Goal: Task Accomplishment & Management: Manage account settings

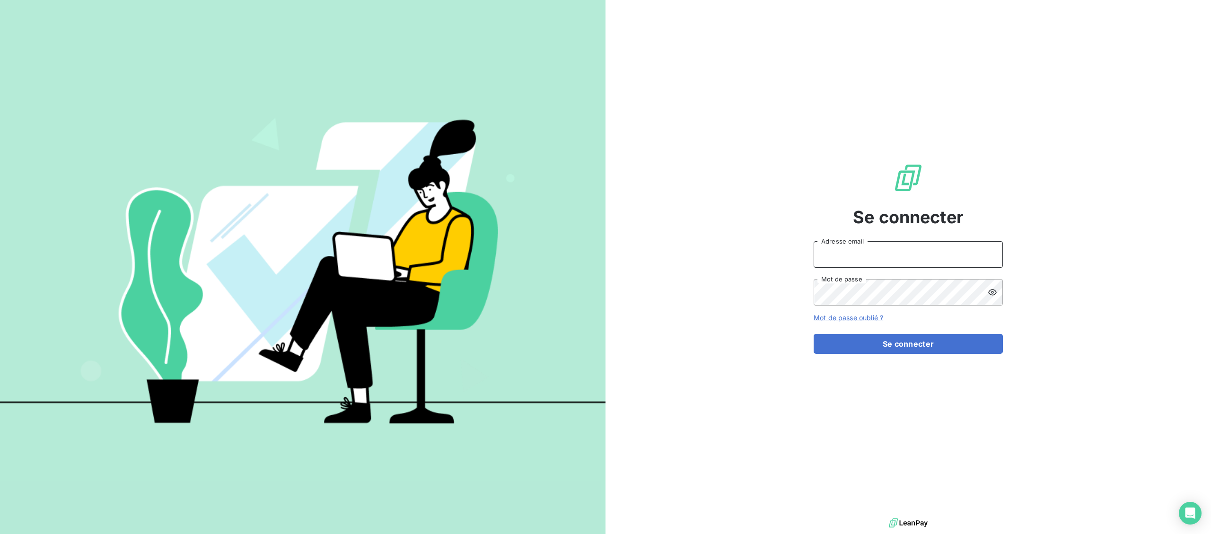
click at [901, 251] on input "Adresse email" at bounding box center [908, 254] width 189 height 26
type input "[EMAIL_ADDRESS][DOMAIN_NAME]"
click at [890, 344] on button "Se connecter" at bounding box center [908, 344] width 189 height 20
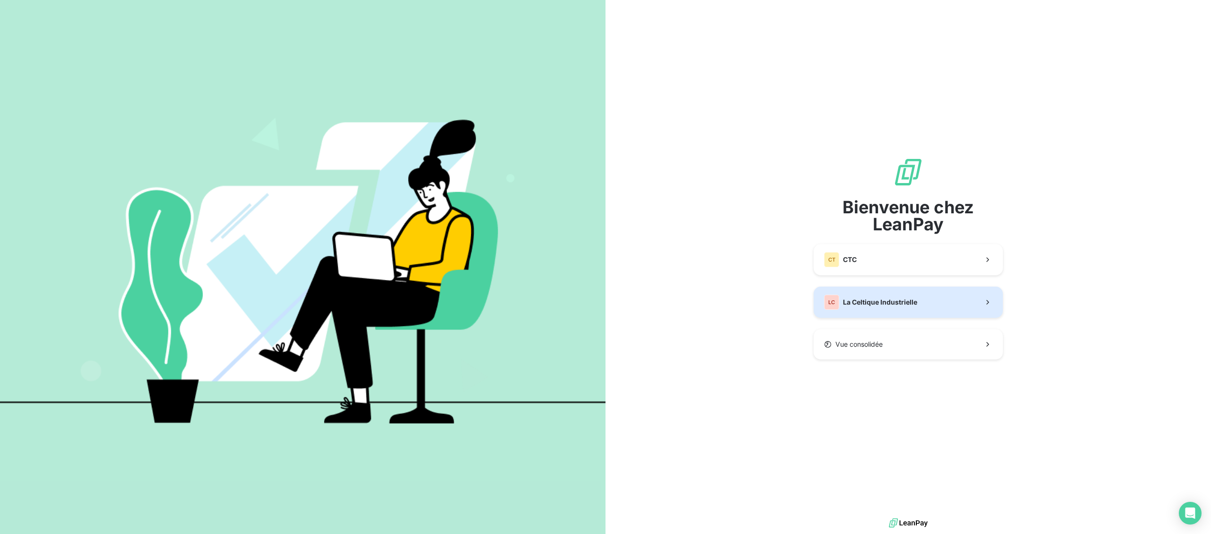
click at [841, 316] on button "LC La Celtique Industrielle" at bounding box center [908, 302] width 189 height 31
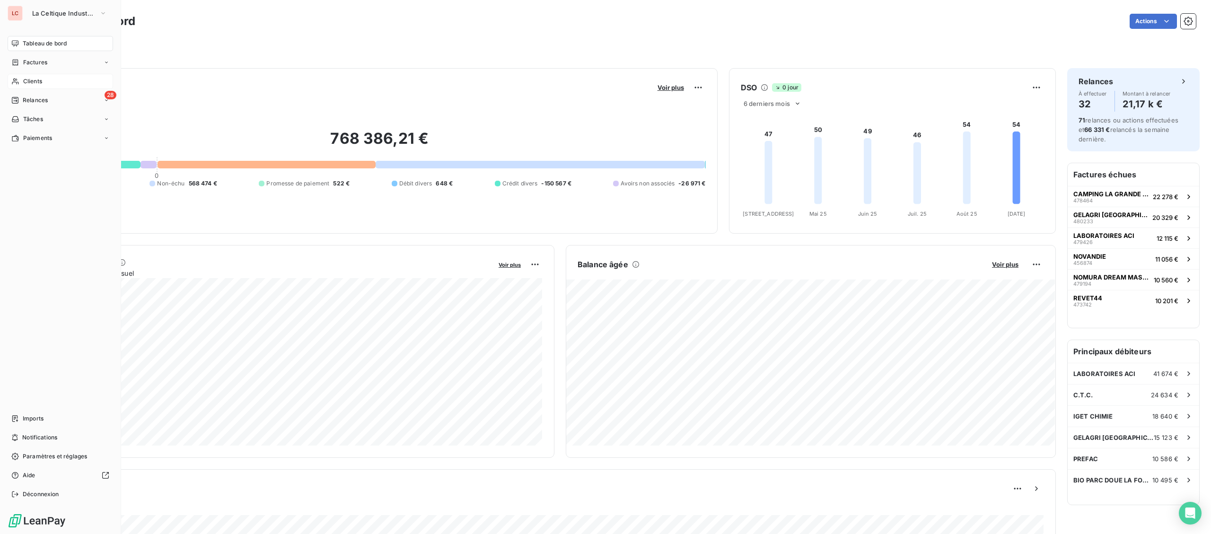
click at [28, 82] on span "Clients" at bounding box center [32, 81] width 19 height 9
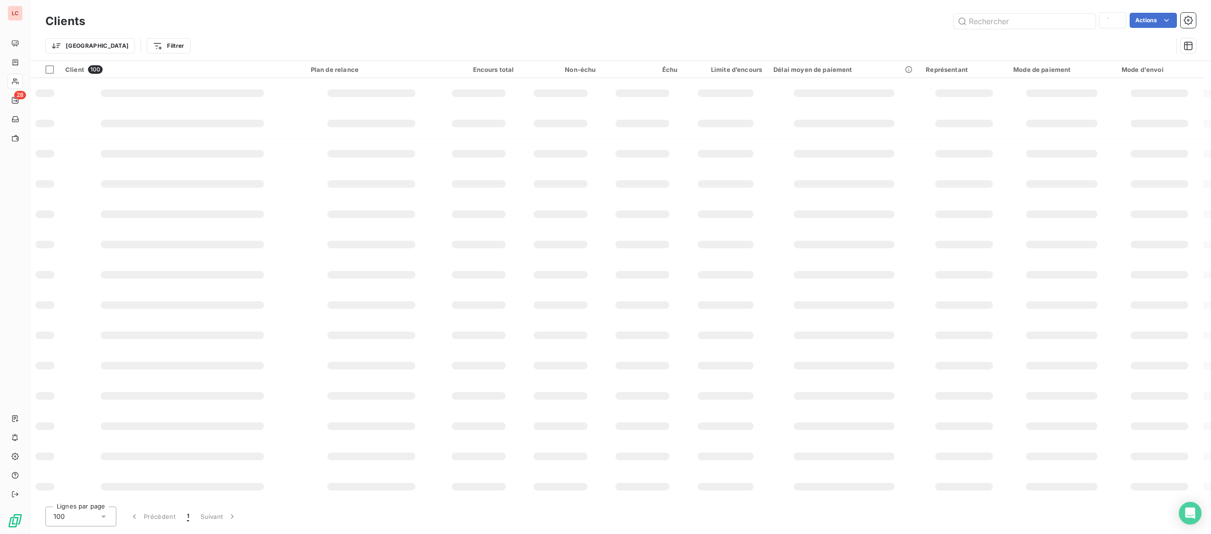
type input "8010008"
click at [1041, 28] on input "text" at bounding box center [1025, 21] width 142 height 15
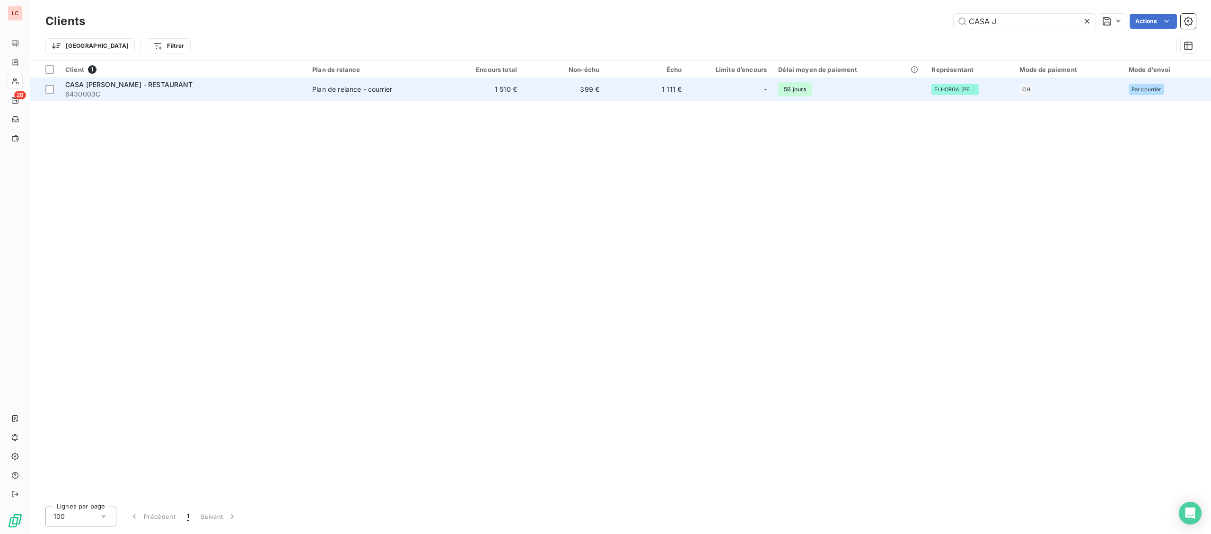
type input "CASA J"
click at [176, 88] on span "CASA [PERSON_NAME] - RESTAURANT" at bounding box center [129, 84] width 128 height 8
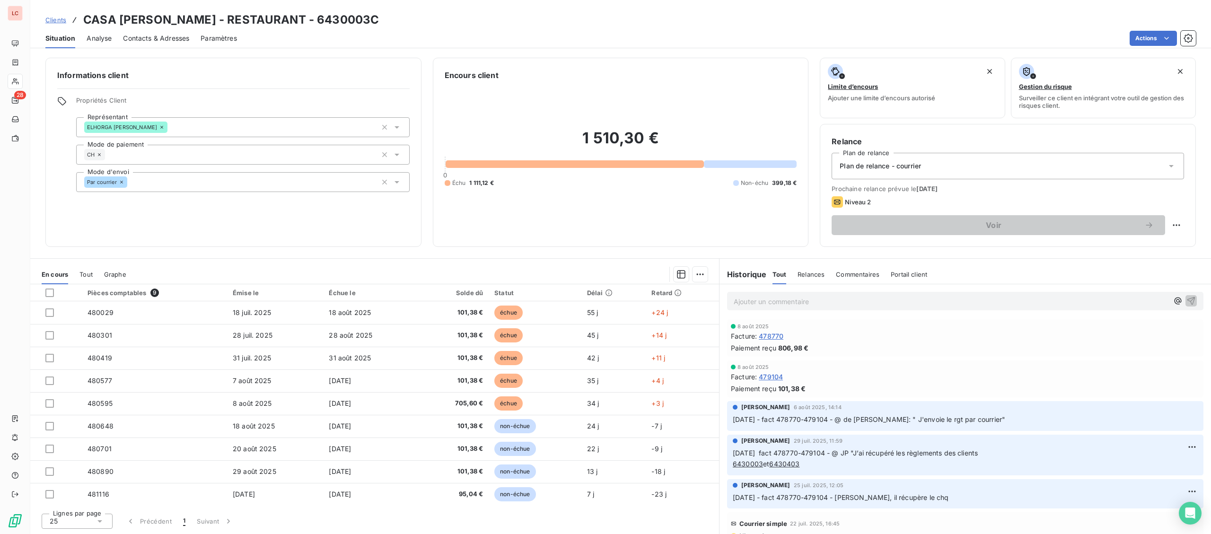
click at [834, 307] on p "Ajouter un commentaire ﻿" at bounding box center [951, 302] width 435 height 12
click at [997, 300] on p "[DATE] - FACT 480029-480301-480419-480577-480595 - @ JP "" at bounding box center [951, 301] width 435 height 11
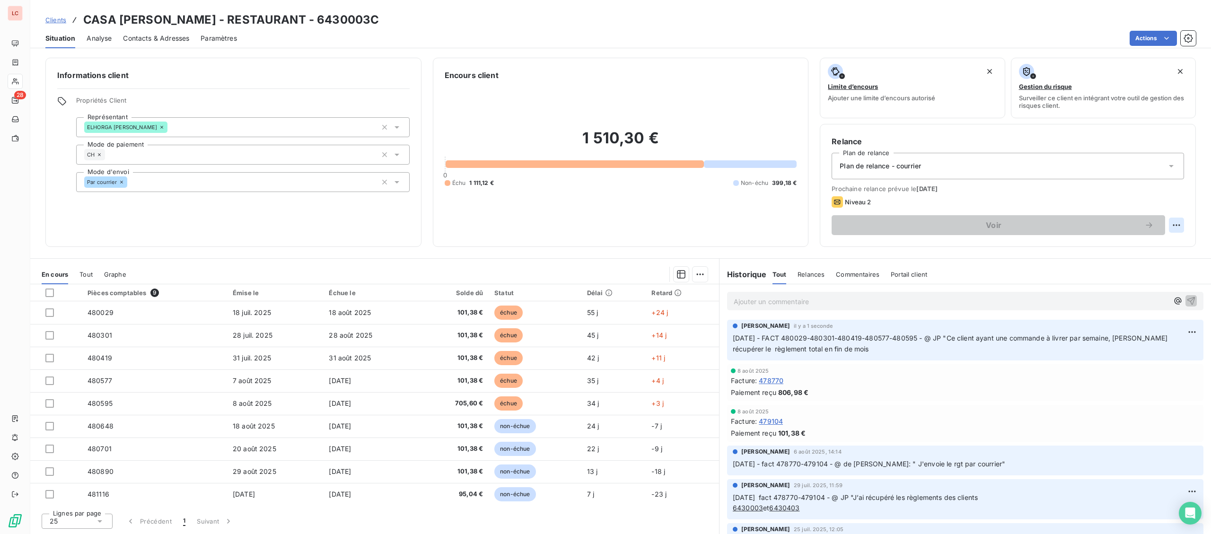
click at [1179, 228] on html "LC 28 Clients CASA [PERSON_NAME] - RESTAURANT - 6430003C Situation Analyse Cont…" at bounding box center [605, 267] width 1211 height 534
click at [1151, 243] on div "Replanifier cette action" at bounding box center [1137, 245] width 85 height 15
select select "8"
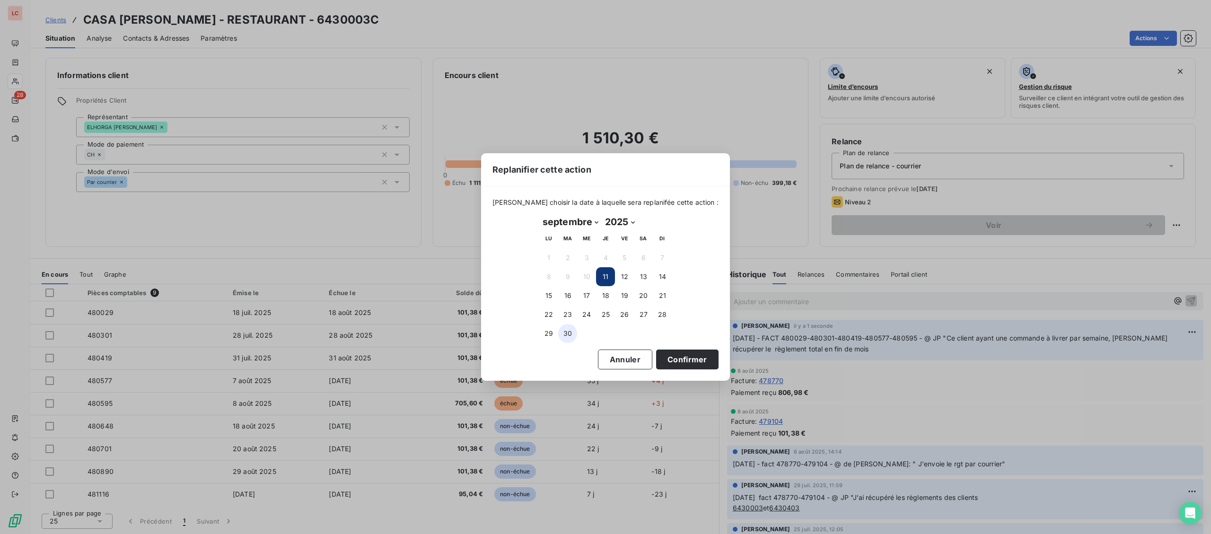
click at [573, 335] on button "30" at bounding box center [567, 333] width 19 height 19
click at [664, 363] on button "Confirmer" at bounding box center [687, 360] width 62 height 20
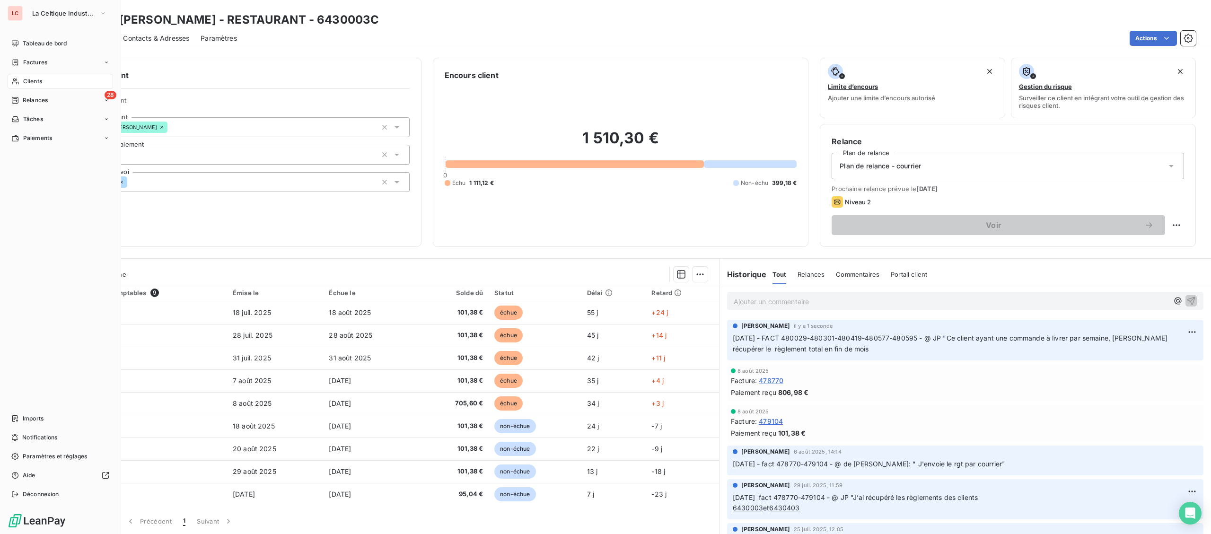
click at [34, 86] on div "Clients" at bounding box center [61, 81] width 106 height 15
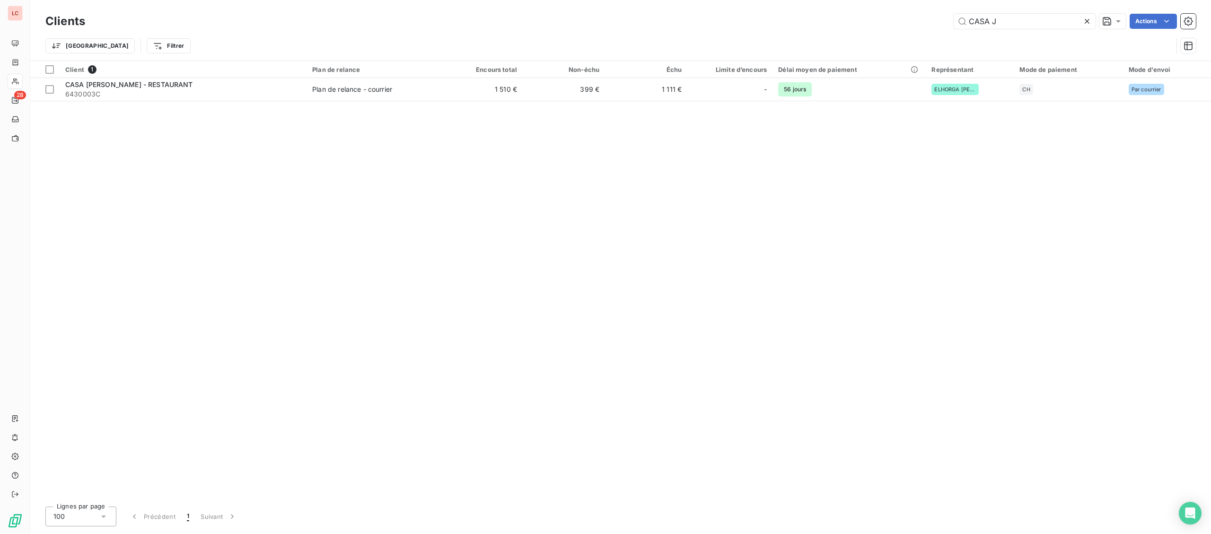
drag, startPoint x: 1005, startPoint y: 26, endPoint x: 842, endPoint y: 24, distance: 163.2
click at [954, 24] on input "CASA J" at bounding box center [1025, 21] width 142 height 15
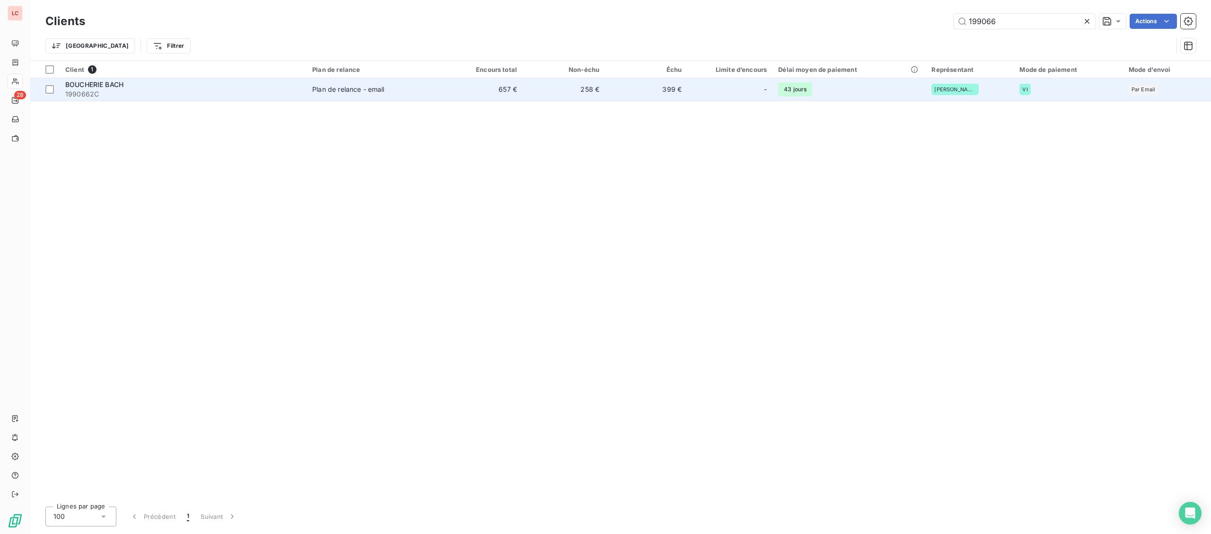
type input "199066"
click at [257, 95] on span "1990662C" at bounding box center [183, 93] width 236 height 9
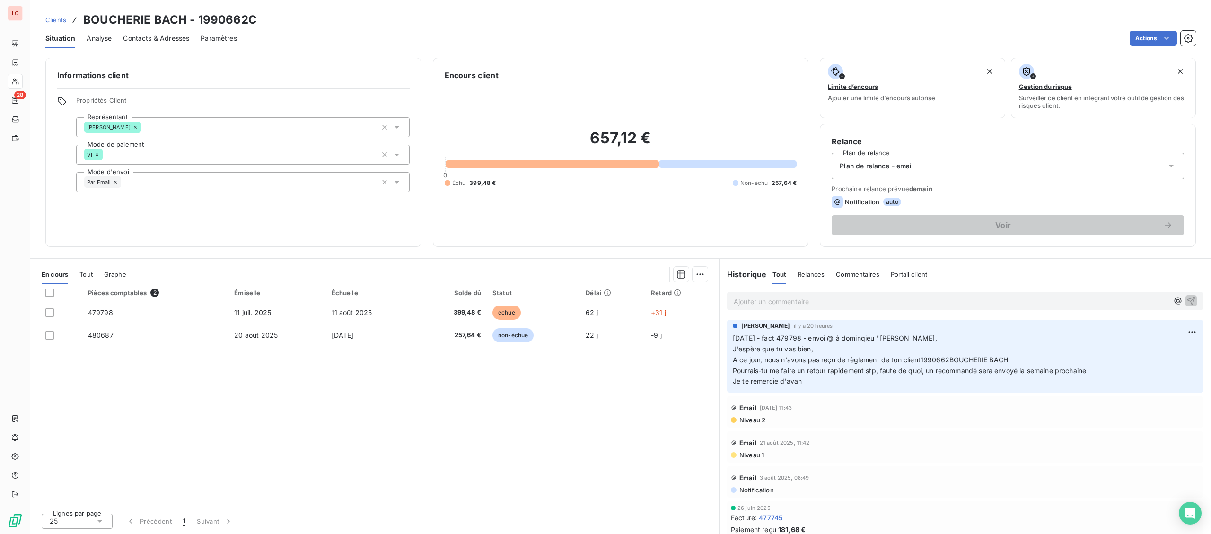
click at [785, 300] on p "Ajouter un commentaire ﻿" at bounding box center [951, 302] width 435 height 12
click at [898, 302] on p "[DATE] - fact 479798 - @ [GEOGRAPHIC_DATA] "" at bounding box center [951, 301] width 435 height 11
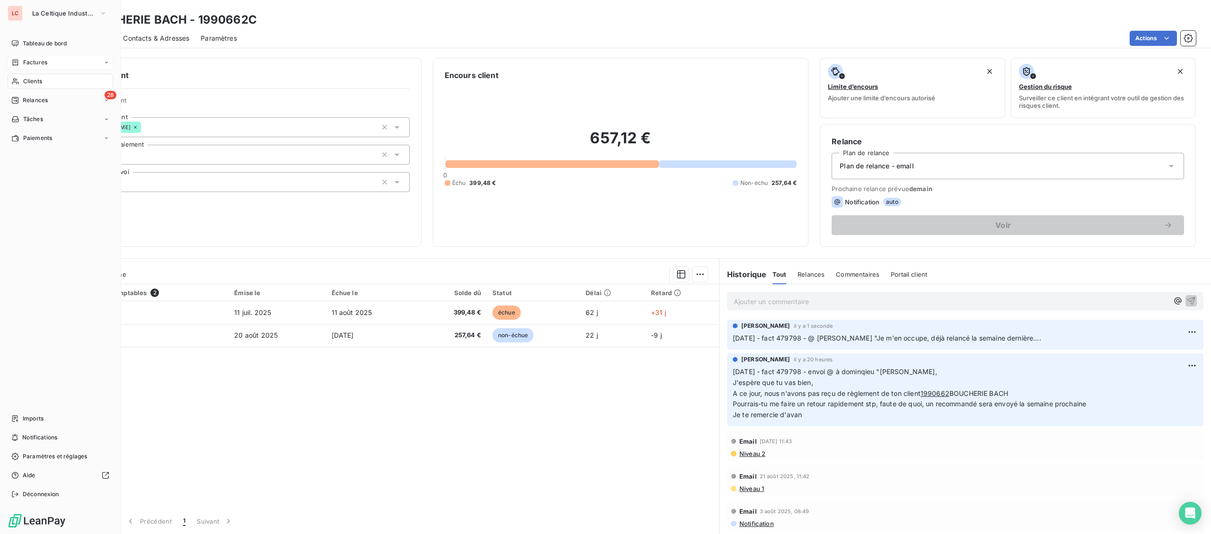
click at [51, 69] on div "Factures" at bounding box center [61, 62] width 106 height 15
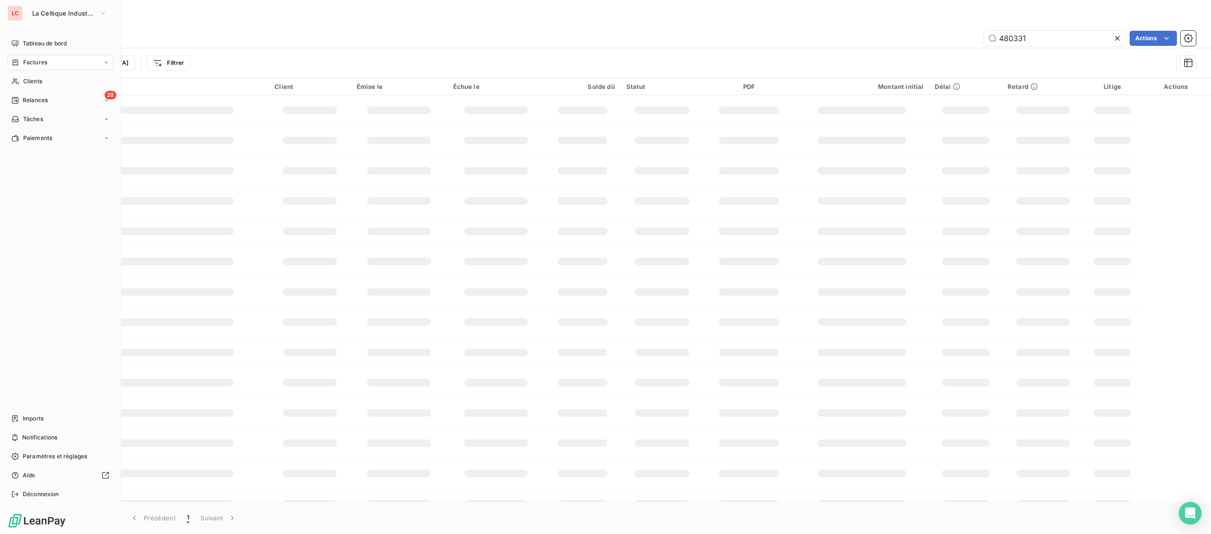
drag, startPoint x: 19, startPoint y: 61, endPoint x: 49, endPoint y: 60, distance: 29.8
click at [19, 61] on div "Factures" at bounding box center [29, 62] width 36 height 9
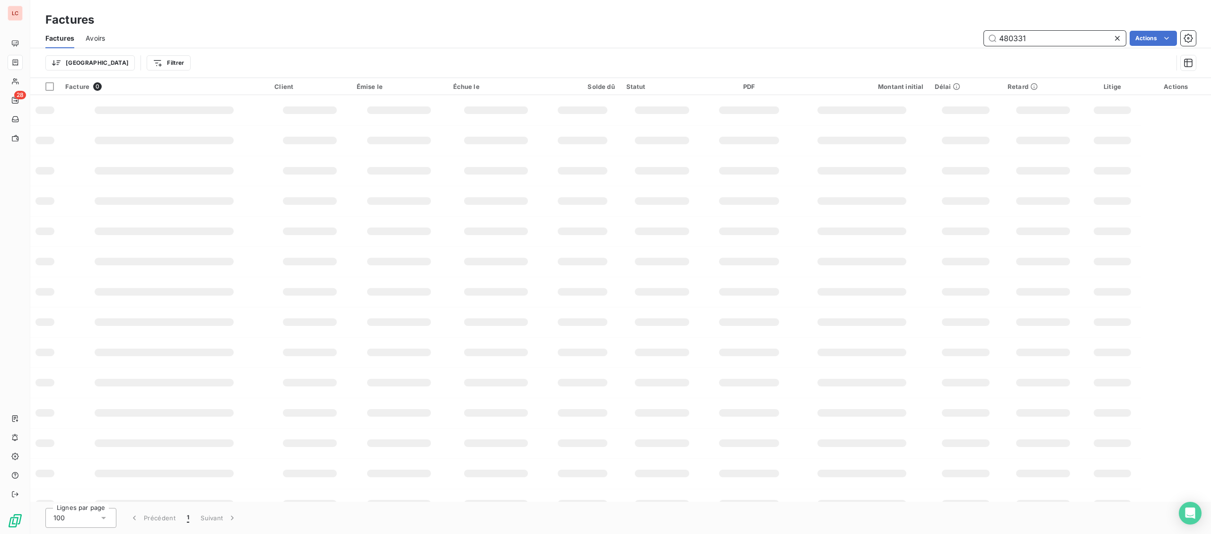
drag, startPoint x: 1031, startPoint y: 42, endPoint x: 975, endPoint y: 36, distance: 56.6
click at [984, 36] on input "480331" at bounding box center [1055, 38] width 142 height 15
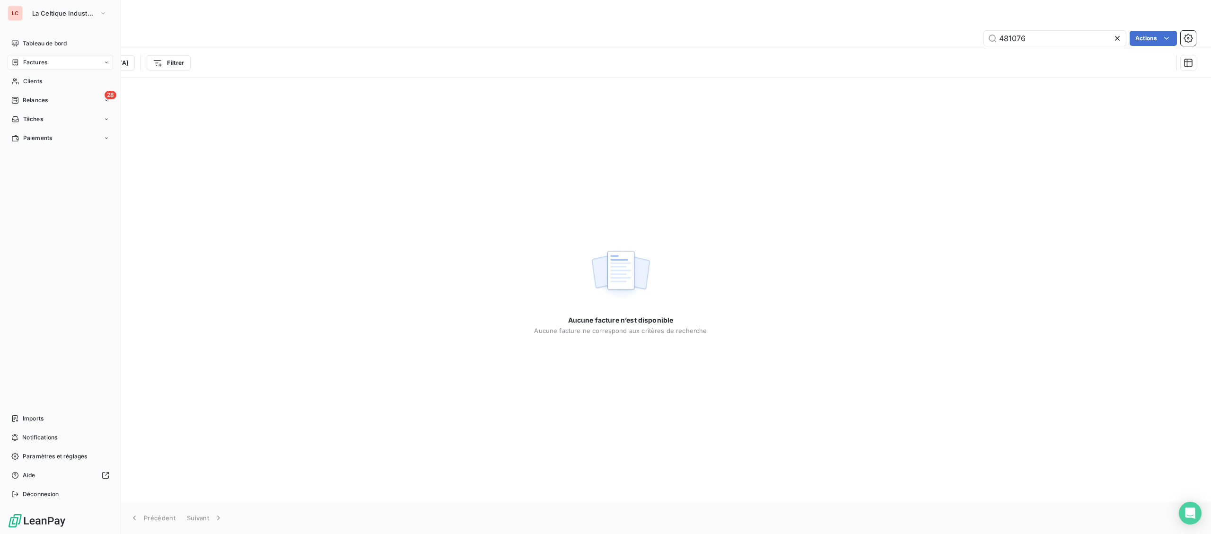
click at [13, 61] on icon at bounding box center [15, 63] width 8 height 8
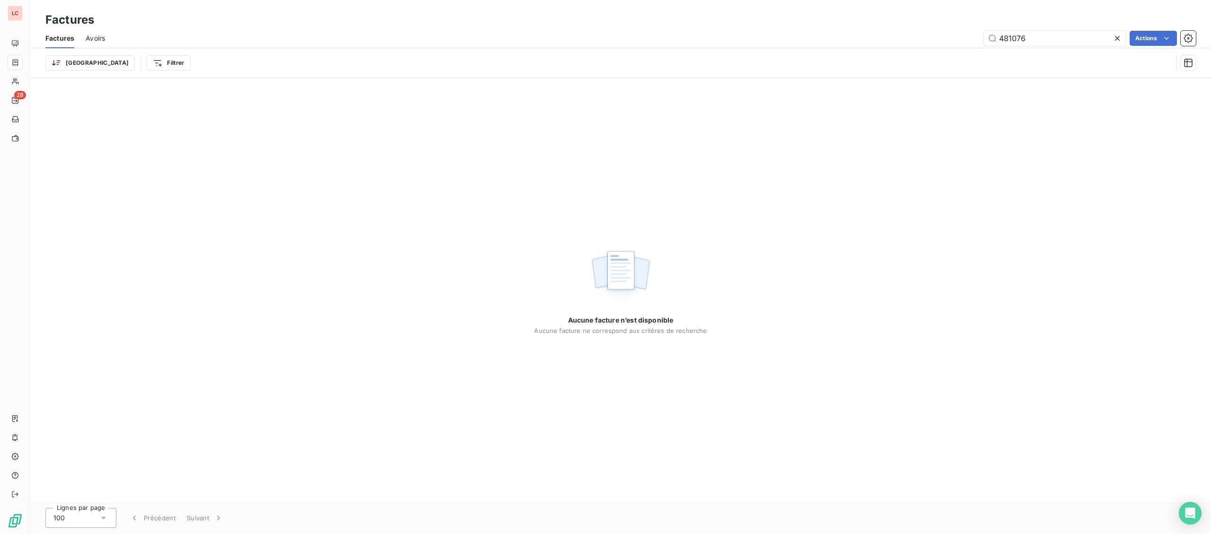
drag, startPoint x: 1071, startPoint y: 30, endPoint x: 931, endPoint y: 42, distance: 141.1
click at [931, 42] on div "Factures Avoirs 481076 Actions" at bounding box center [620, 38] width 1181 height 20
click at [1055, 35] on input "481076" at bounding box center [1055, 38] width 142 height 15
drag, startPoint x: 1042, startPoint y: 36, endPoint x: 875, endPoint y: 35, distance: 167.5
click at [984, 35] on input "481076" at bounding box center [1055, 38] width 142 height 15
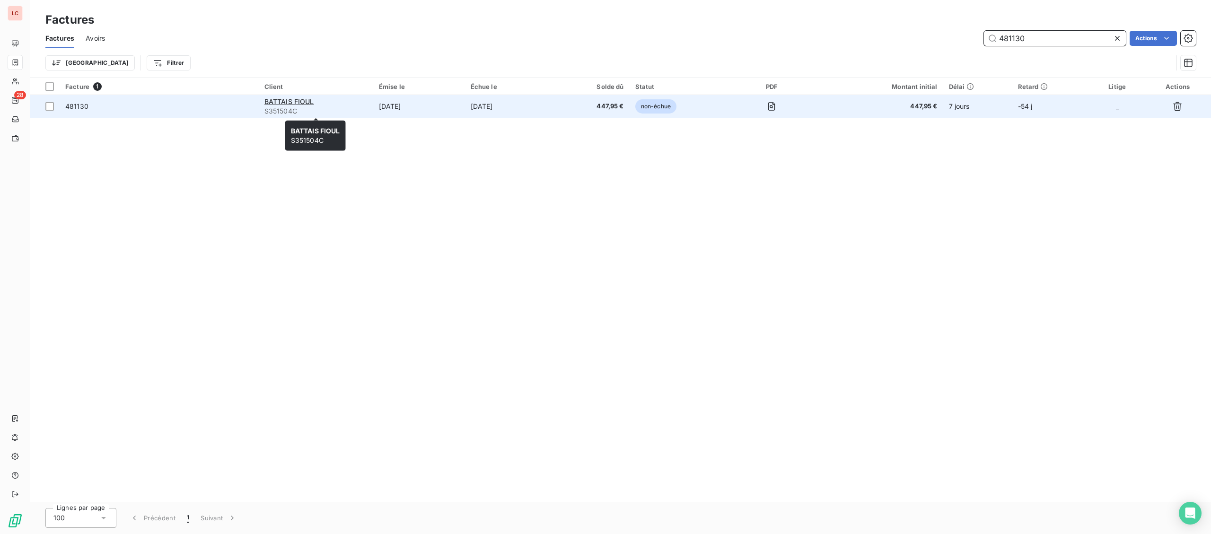
type input "481130"
click at [323, 112] on span "S351504C" at bounding box center [315, 110] width 103 height 9
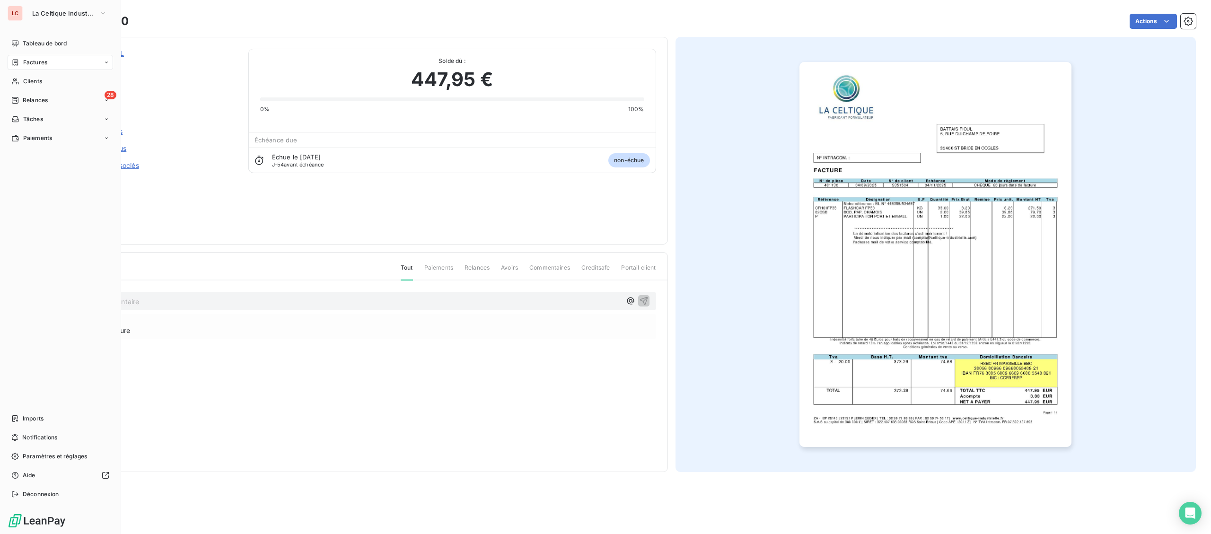
click at [19, 63] on icon at bounding box center [15, 63] width 8 height 8
click at [25, 59] on span "Factures" at bounding box center [35, 62] width 24 height 9
click at [34, 87] on div "Factures" at bounding box center [66, 81] width 94 height 15
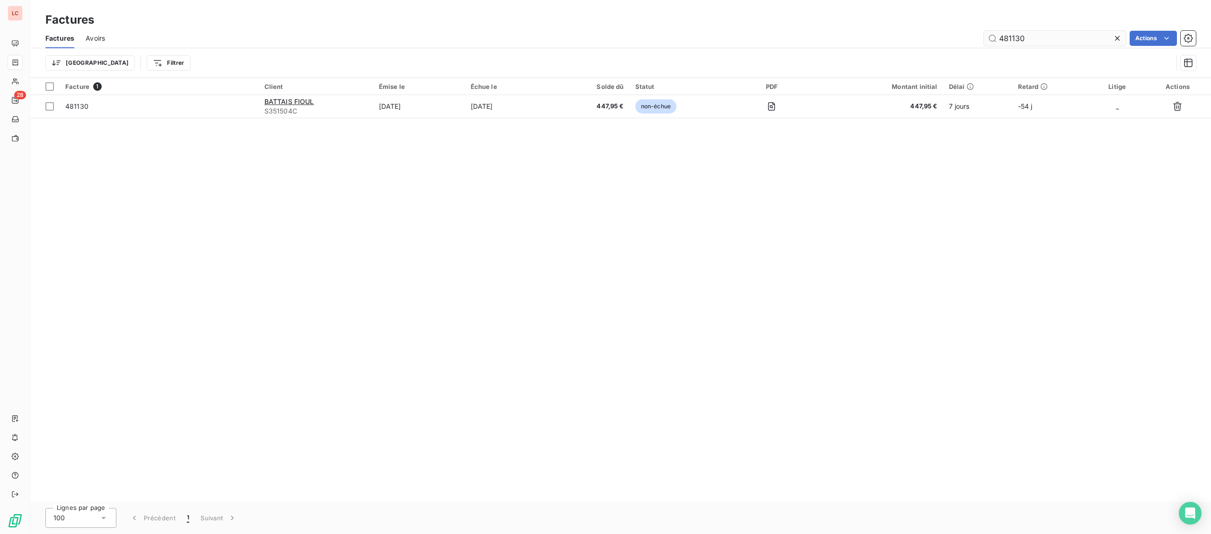
drag, startPoint x: 853, startPoint y: 34, endPoint x: 821, endPoint y: 34, distance: 32.2
click at [984, 34] on input "481130" at bounding box center [1055, 38] width 142 height 15
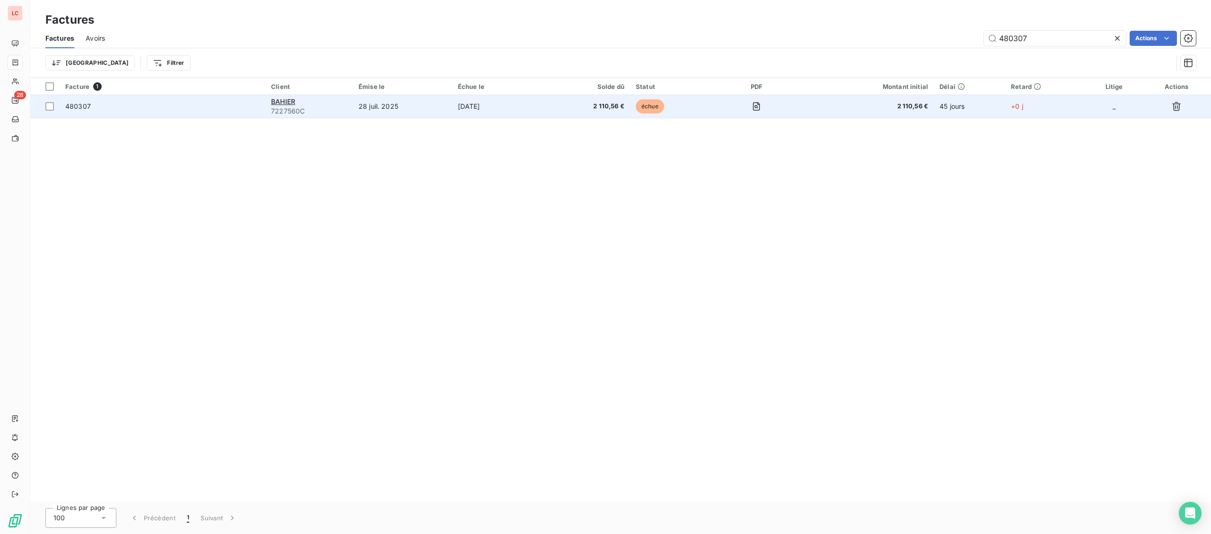
type input "480307"
click at [442, 100] on td "28 juil. 2025" at bounding box center [402, 106] width 99 height 23
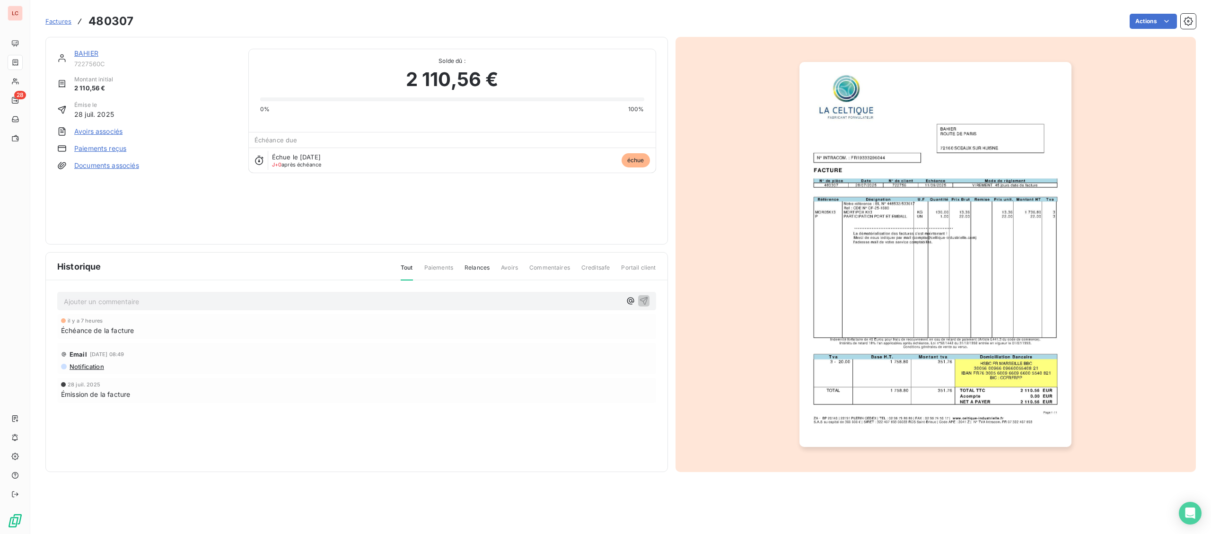
click at [86, 52] on link "BAHIER" at bounding box center [86, 53] width 24 height 8
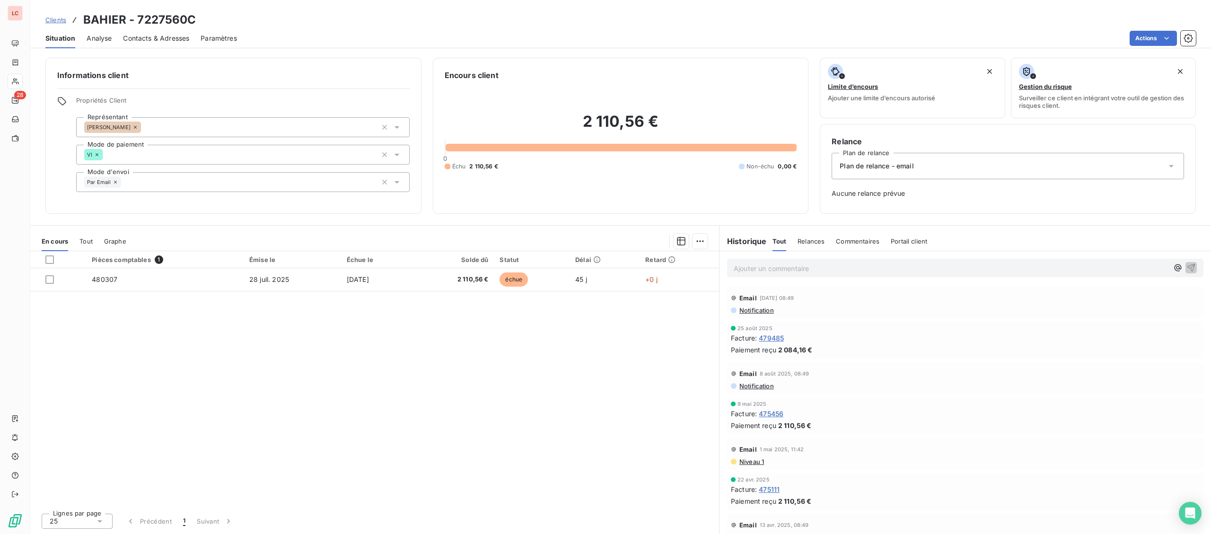
click at [803, 269] on p "Ajouter un commentaire ﻿" at bounding box center [951, 269] width 435 height 12
click at [916, 269] on span "[DATE] - fact 480307 - avis de virement reçu par @♦ pour le 15/09" at bounding box center [840, 268] width 212 height 8
click at [963, 268] on p "[DATE] - fact 480307 - avis de virement reçu par @ pour le 15/09" at bounding box center [951, 268] width 435 height 11
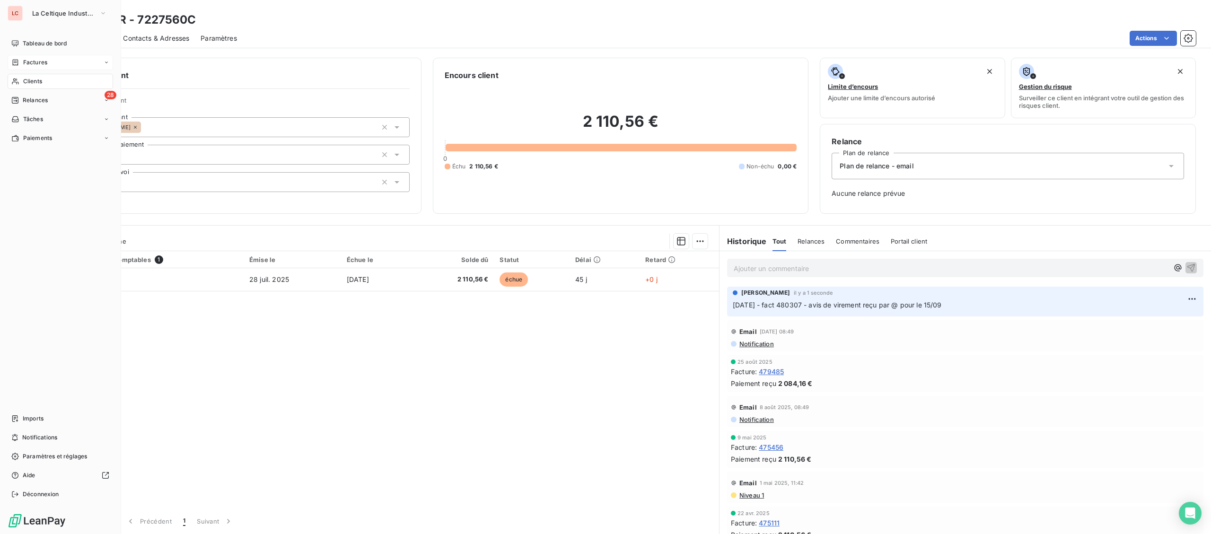
drag, startPoint x: 40, startPoint y: 54, endPoint x: 78, endPoint y: 55, distance: 37.9
click at [41, 53] on nav "Tableau de bord Factures Clients 28 Relances Tâches Paiements" at bounding box center [61, 91] width 106 height 110
click at [97, 59] on div "Factures" at bounding box center [61, 62] width 106 height 15
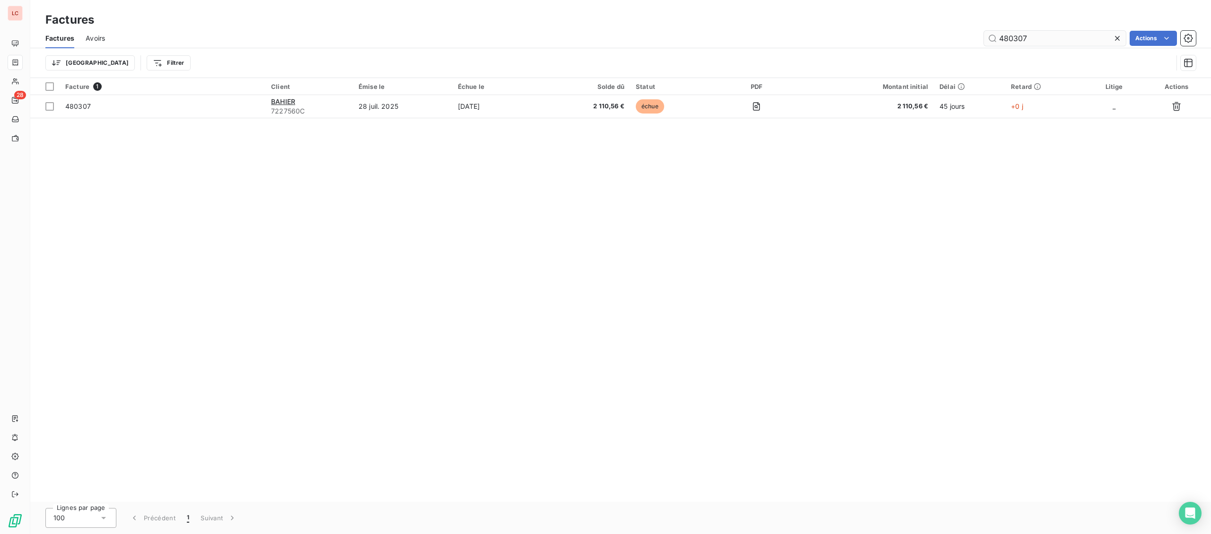
drag, startPoint x: 1065, startPoint y: 33, endPoint x: 979, endPoint y: 34, distance: 86.1
click at [984, 34] on input "480307" at bounding box center [1055, 38] width 142 height 15
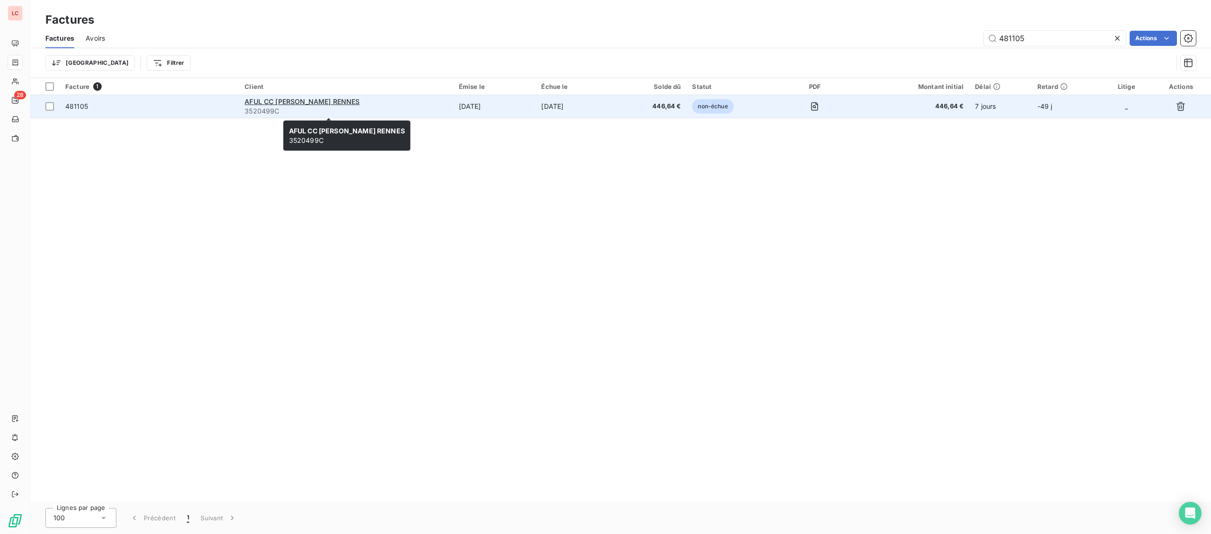
type input "481105"
click at [300, 114] on span "3520499C" at bounding box center [346, 110] width 203 height 9
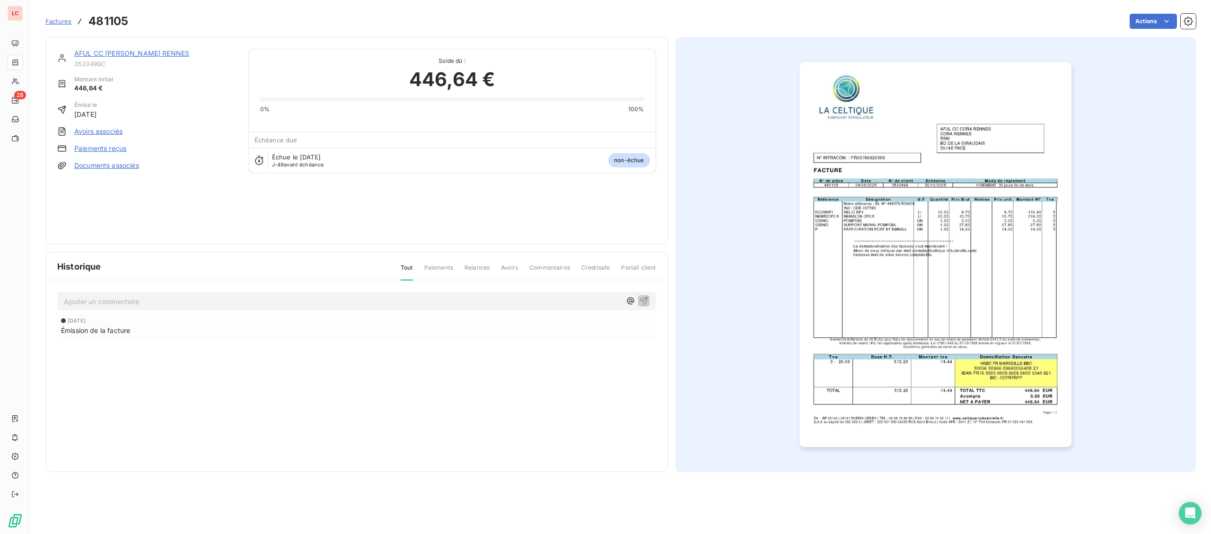
click at [140, 58] on div "AFUL CC [PERSON_NAME] RENNES" at bounding box center [155, 53] width 163 height 9
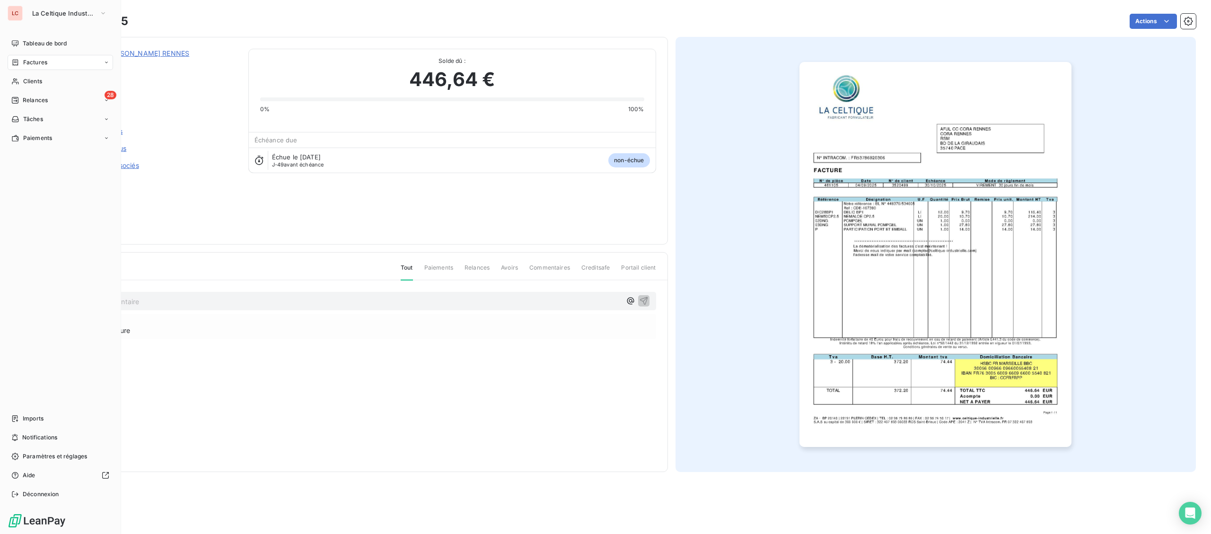
click at [21, 64] on div "Factures" at bounding box center [29, 62] width 36 height 9
click at [26, 44] on span "Tableau de bord" at bounding box center [45, 43] width 44 height 9
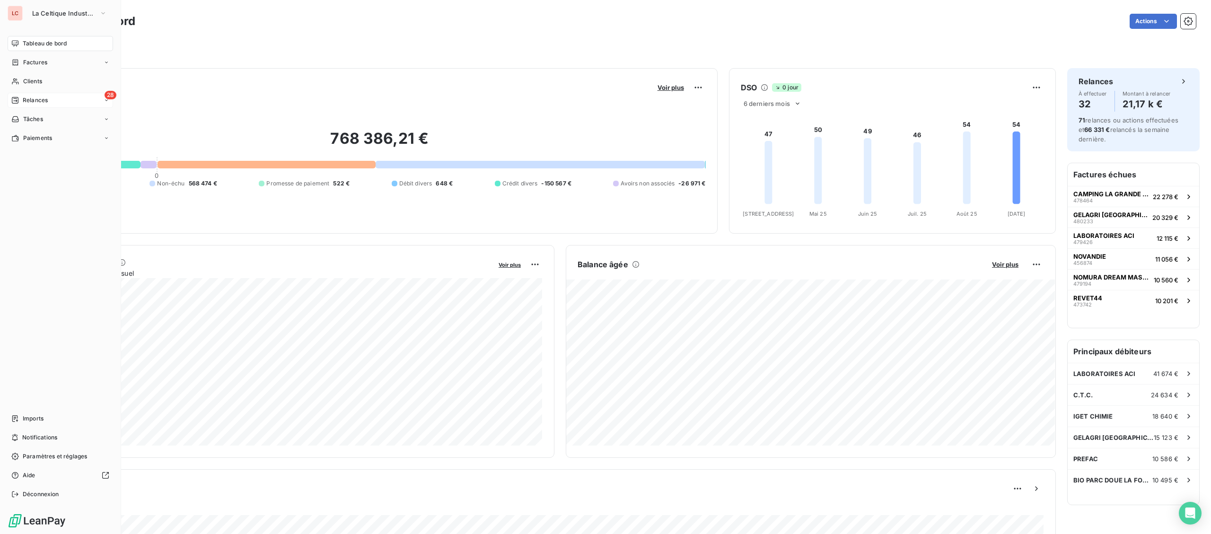
click at [49, 95] on div "28 Relances" at bounding box center [61, 100] width 106 height 15
click at [61, 114] on div "À effectuer" at bounding box center [66, 119] width 94 height 15
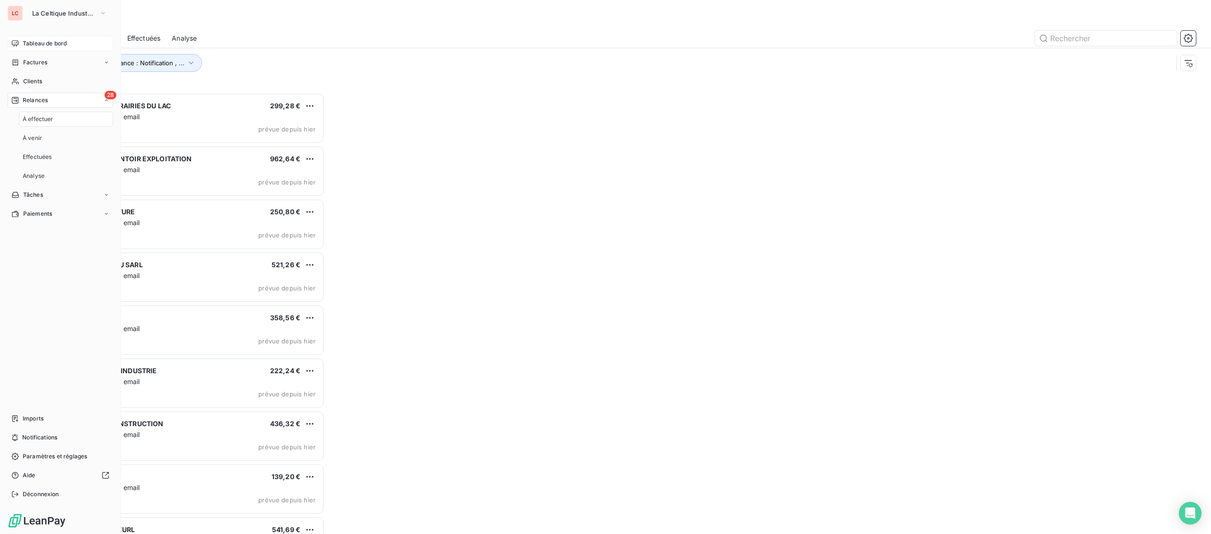
scroll to position [441, 279]
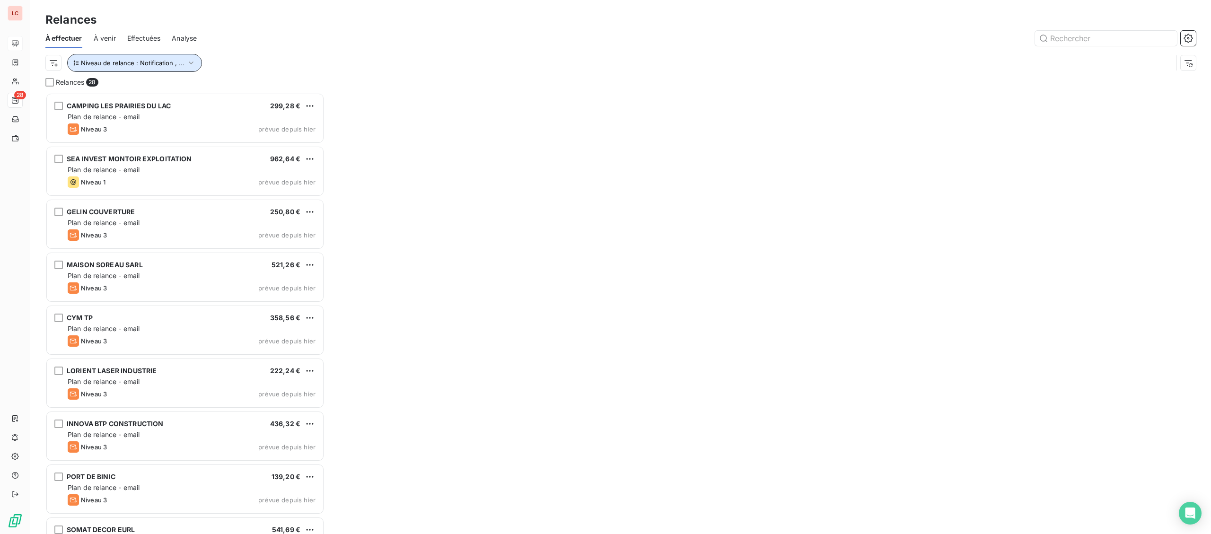
click at [142, 64] on span "Niveau de relance : Notification , ..." at bounding box center [133, 63] width 104 height 8
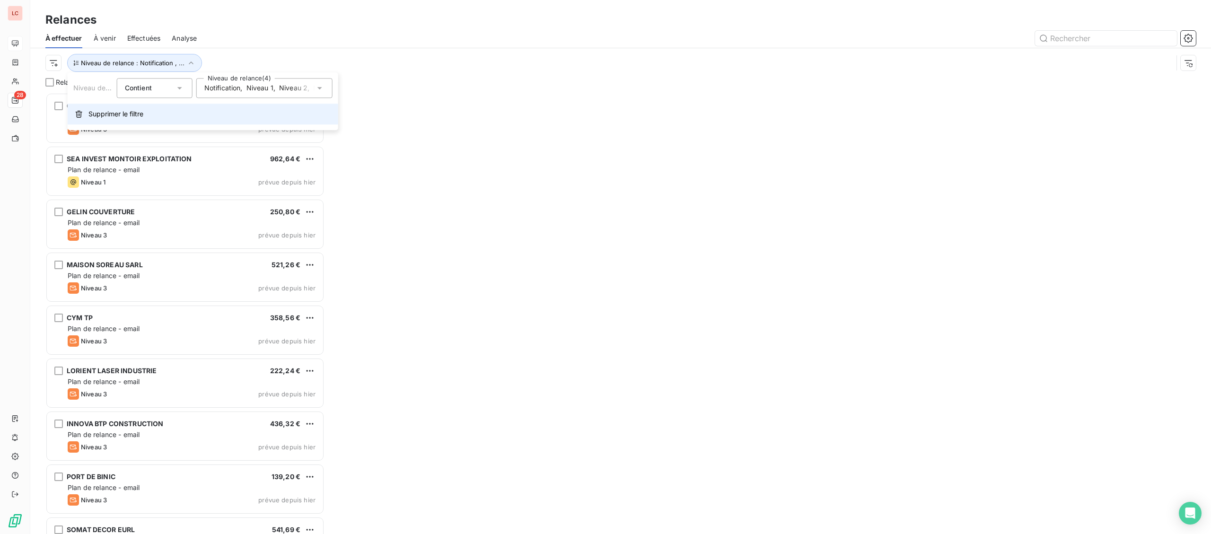
click at [108, 110] on button "Supprimer le filtre" at bounding box center [203, 114] width 271 height 21
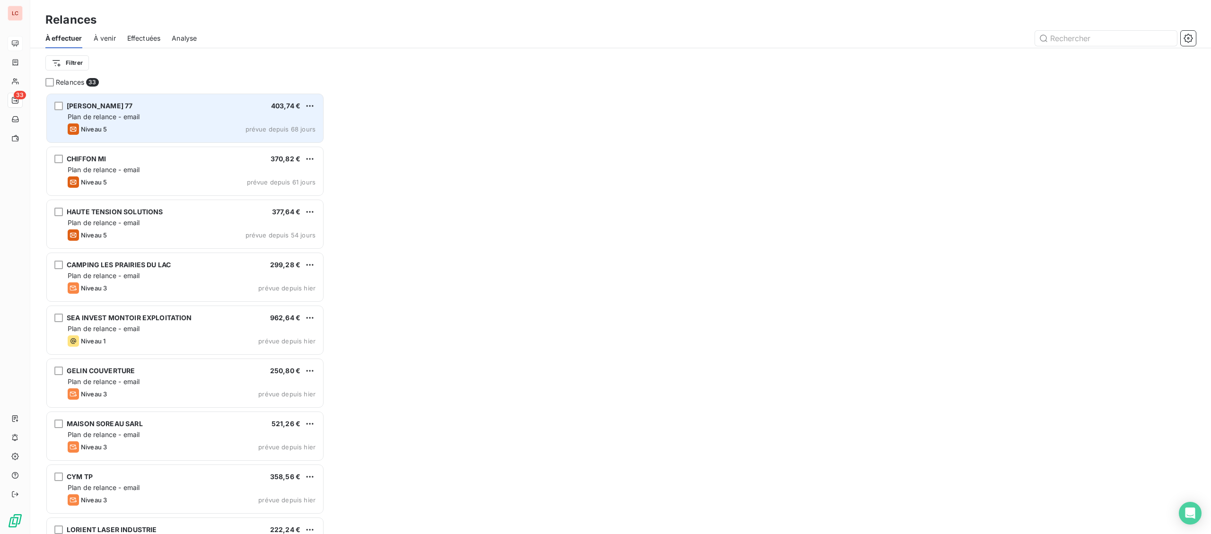
scroll to position [441, 279]
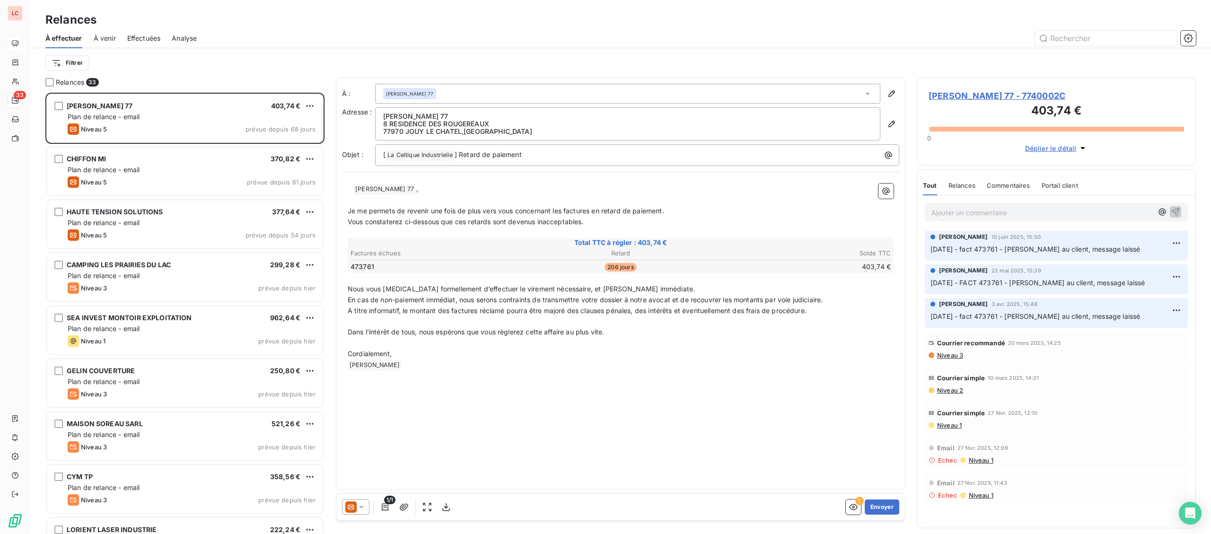
click at [126, 55] on div "Filtrer" at bounding box center [620, 63] width 1151 height 18
click at [63, 68] on html "LC 33 Relances À effectuer À venir Effectuées Analyse Filtrer Relances 33 [PERS…" at bounding box center [605, 267] width 1211 height 534
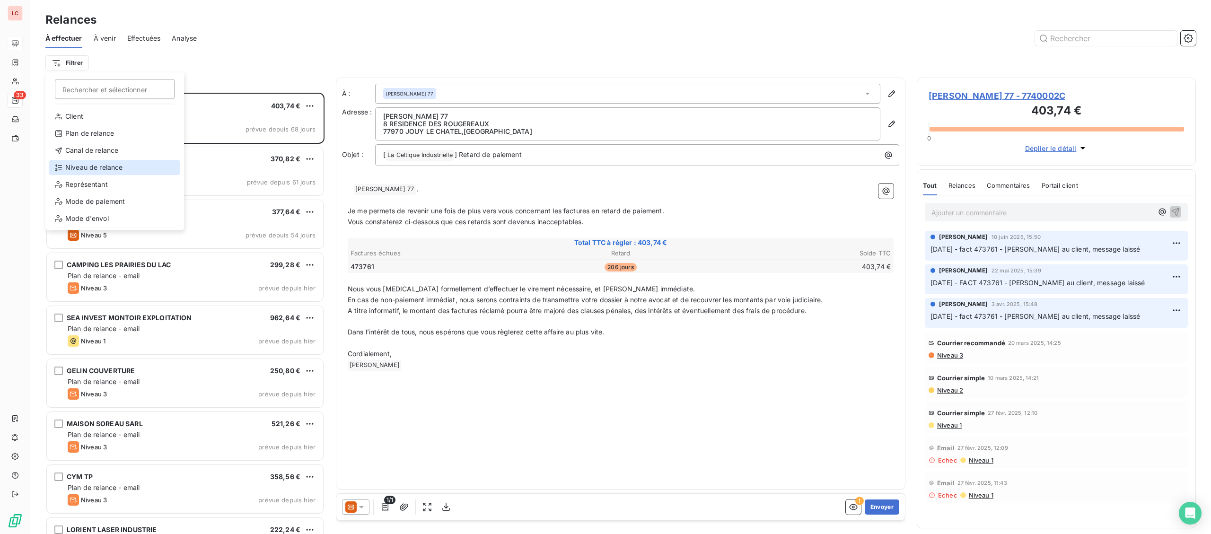
drag, startPoint x: 89, startPoint y: 180, endPoint x: 100, endPoint y: 164, distance: 19.4
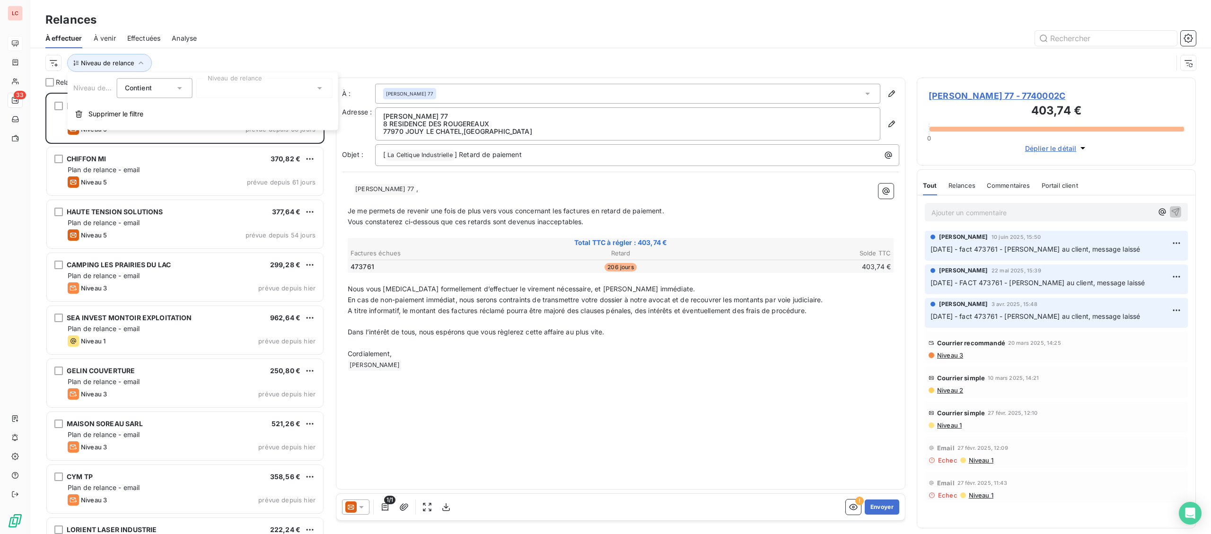
click at [224, 90] on div at bounding box center [264, 88] width 136 height 20
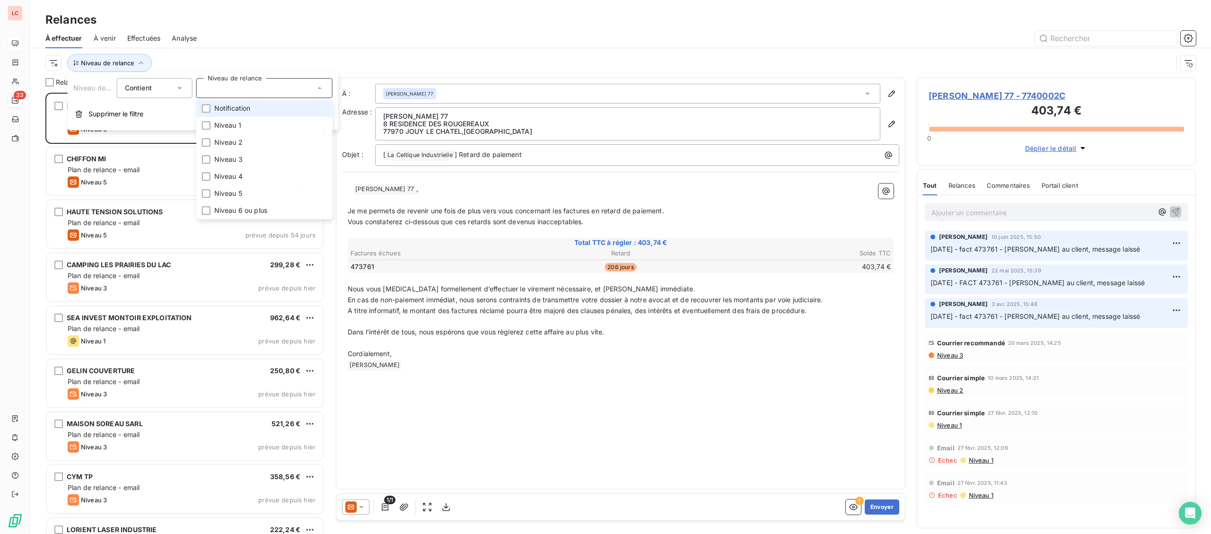
click at [221, 112] on span "Notification" at bounding box center [232, 108] width 36 height 9
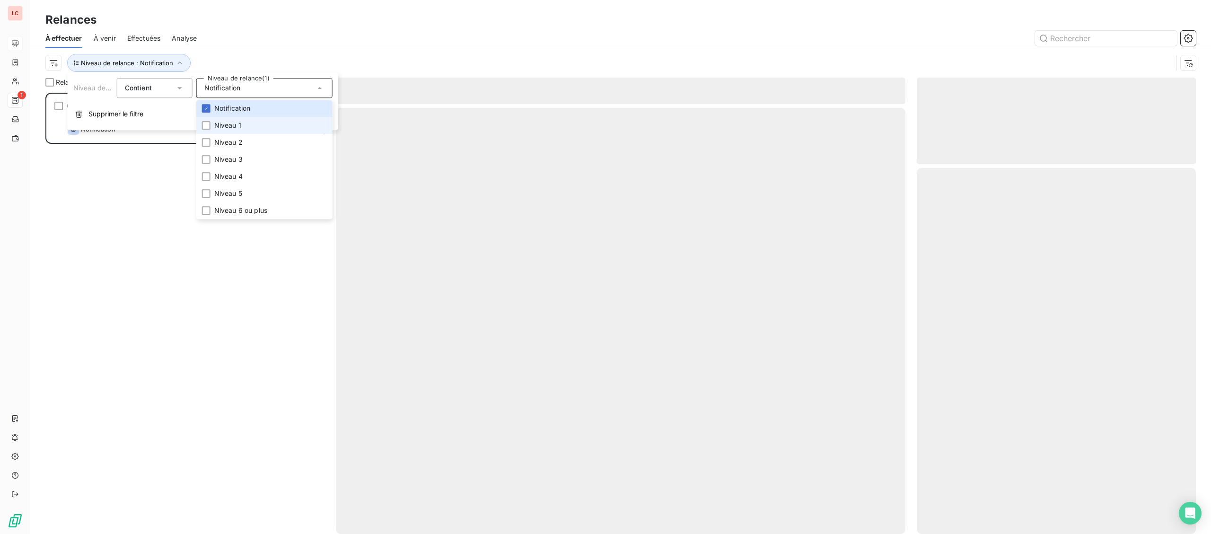
scroll to position [441, 279]
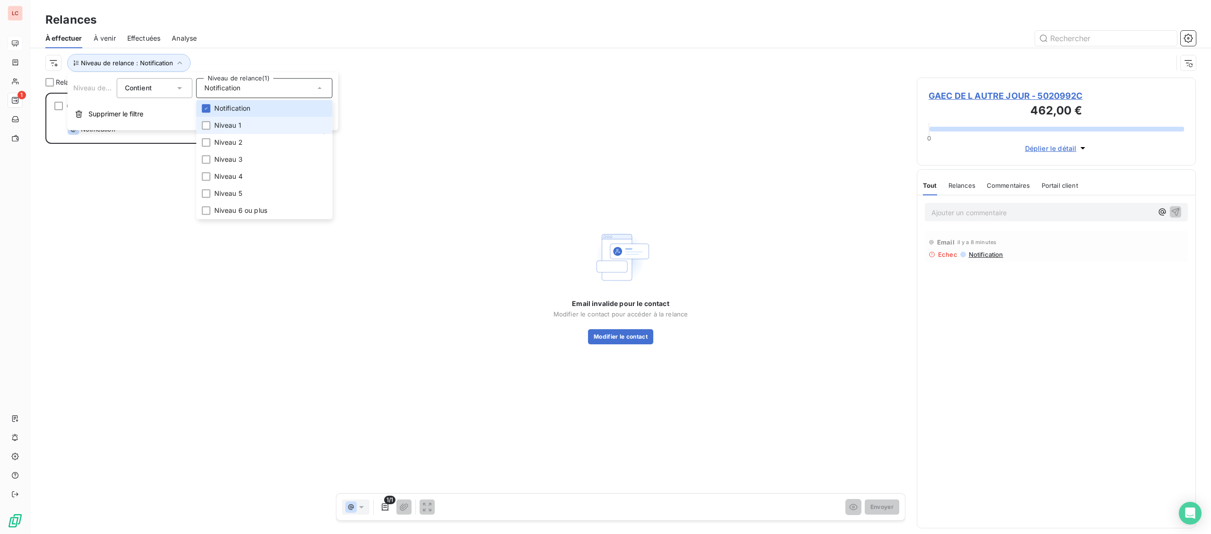
click at [221, 122] on span "Niveau 1" at bounding box center [227, 125] width 27 height 9
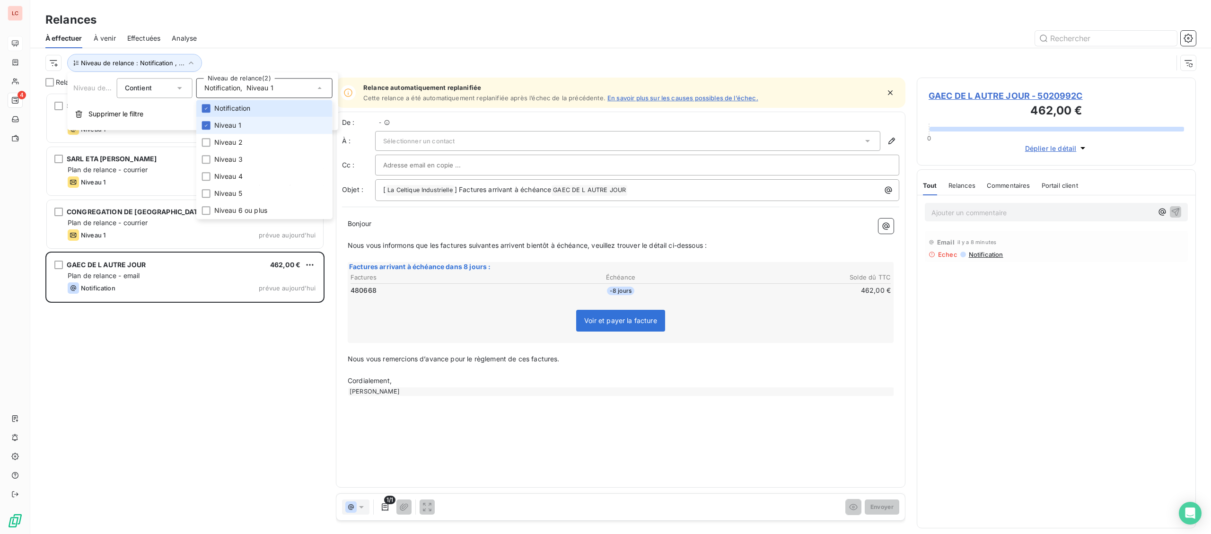
click at [221, 124] on span "Niveau 1" at bounding box center [227, 125] width 27 height 9
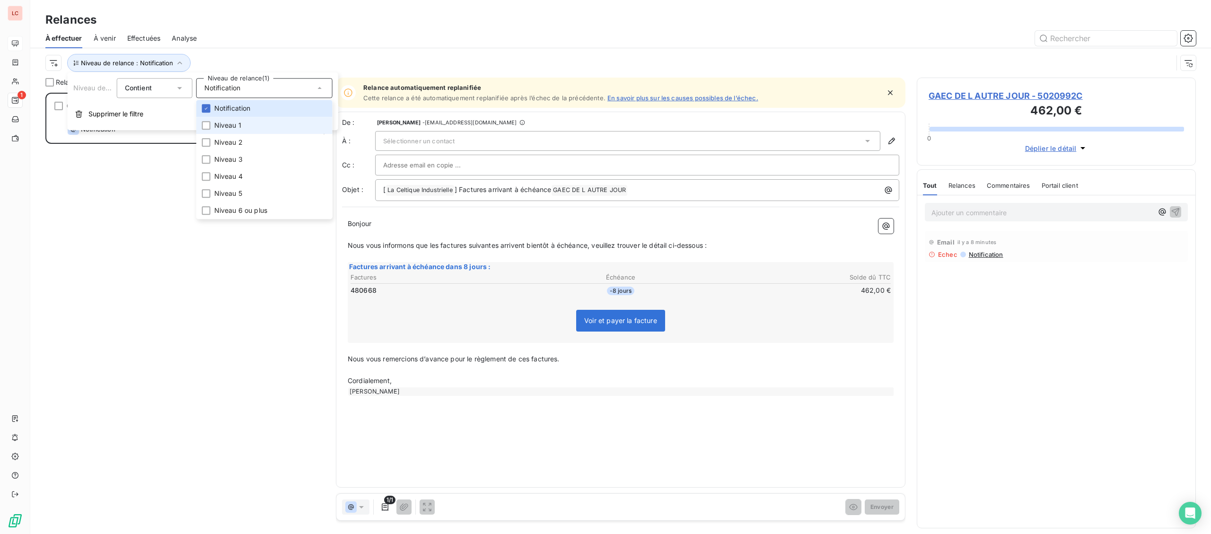
click at [215, 123] on span "Niveau 1" at bounding box center [227, 125] width 27 height 9
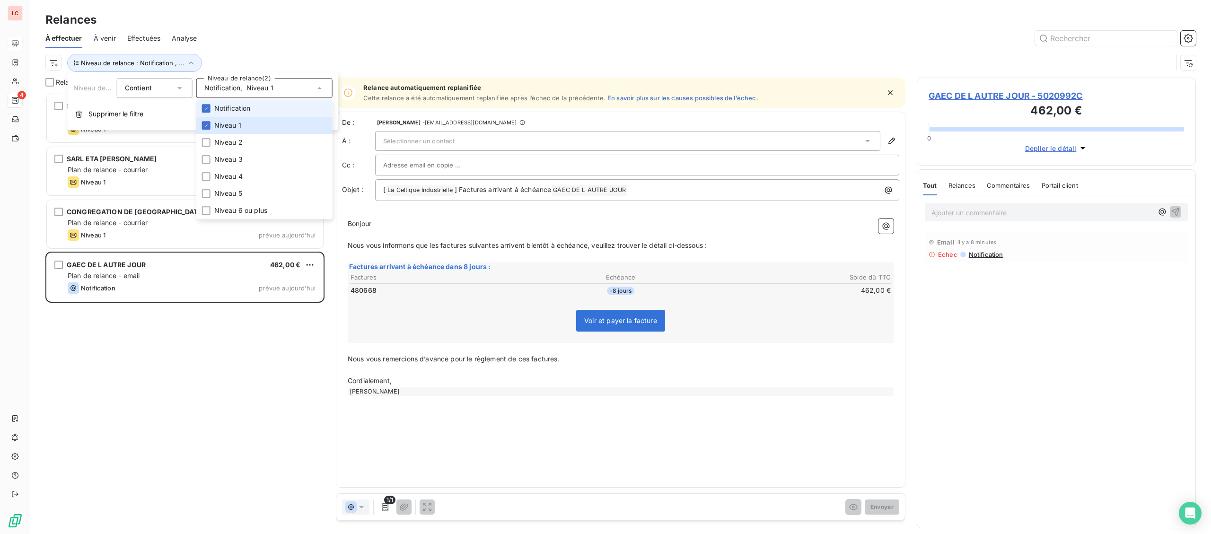
click at [220, 114] on li "Notification" at bounding box center [264, 108] width 136 height 17
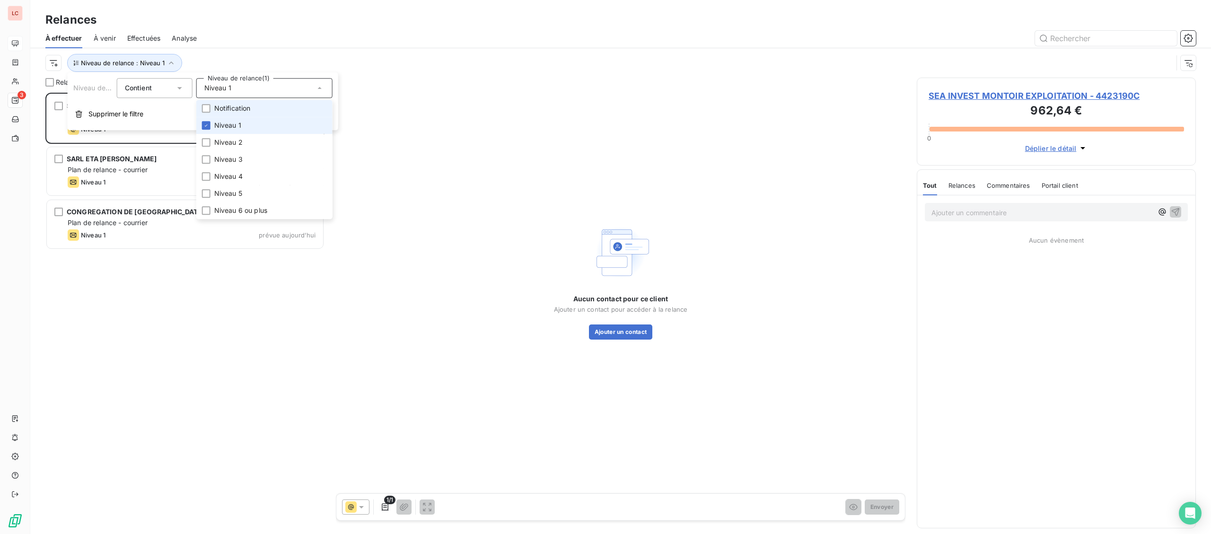
scroll to position [441, 279]
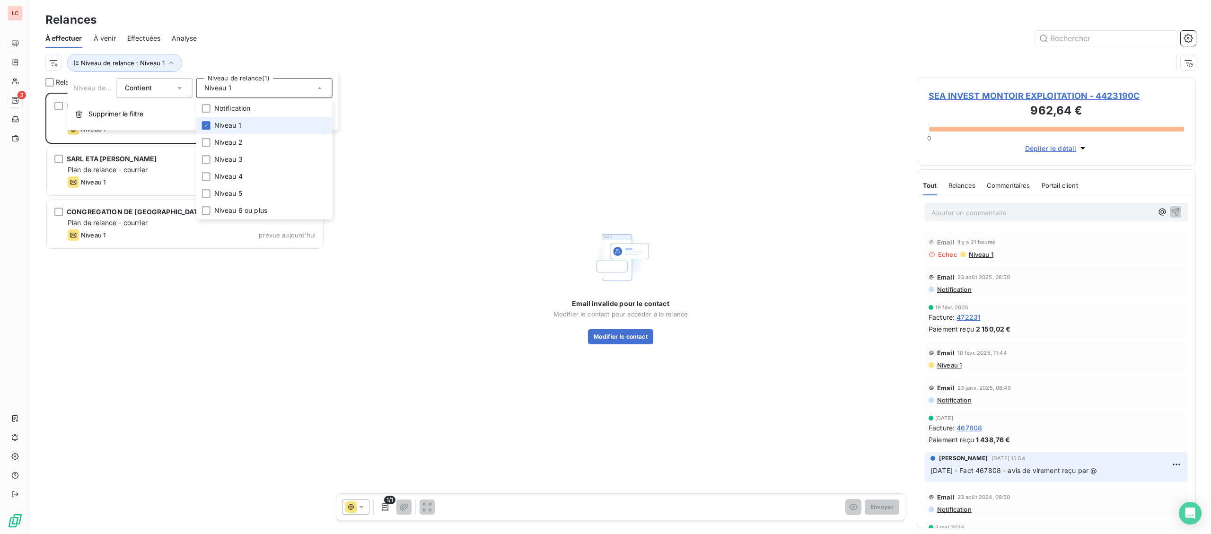
click at [250, 127] on li "Niveau 1" at bounding box center [264, 125] width 136 height 17
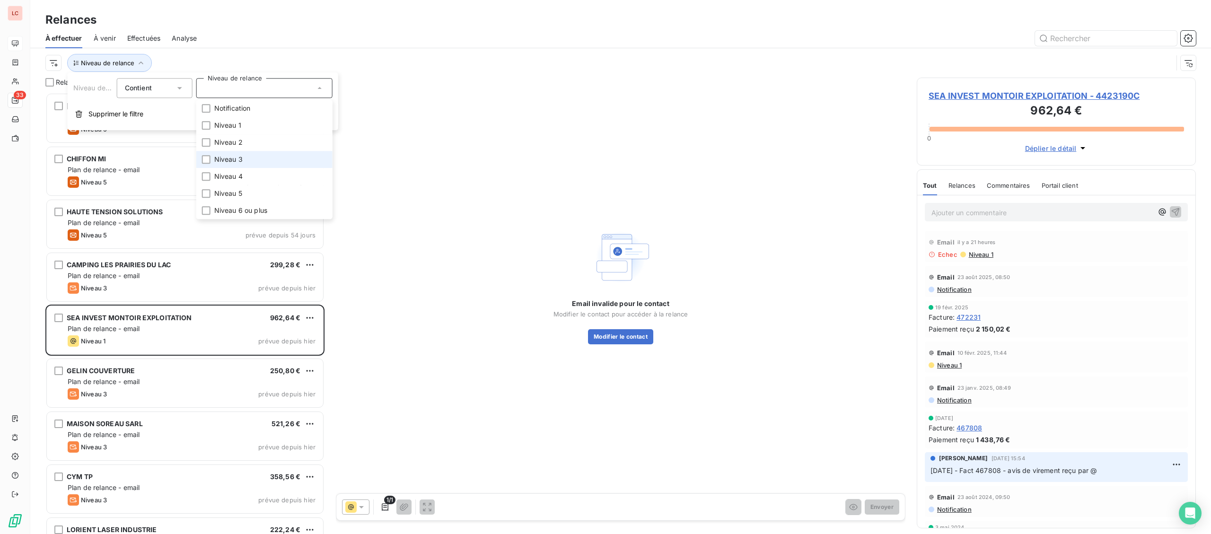
click at [237, 153] on li "Niveau 3" at bounding box center [264, 159] width 136 height 17
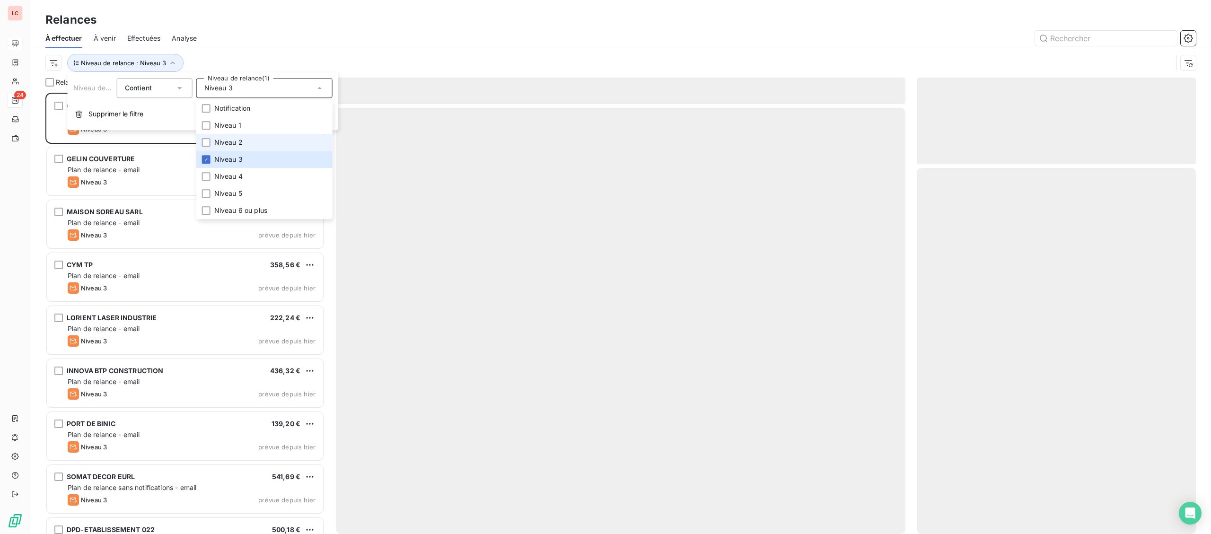
click at [238, 148] on li "Niveau 2" at bounding box center [264, 142] width 136 height 17
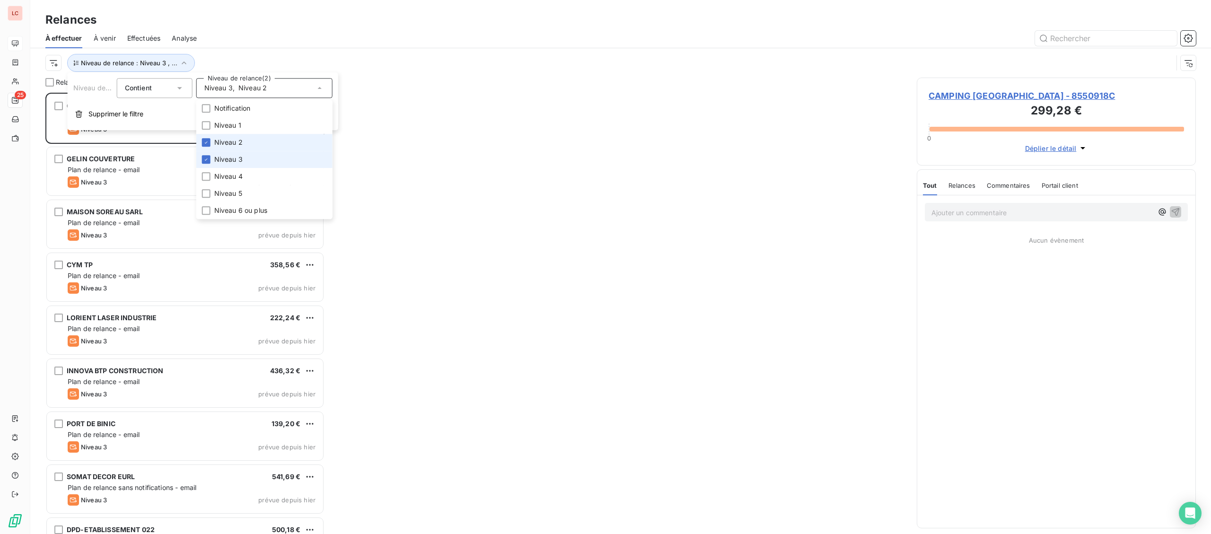
click at [227, 163] on span "Niveau 3" at bounding box center [228, 159] width 28 height 9
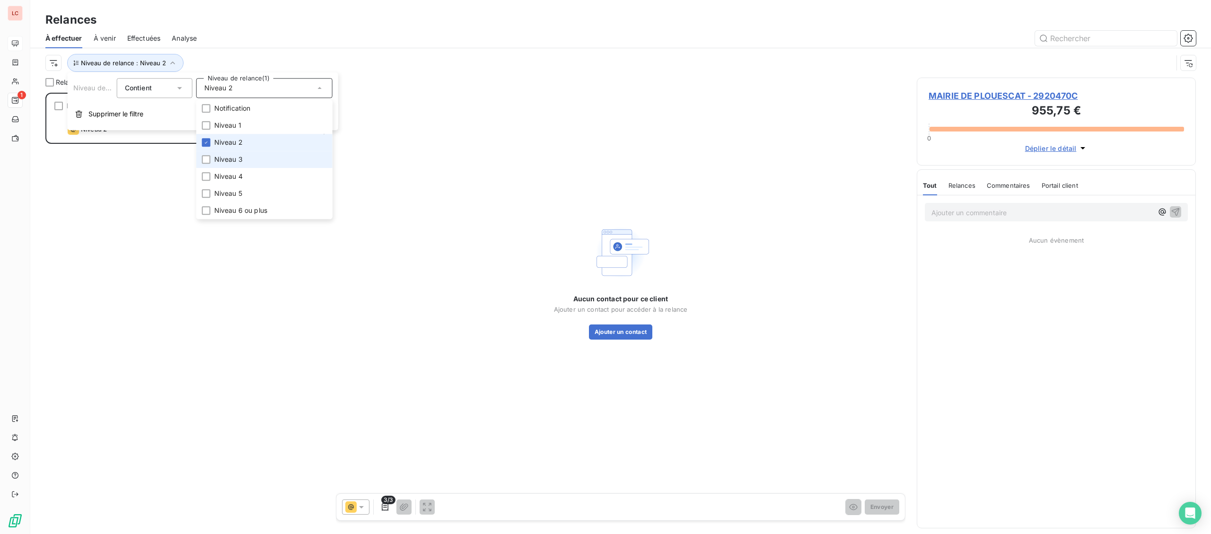
scroll to position [441, 279]
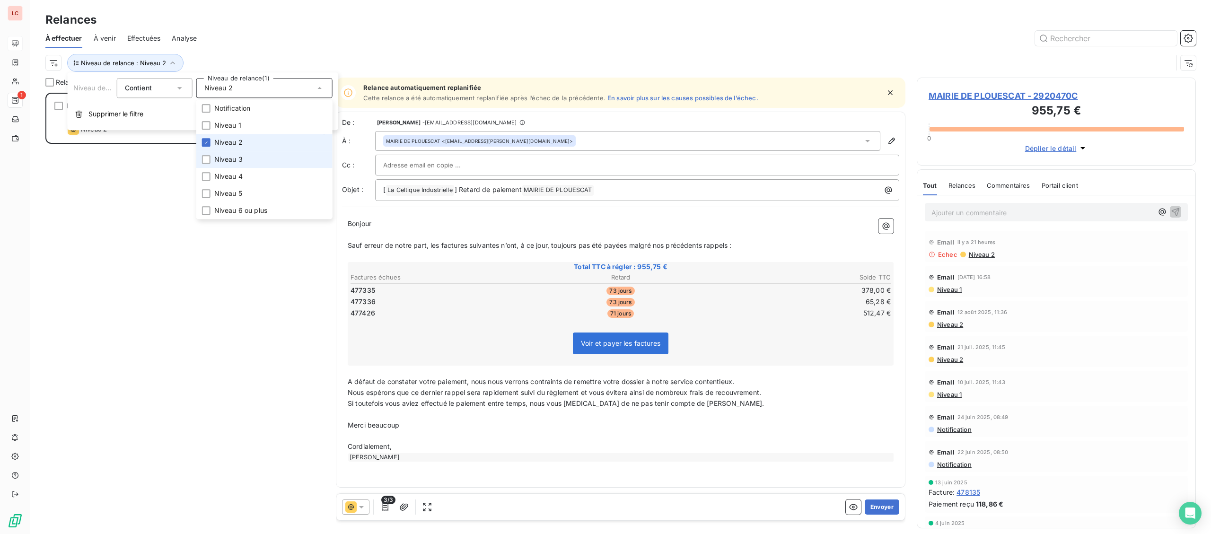
click at [225, 140] on span "Niveau 2" at bounding box center [228, 142] width 28 height 9
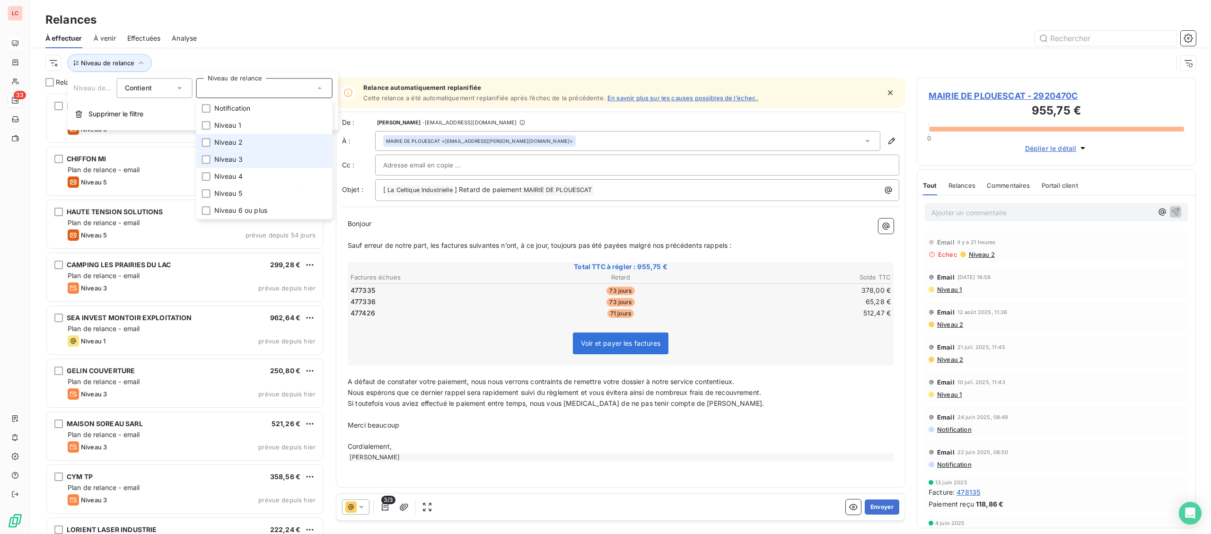
click at [230, 167] on li "Niveau 3" at bounding box center [264, 159] width 136 height 17
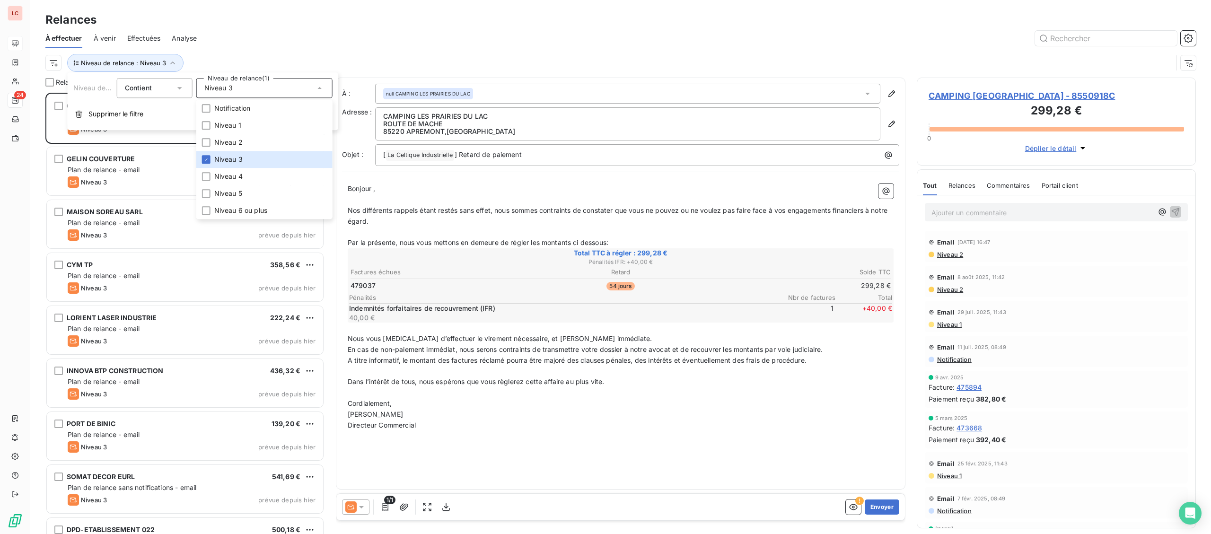
click at [282, 68] on div "Niveau de relance : Niveau 3" at bounding box center [609, 63] width 1128 height 18
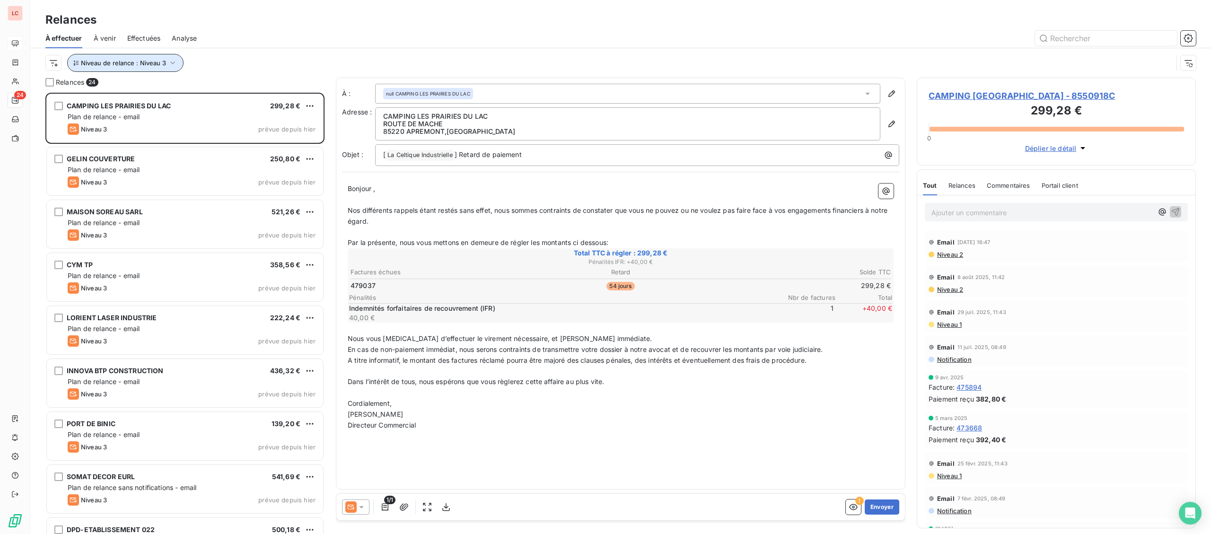
click at [167, 56] on button "Niveau de relance : Niveau 3" at bounding box center [125, 63] width 116 height 18
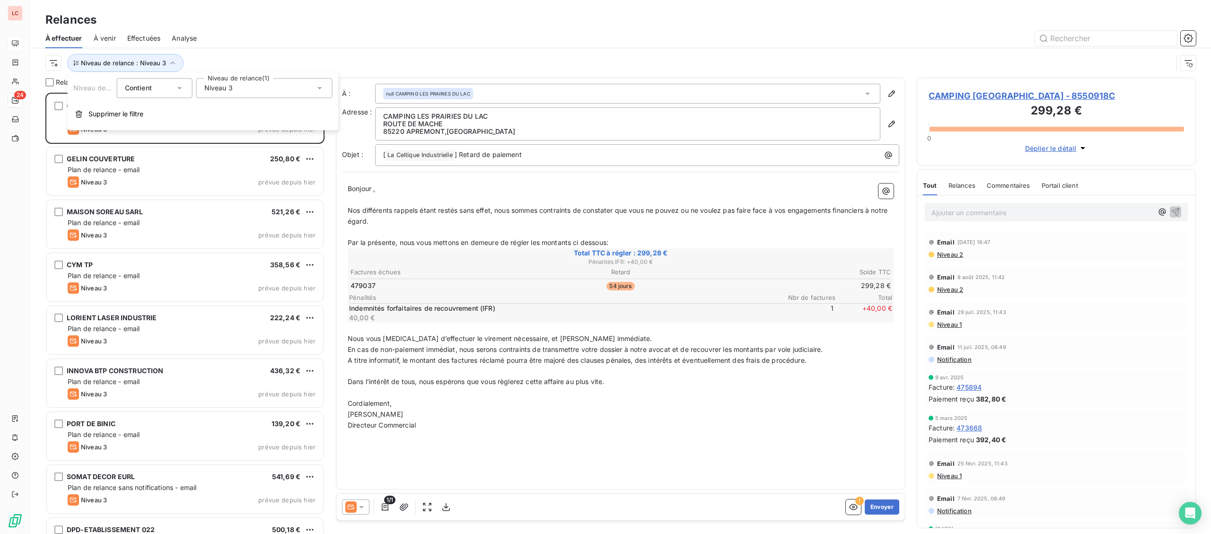
click at [254, 92] on div "Niveau 3" at bounding box center [264, 88] width 136 height 20
click at [233, 167] on li "Niveau 3" at bounding box center [264, 159] width 136 height 17
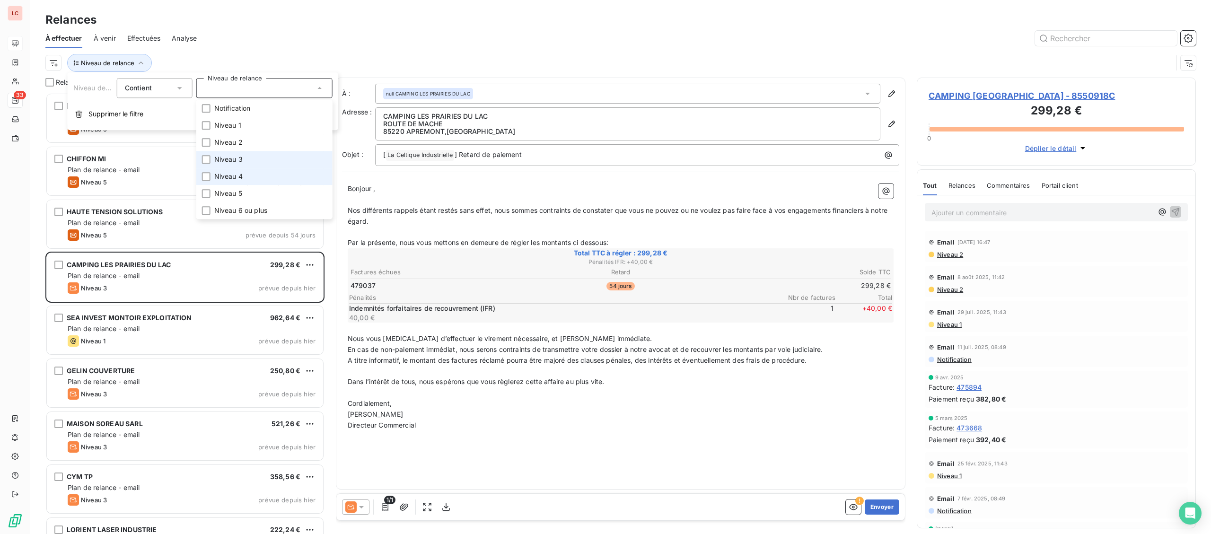
click at [233, 180] on span "Niveau 4" at bounding box center [228, 176] width 28 height 9
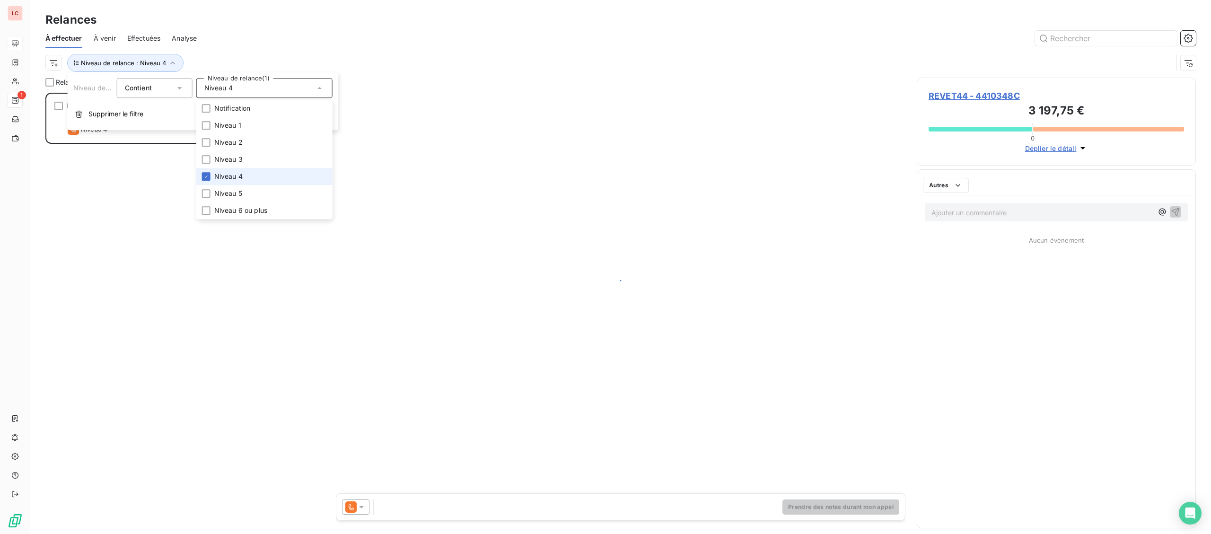
scroll to position [441, 279]
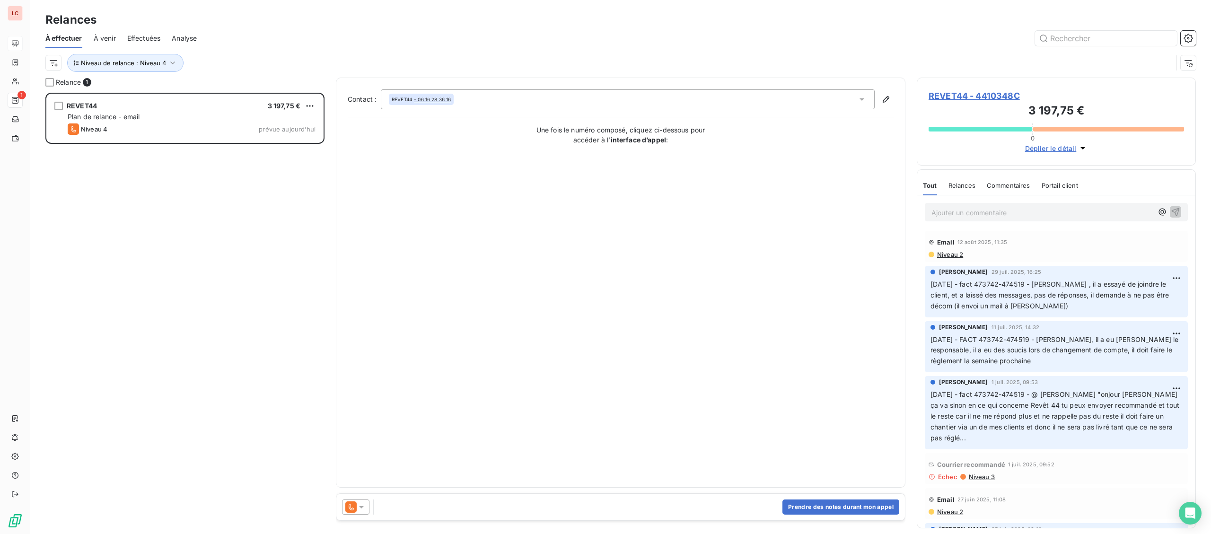
click at [189, 401] on div "REVET44 3 197,75 € Plan de relance - email Niveau 4 prévue aujourd’hui" at bounding box center [184, 313] width 279 height 441
click at [159, 68] on button "Niveau de relance : Niveau 4" at bounding box center [125, 63] width 116 height 18
click at [230, 91] on span "Niveau 4" at bounding box center [218, 87] width 28 height 9
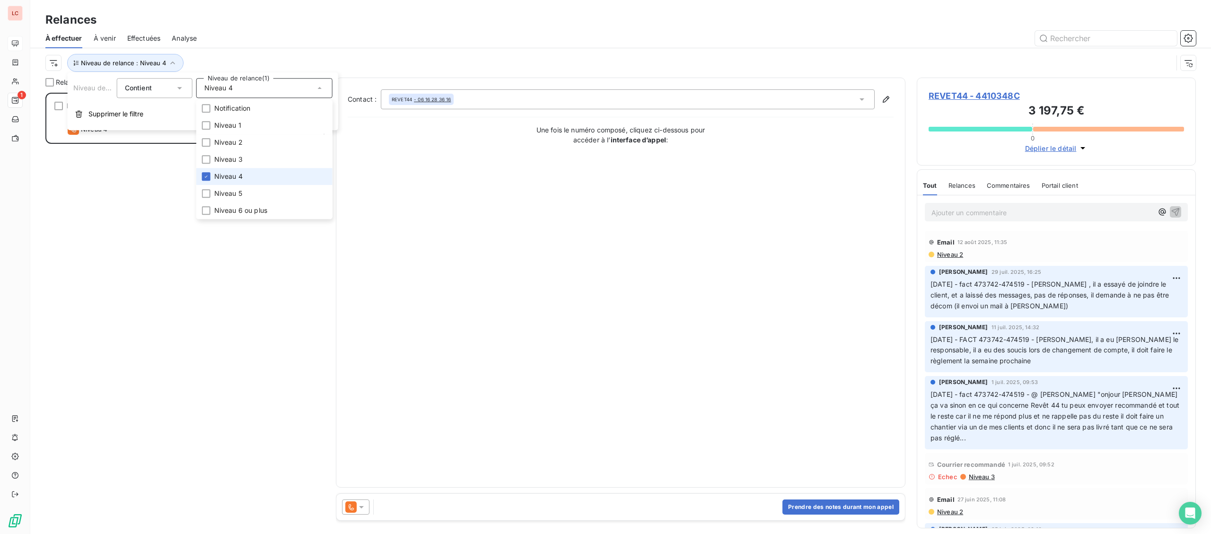
click at [233, 184] on li "Niveau 4" at bounding box center [264, 176] width 136 height 17
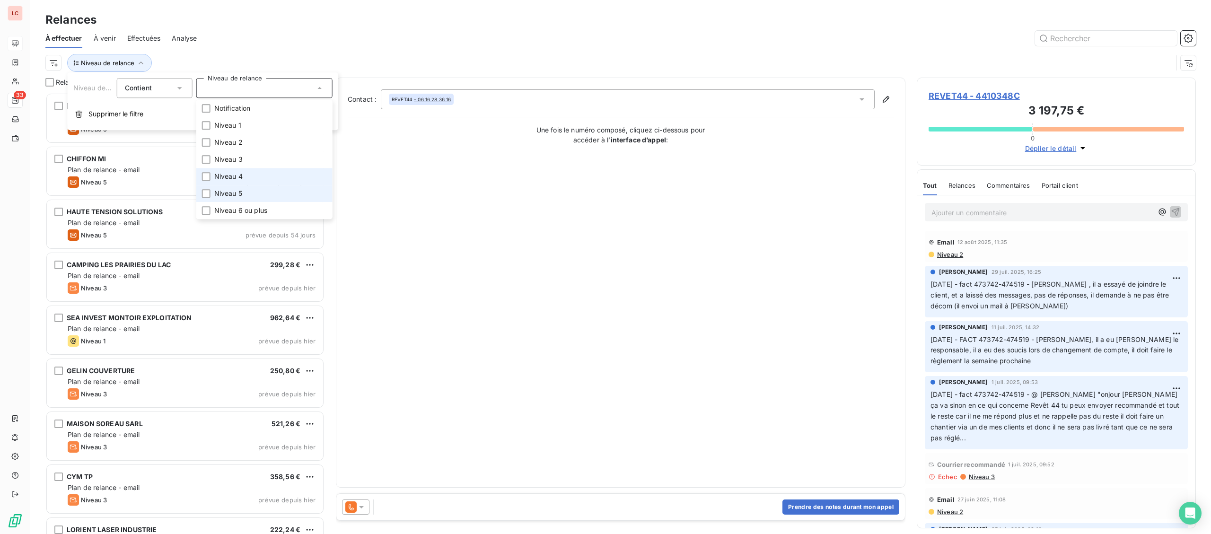
click at [229, 193] on span "Niveau 5" at bounding box center [228, 193] width 28 height 9
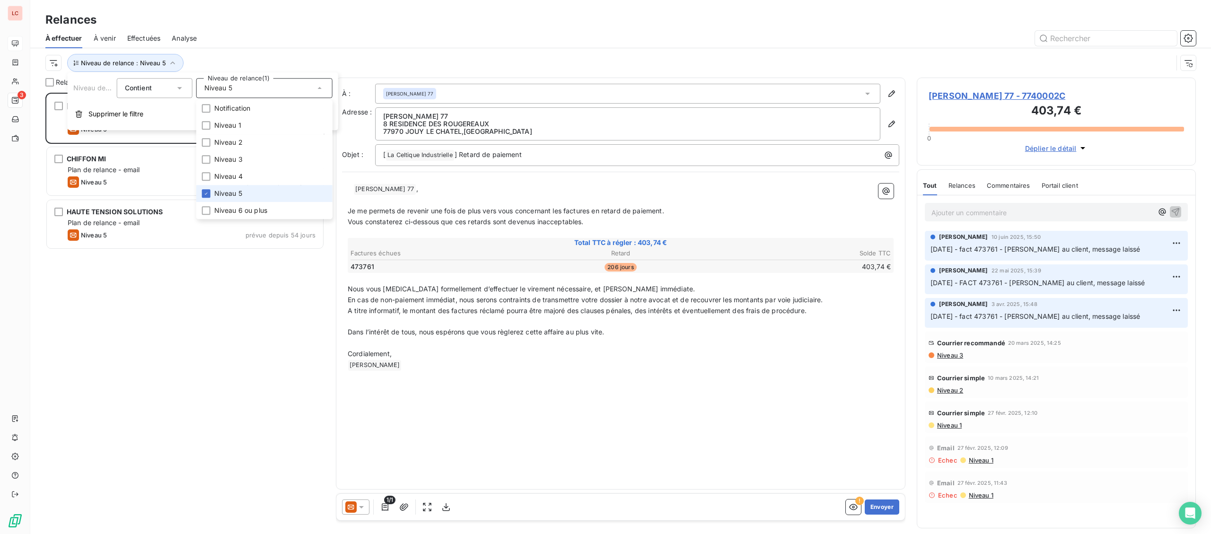
scroll to position [441, 279]
click at [180, 265] on div "[PERSON_NAME] 77 403,74 € Plan de relance - email Niveau 5 prévue depuis 68 jou…" at bounding box center [184, 313] width 279 height 441
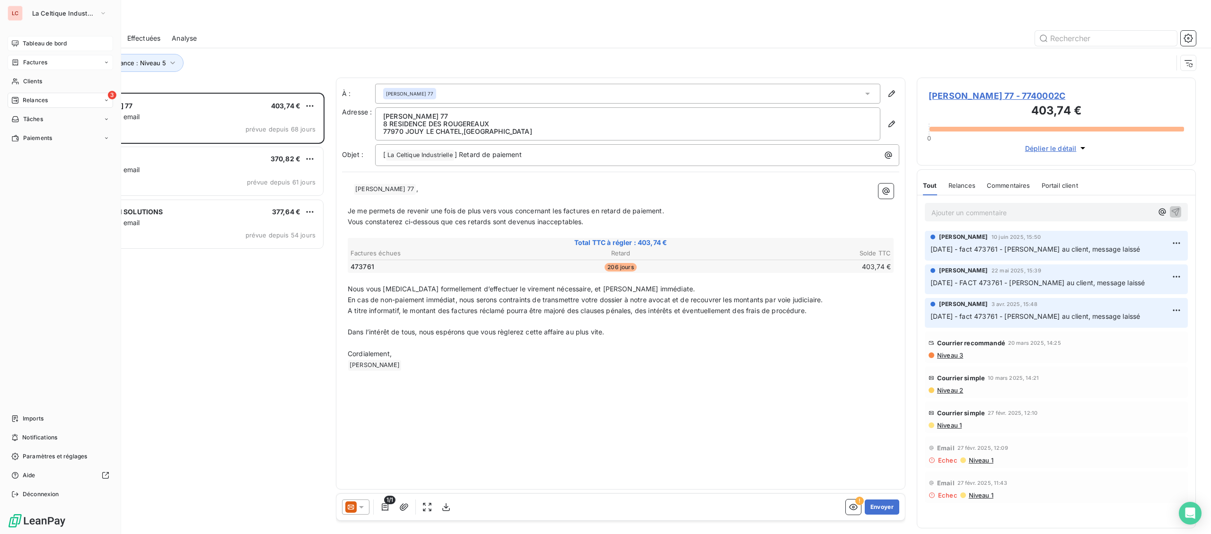
click at [26, 65] on span "Factures" at bounding box center [35, 62] width 24 height 9
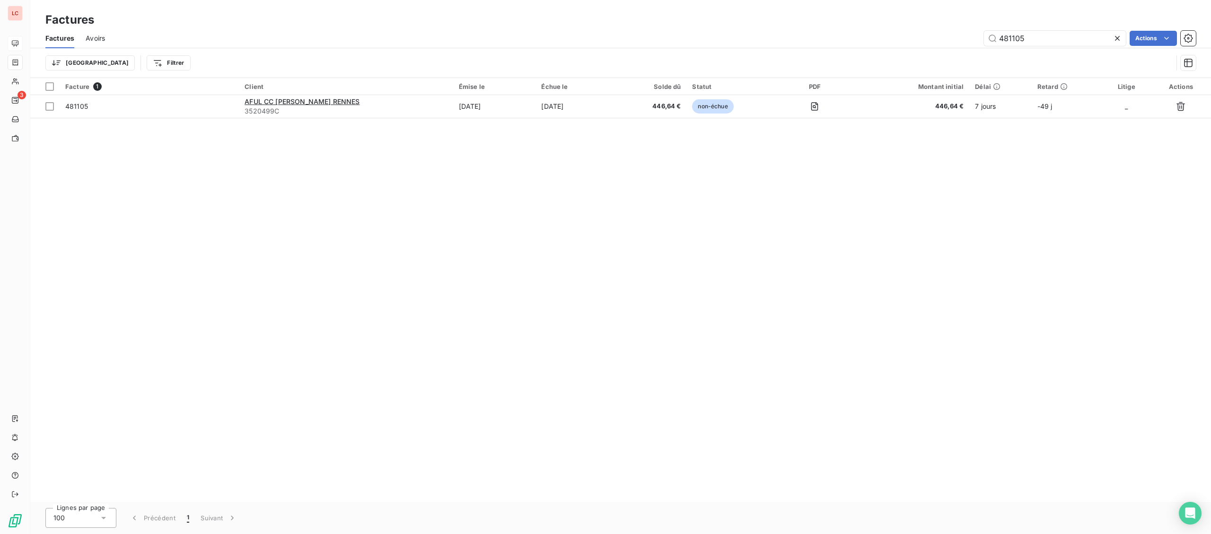
drag, startPoint x: 1028, startPoint y: 45, endPoint x: 897, endPoint y: 42, distance: 131.1
click at [897, 42] on div "Factures Avoirs 481105 Actions" at bounding box center [620, 38] width 1181 height 20
drag, startPoint x: 1039, startPoint y: 40, endPoint x: 972, endPoint y: 40, distance: 66.2
click at [984, 40] on input "481105" at bounding box center [1055, 38] width 142 height 15
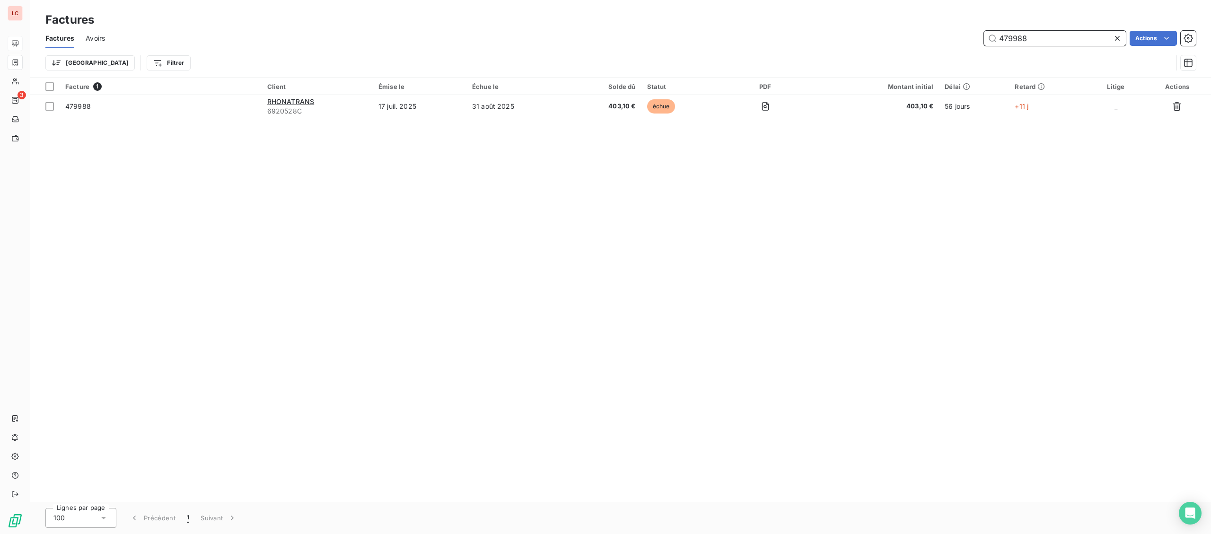
type input "479988"
click at [546, 112] on td "31 août 2025" at bounding box center [518, 106] width 102 height 23
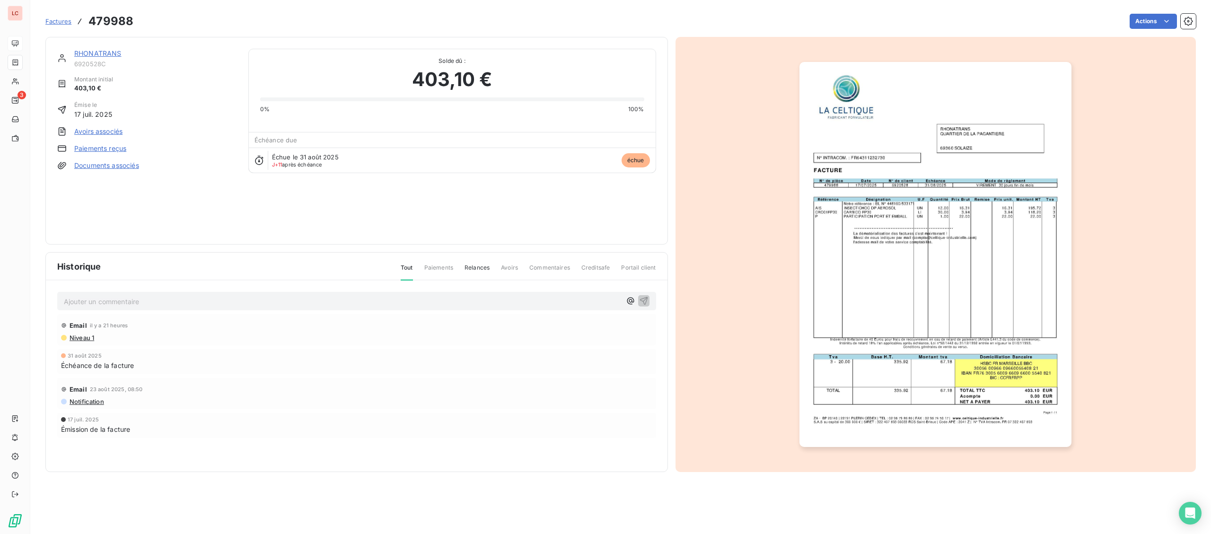
click at [106, 53] on link "RHONATRANS" at bounding box center [97, 53] width 47 height 8
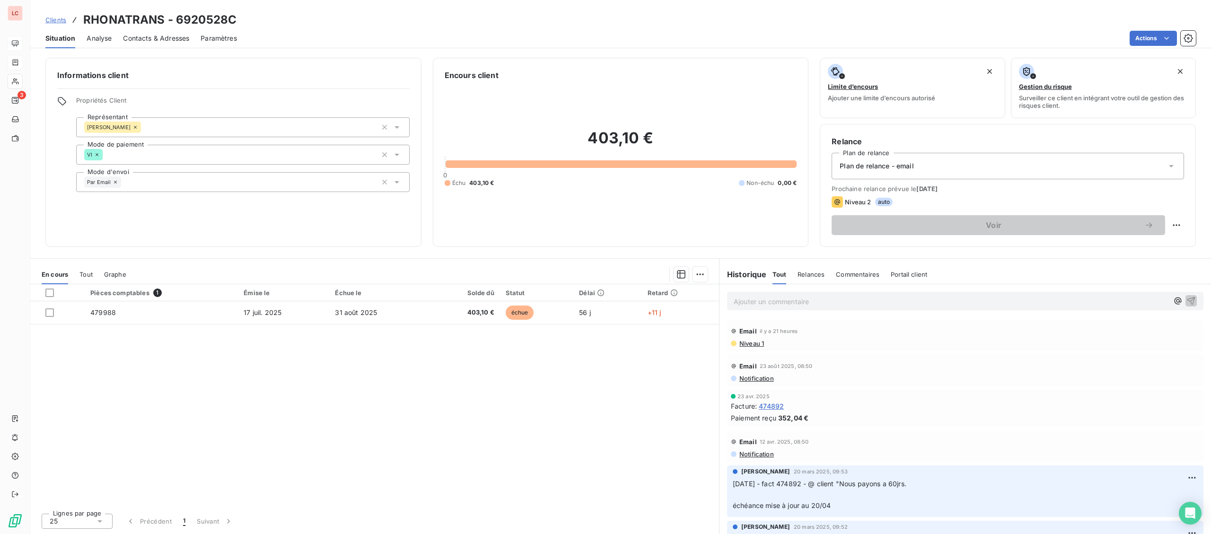
click at [775, 304] on p "Ajouter un commentaire ﻿" at bounding box center [951, 302] width 435 height 12
click at [874, 304] on p "[DATE] - fact 479988 - @ client "" at bounding box center [951, 301] width 435 height 11
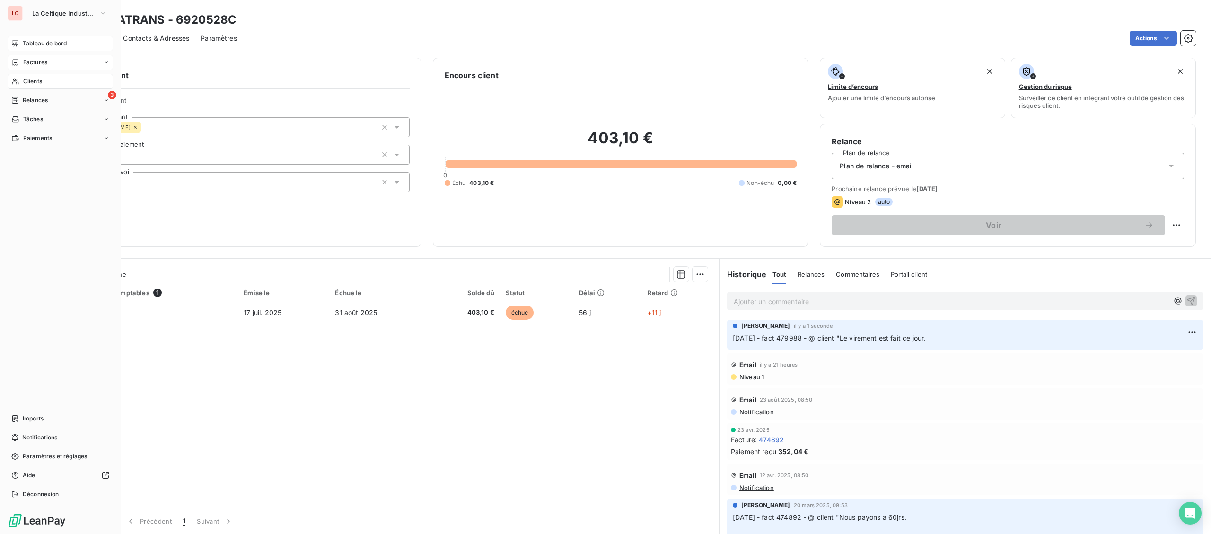
click at [20, 79] on div "Clients" at bounding box center [61, 81] width 106 height 15
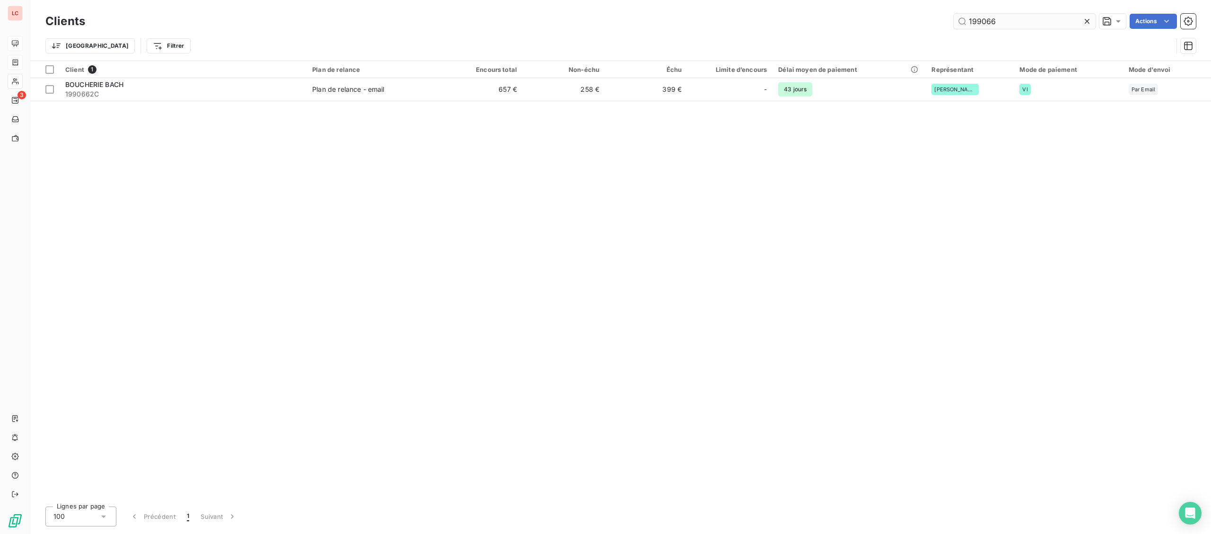
drag, startPoint x: 1004, startPoint y: 20, endPoint x: 902, endPoint y: 8, distance: 102.0
click at [954, 14] on input "199066" at bounding box center [1025, 21] width 142 height 15
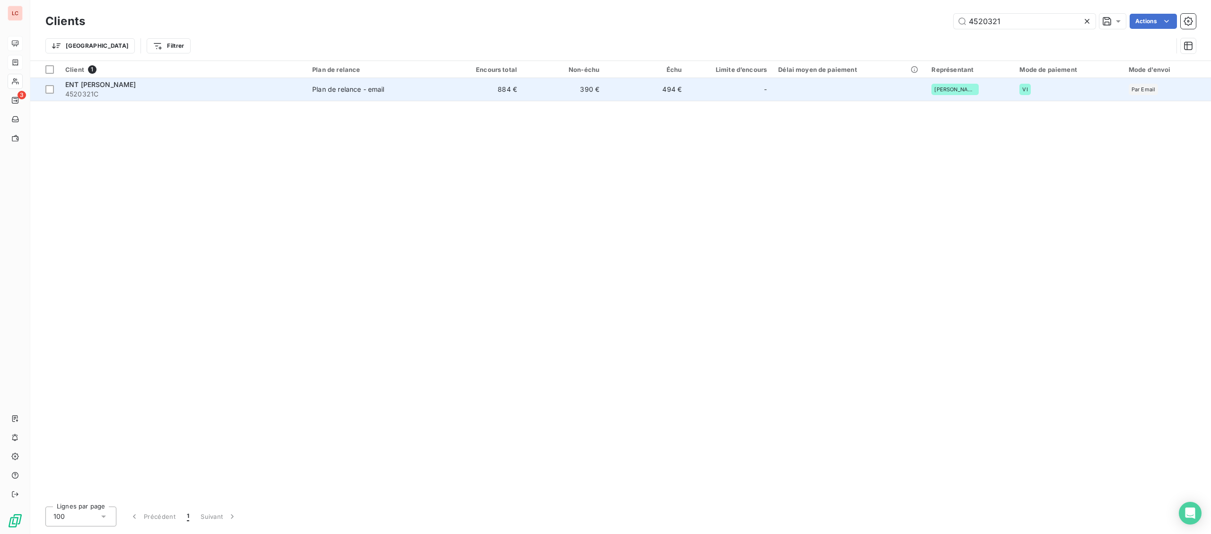
type input "4520321"
click at [243, 85] on div "ENT [PERSON_NAME]" at bounding box center [183, 84] width 236 height 9
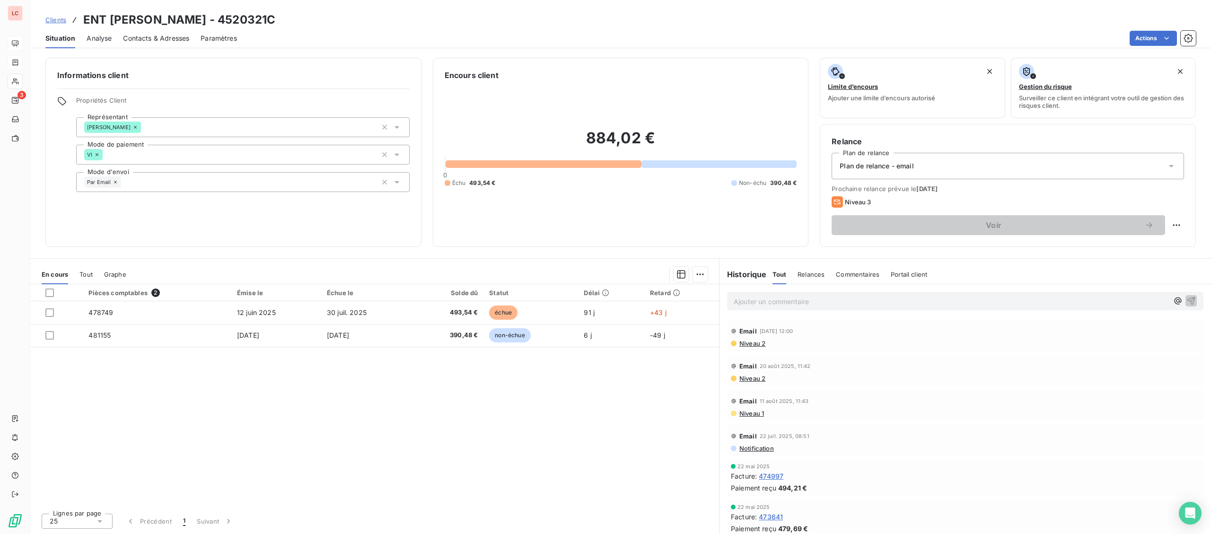
click at [805, 305] on p "Ajouter un commentaire ﻿" at bounding box center [951, 302] width 435 height 12
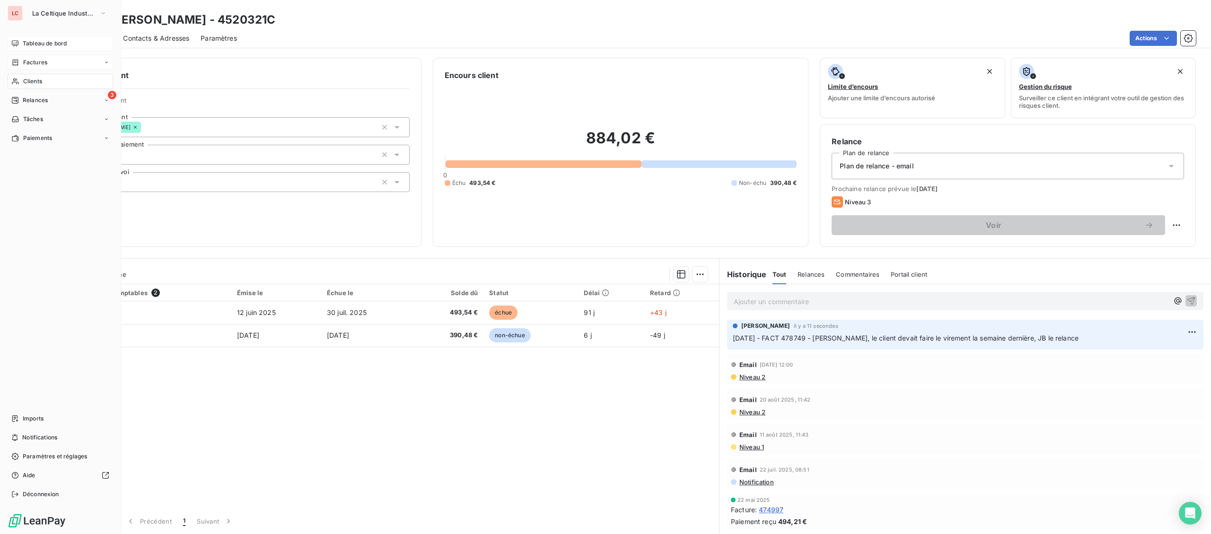
click at [19, 79] on icon at bounding box center [15, 82] width 8 height 8
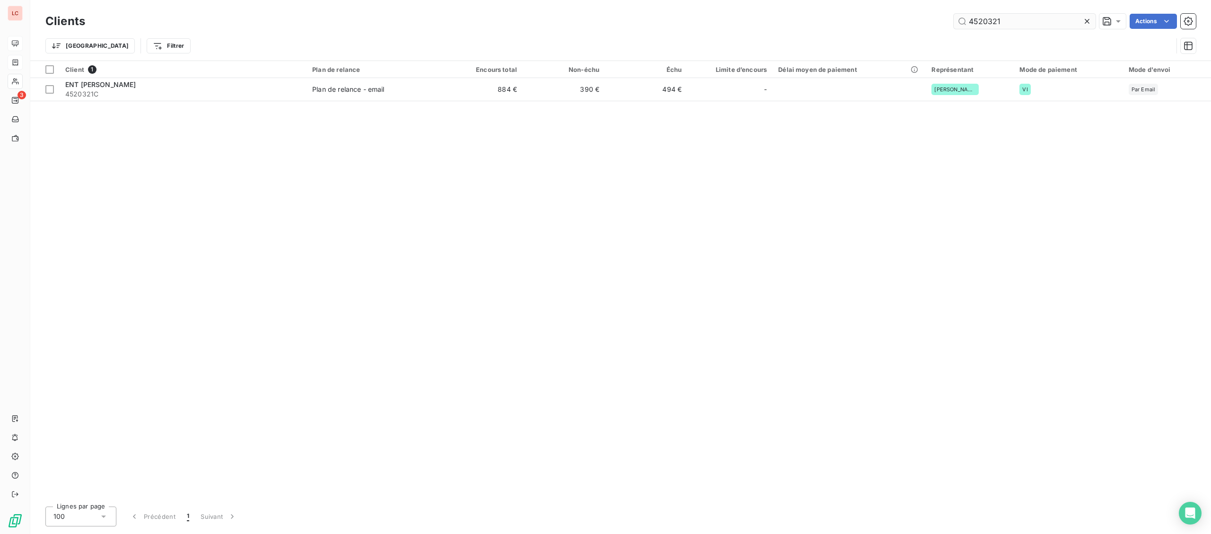
drag, startPoint x: 1018, startPoint y: 20, endPoint x: 992, endPoint y: 23, distance: 26.1
click at [992, 23] on input "4520321" at bounding box center [1025, 21] width 142 height 15
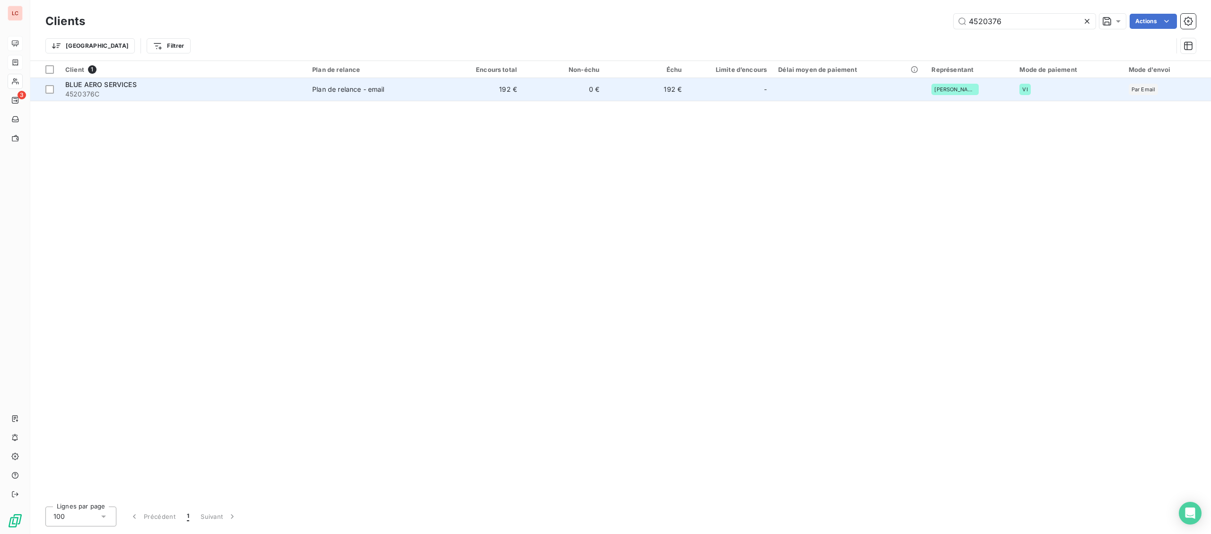
type input "4520376"
click at [182, 93] on span "4520376C" at bounding box center [183, 93] width 236 height 9
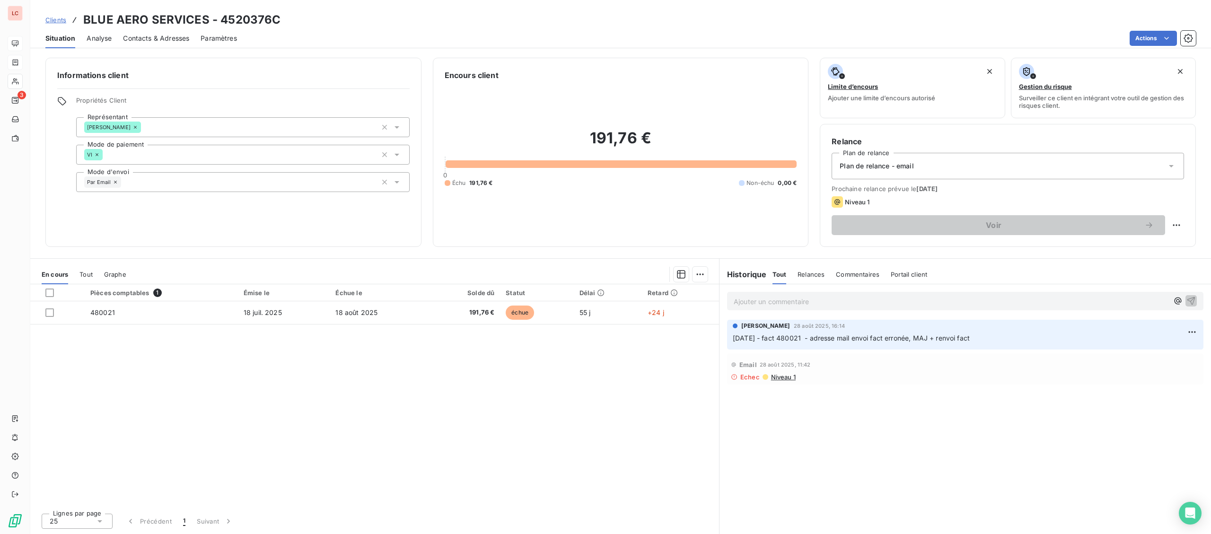
click at [785, 299] on p "Ajouter un commentaire ﻿" at bounding box center [951, 302] width 435 height 12
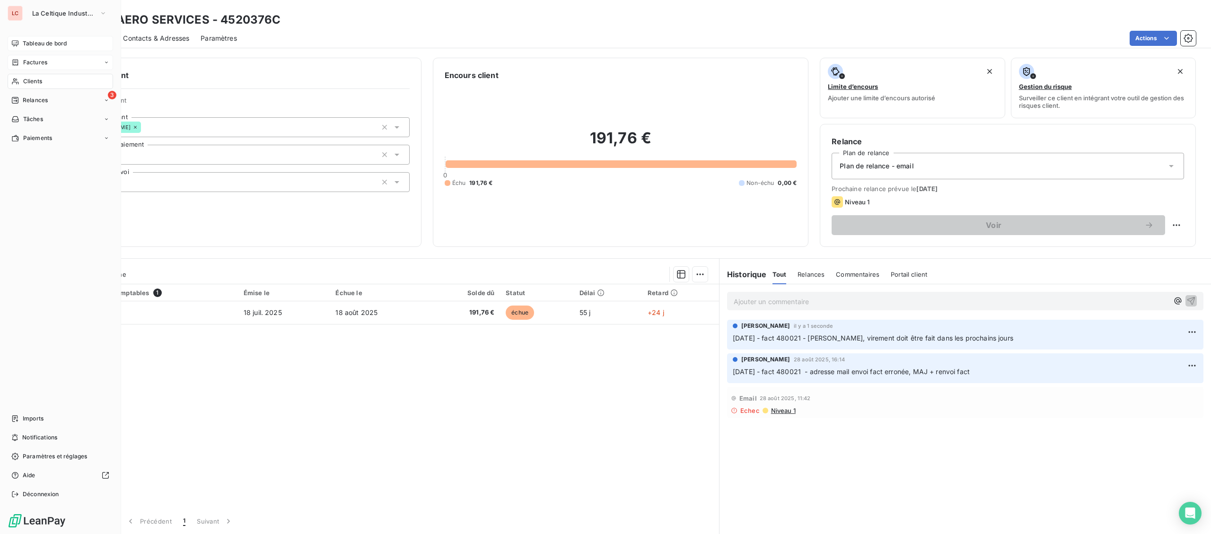
click at [15, 87] on div "Clients" at bounding box center [61, 81] width 106 height 15
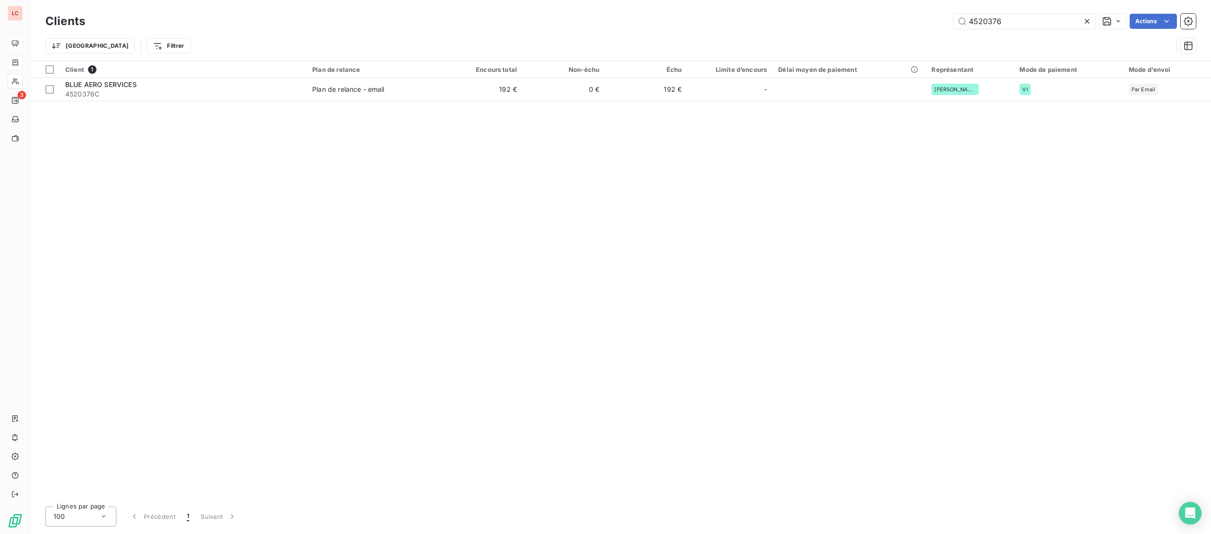
drag, startPoint x: 917, startPoint y: 22, endPoint x: 768, endPoint y: 26, distance: 149.1
click at [954, 26] on input "4520376" at bounding box center [1025, 21] width 142 height 15
type input "2240589"
click at [201, 102] on div "Client 1 Plan de relance Encours total Non-échu Échu Limite d’encours Délai moy…" at bounding box center [620, 280] width 1181 height 438
click at [201, 101] on table "Client 1 Plan de relance Encours total Non-échu Échu Limite d’encours Délai moy…" at bounding box center [620, 81] width 1181 height 40
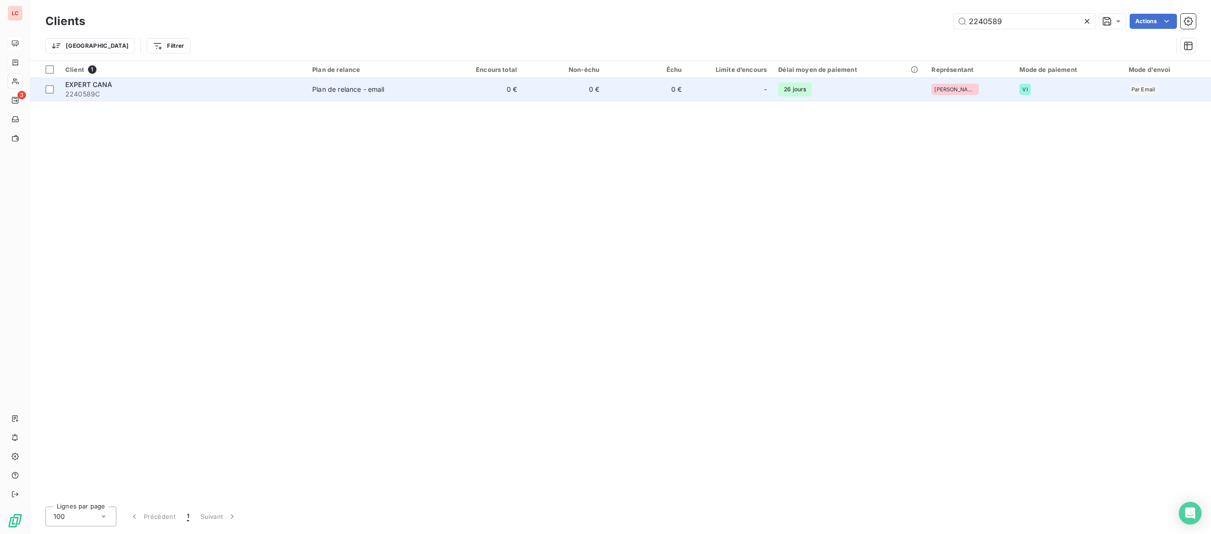
click at [203, 92] on span "2240589C" at bounding box center [183, 93] width 236 height 9
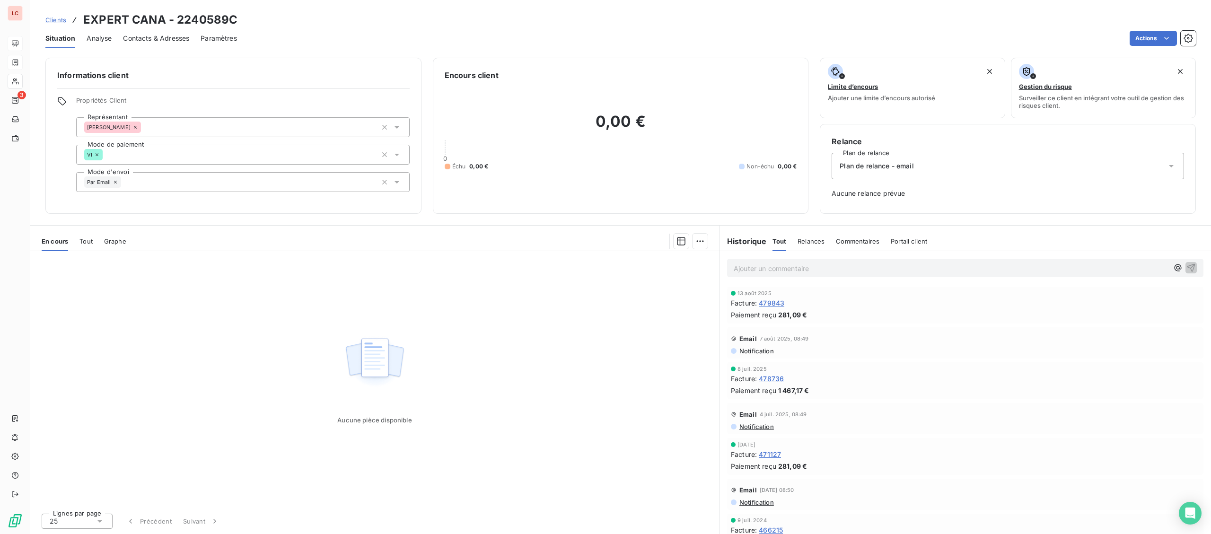
click at [178, 36] on span "Contacts & Adresses" at bounding box center [156, 38] width 66 height 9
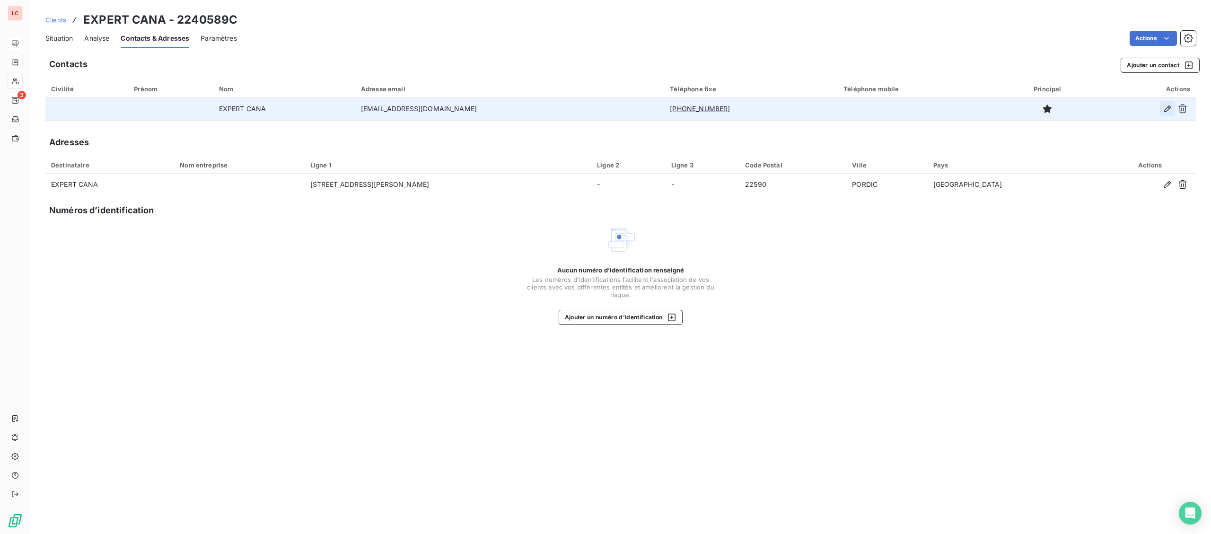
click at [1164, 110] on icon "button" at bounding box center [1167, 108] width 9 height 9
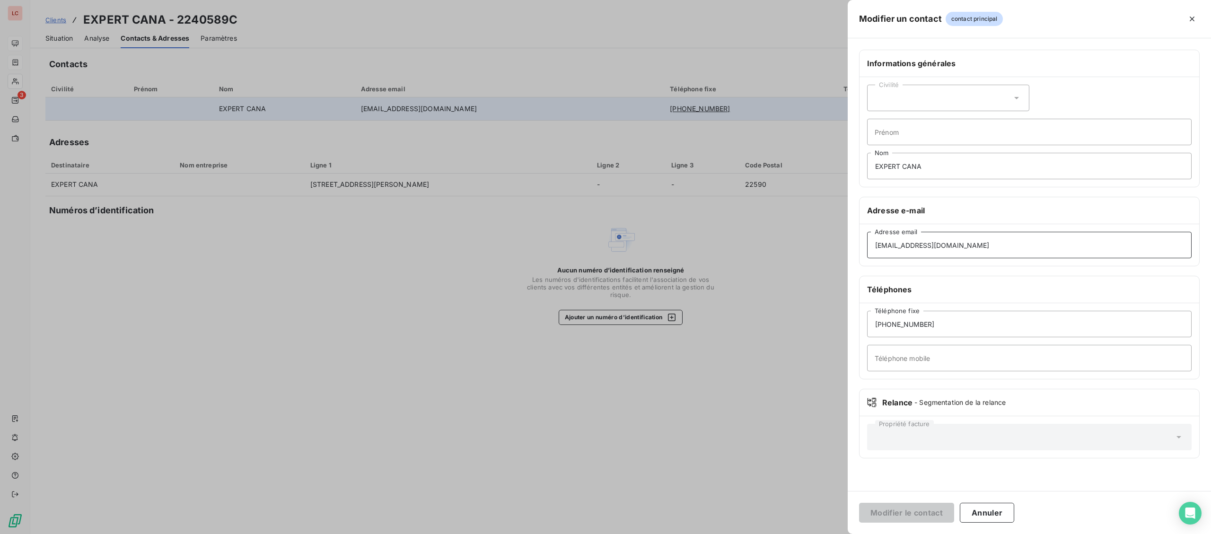
click at [984, 251] on input "[EMAIL_ADDRESS][DOMAIN_NAME]" at bounding box center [1029, 245] width 325 height 26
drag, startPoint x: 839, startPoint y: 245, endPoint x: 771, endPoint y: 245, distance: 68.1
click at [867, 245] on input "[EMAIL_ADDRESS][DOMAIN_NAME]" at bounding box center [1029, 245] width 325 height 26
paste input ".[EMAIL_ADDRESS][DOMAIN_NAME]."
type input "[EMAIL_ADDRESS][DOMAIN_NAME]"
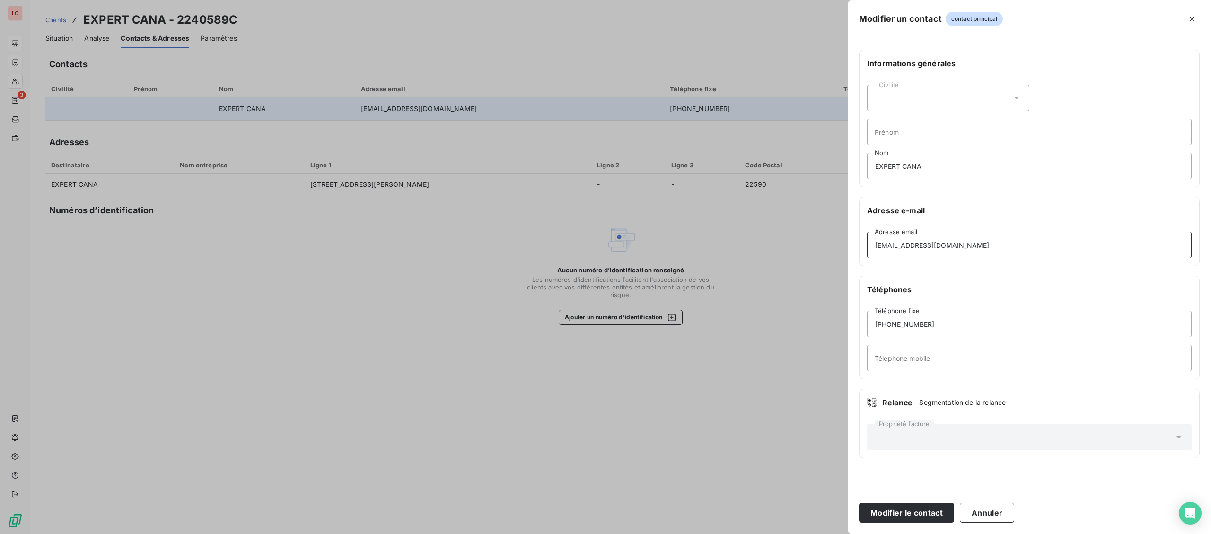
click at [859, 503] on button "Modifier le contact" at bounding box center [906, 513] width 95 height 20
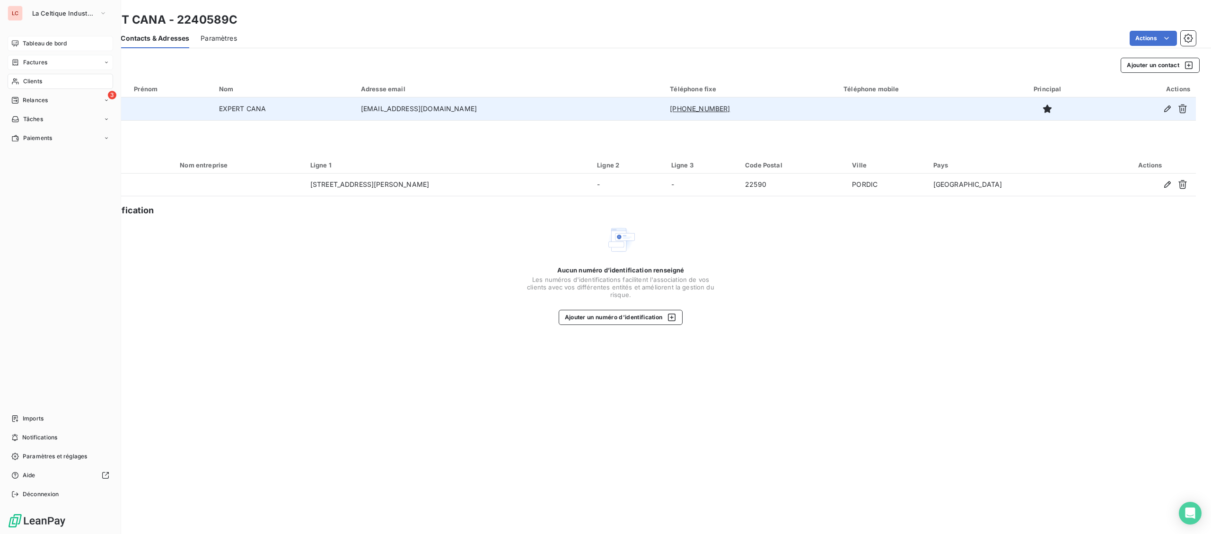
click at [35, 82] on span "Clients" at bounding box center [32, 81] width 19 height 9
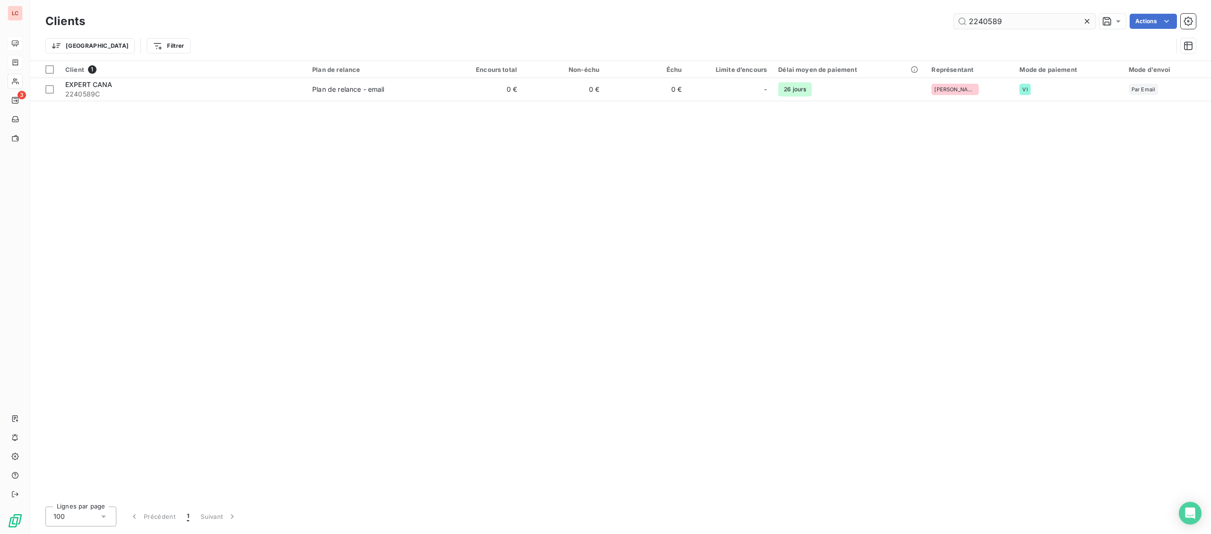
drag, startPoint x: 1016, startPoint y: 24, endPoint x: 850, endPoint y: 21, distance: 166.1
click at [954, 21] on input "2240589" at bounding box center [1025, 21] width 142 height 15
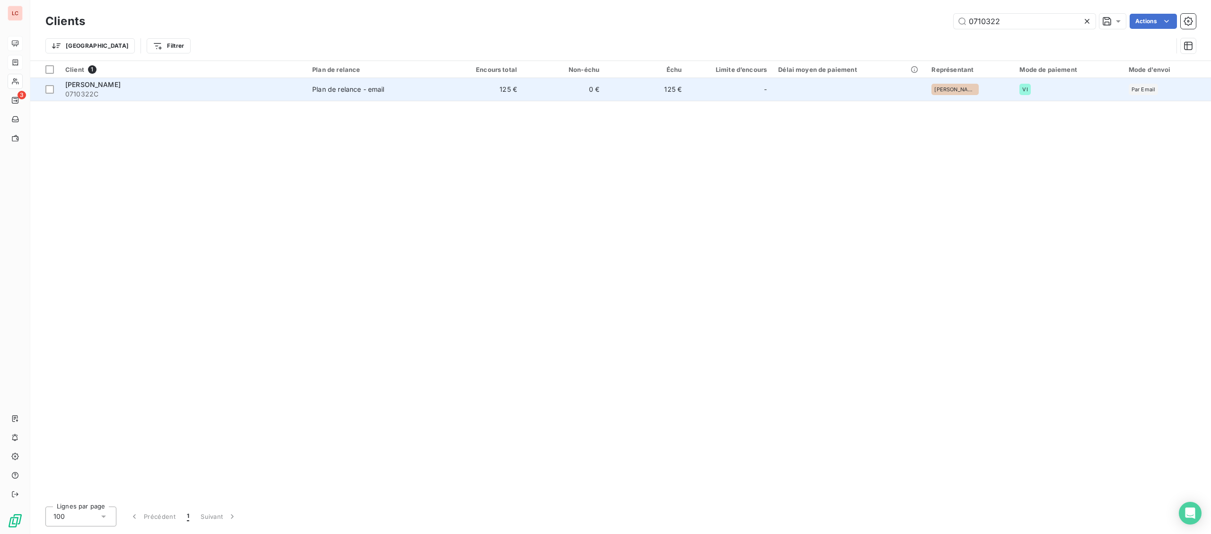
type input "0710322"
click at [332, 88] on div "Plan de relance - email" at bounding box center [348, 89] width 72 height 9
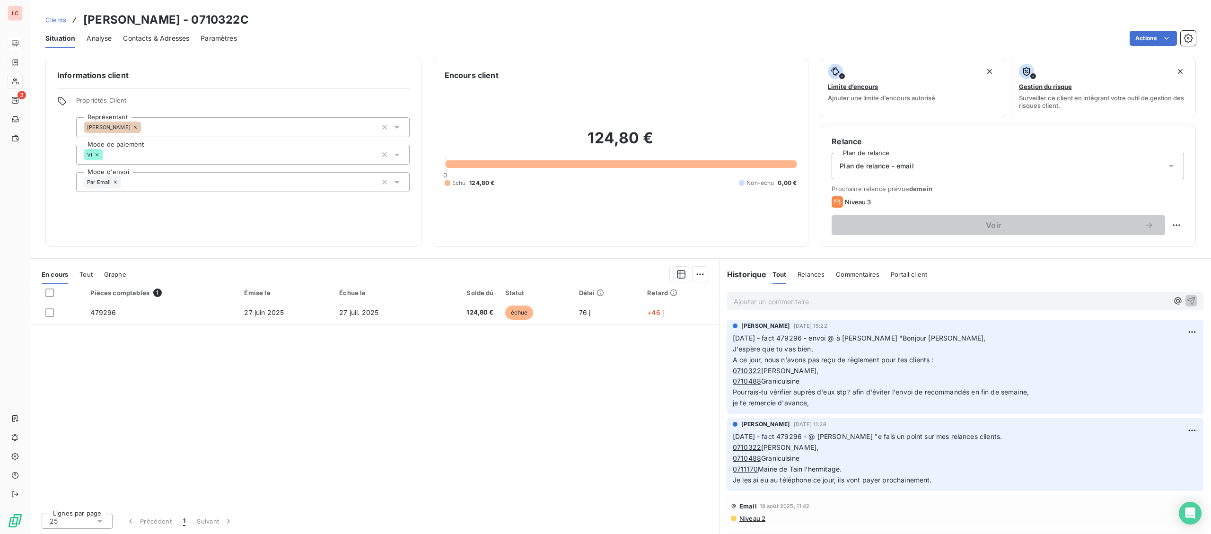
click at [781, 305] on p "Ajouter un commentaire ﻿" at bounding box center [951, 302] width 435 height 12
click at [903, 304] on p "[DATE] - fact 479296 - @ Mickael "" at bounding box center [951, 301] width 435 height 11
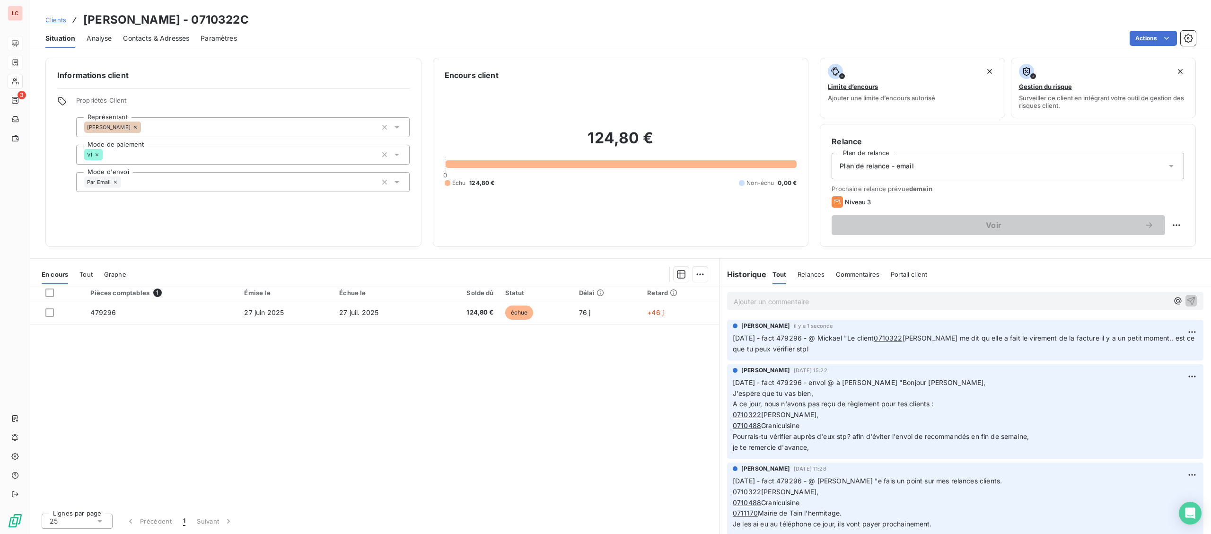
click at [881, 305] on p "Ajouter un commentaire ﻿" at bounding box center [951, 302] width 435 height 12
click at [960, 297] on p "[DATE] - fact 479296 - envoi à à [PERSON_NAME] "" at bounding box center [951, 301] width 435 height 11
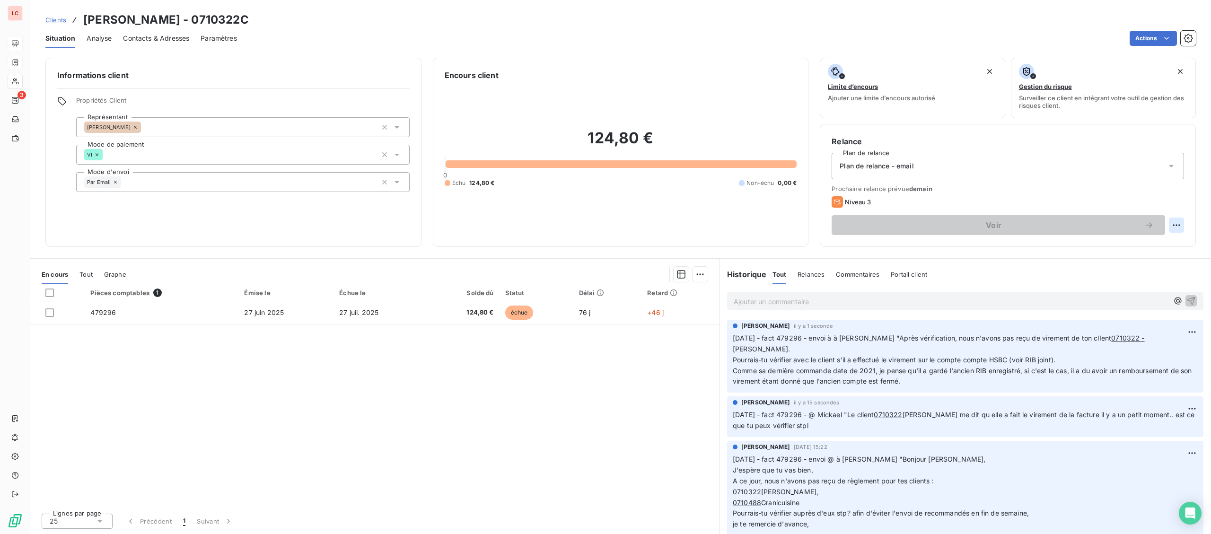
click at [1172, 225] on html "LC 3 Clients EIRL [PERSON_NAME] - 0710322C Situation Analyse Contacts & Adresse…" at bounding box center [605, 267] width 1211 height 534
click at [1130, 247] on div "Replanifier cette action" at bounding box center [1137, 245] width 85 height 15
select select "8"
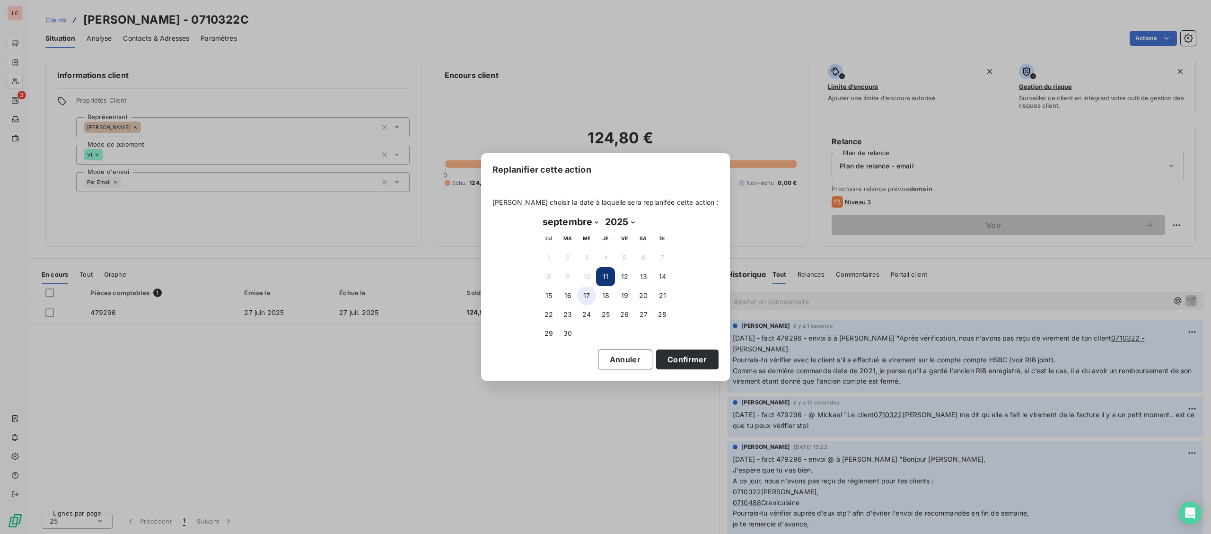
click at [581, 301] on button "17" at bounding box center [586, 295] width 19 height 19
click at [672, 359] on button "Confirmer" at bounding box center [687, 360] width 62 height 20
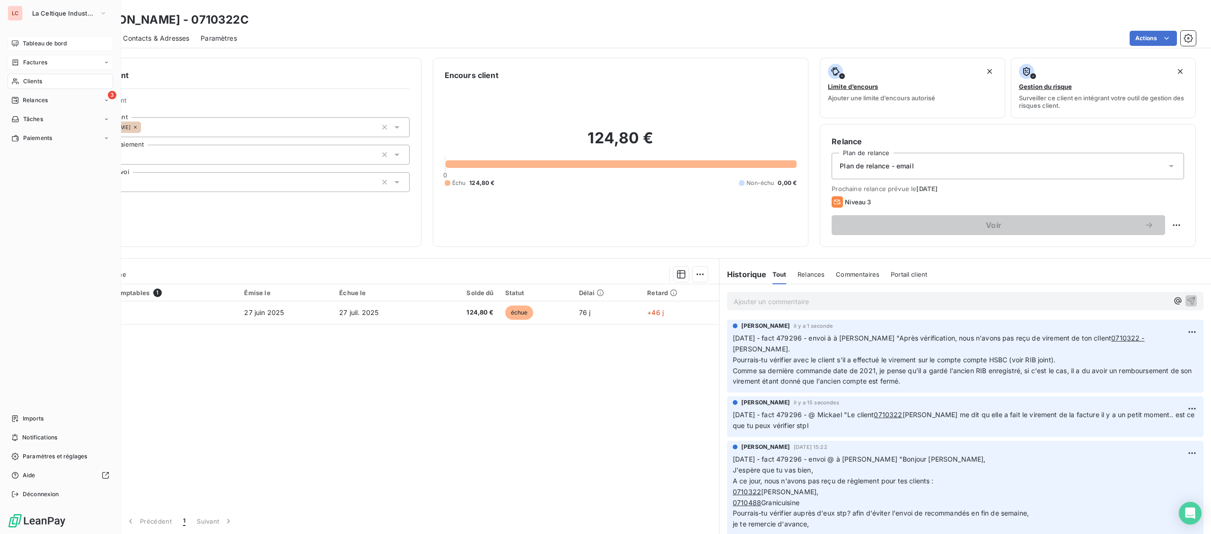
click at [21, 87] on div "Clients" at bounding box center [61, 81] width 106 height 15
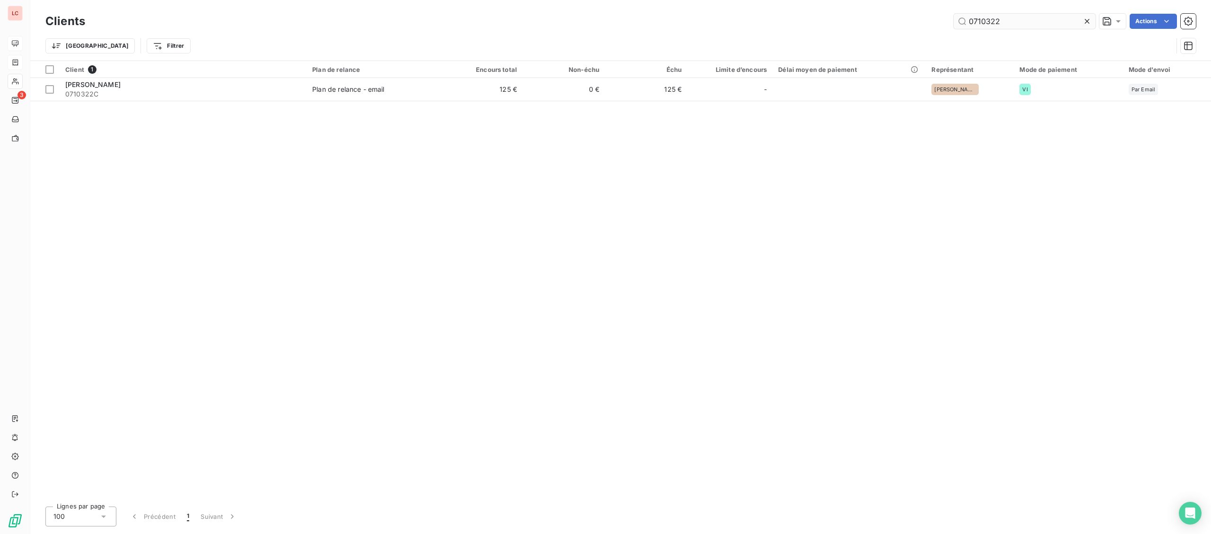
click at [954, 28] on input "0710322" at bounding box center [1025, 21] width 142 height 15
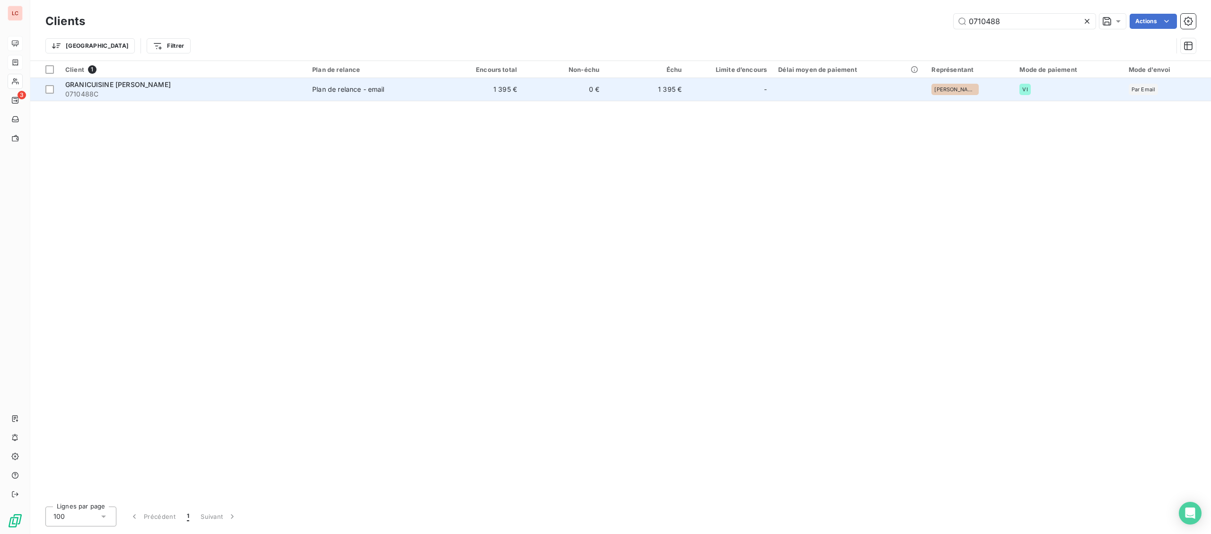
type input "0710488"
click at [404, 92] on span "Plan de relance - email" at bounding box center [373, 89] width 123 height 9
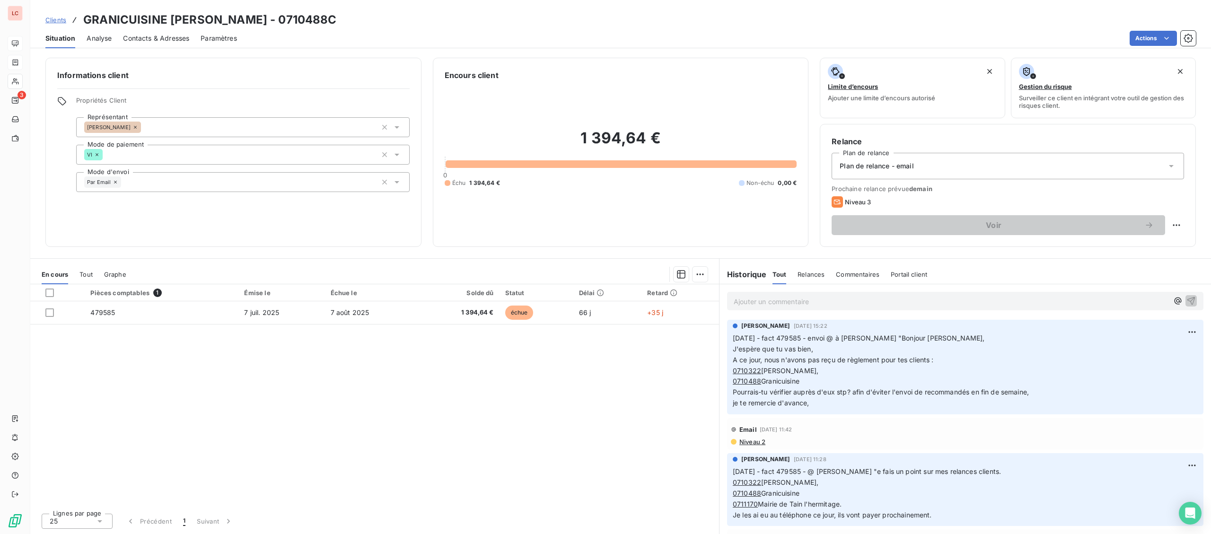
click at [806, 309] on div "Ajouter un commentaire ﻿" at bounding box center [965, 301] width 476 height 18
click at [810, 309] on div "Ajouter un commentaire ﻿" at bounding box center [965, 301] width 476 height 18
click at [811, 305] on p "Ajouter un commentaire ﻿" at bounding box center [951, 302] width 435 height 12
click at [927, 302] on p "[DATE] - fact 479585 - @ Mickael "" at bounding box center [951, 301] width 435 height 11
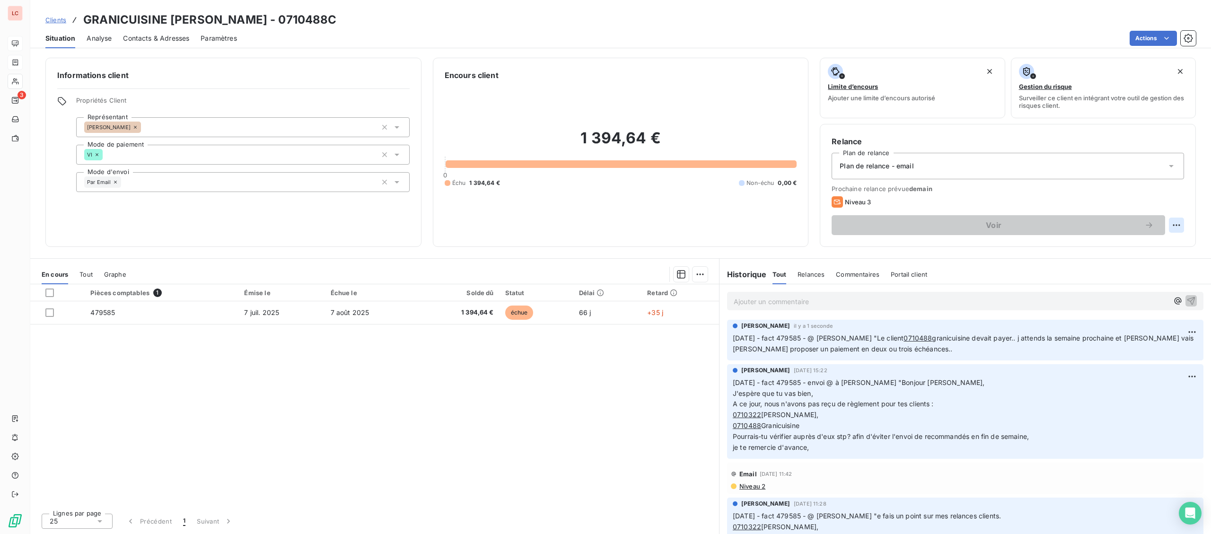
click at [1174, 229] on html "LC 3 Clients GRANICUISINE [PERSON_NAME] - 0710488C Situation Analyse Contacts &…" at bounding box center [605, 267] width 1211 height 534
click at [1151, 248] on div "Replanifier cette action" at bounding box center [1137, 245] width 85 height 15
select select "8"
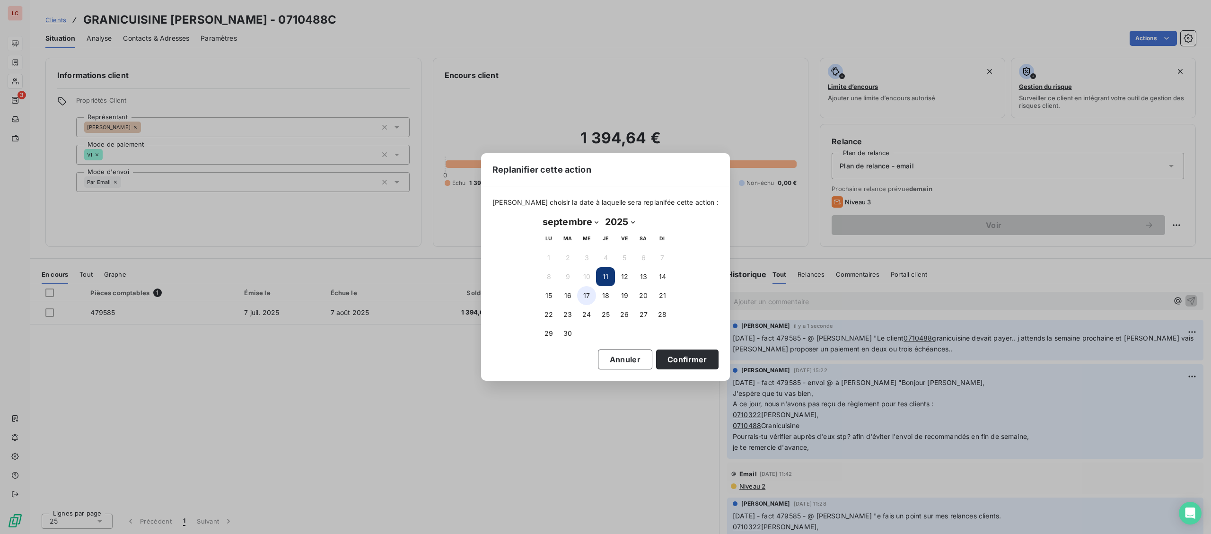
click at [578, 299] on button "17" at bounding box center [586, 295] width 19 height 19
click at [656, 351] on button "Confirmer" at bounding box center [687, 360] width 62 height 20
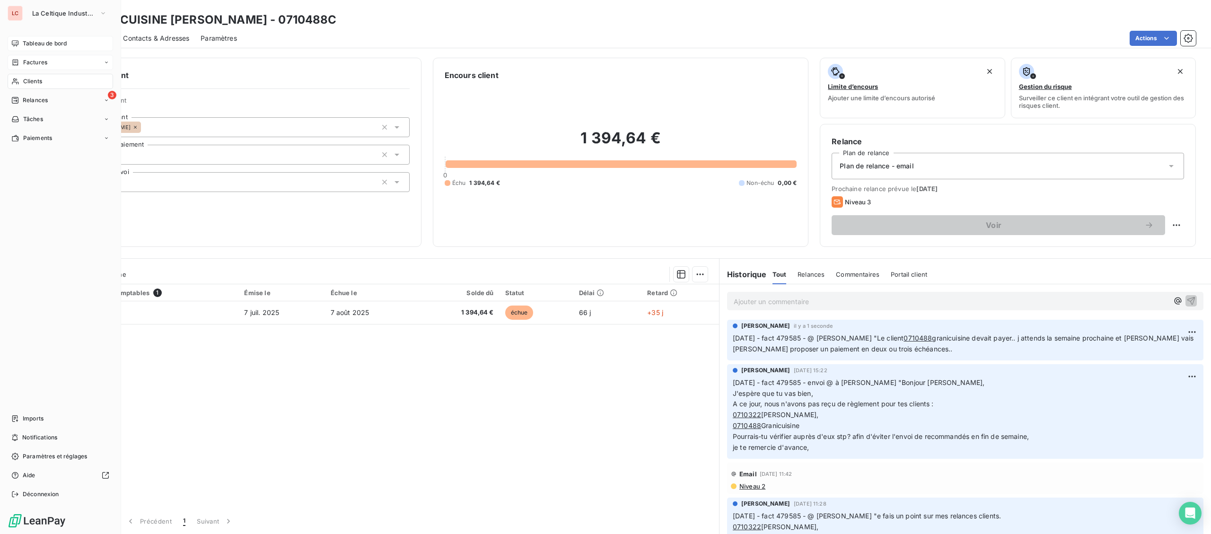
click at [72, 21] on div "LC La Celtique Industrielle Tableau de bord Factures Clients 3 Relances Tâches …" at bounding box center [60, 267] width 121 height 534
click at [70, 18] on button "La Celtique Industrielle" at bounding box center [69, 13] width 86 height 15
click at [47, 64] on span "CTC" at bounding box center [87, 61] width 84 height 9
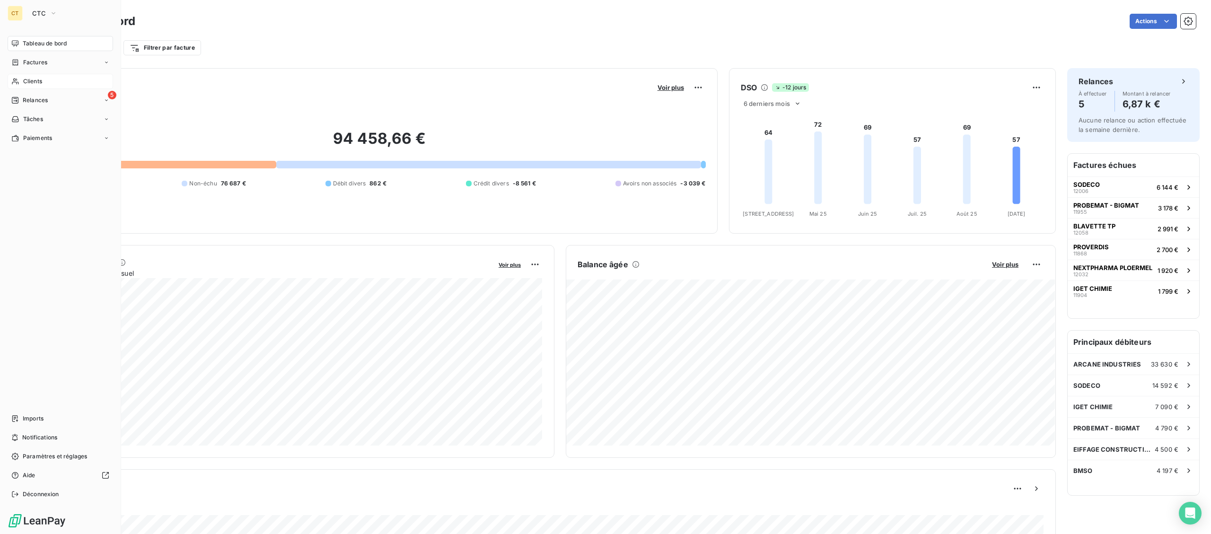
click at [24, 82] on span "Clients" at bounding box center [32, 81] width 19 height 9
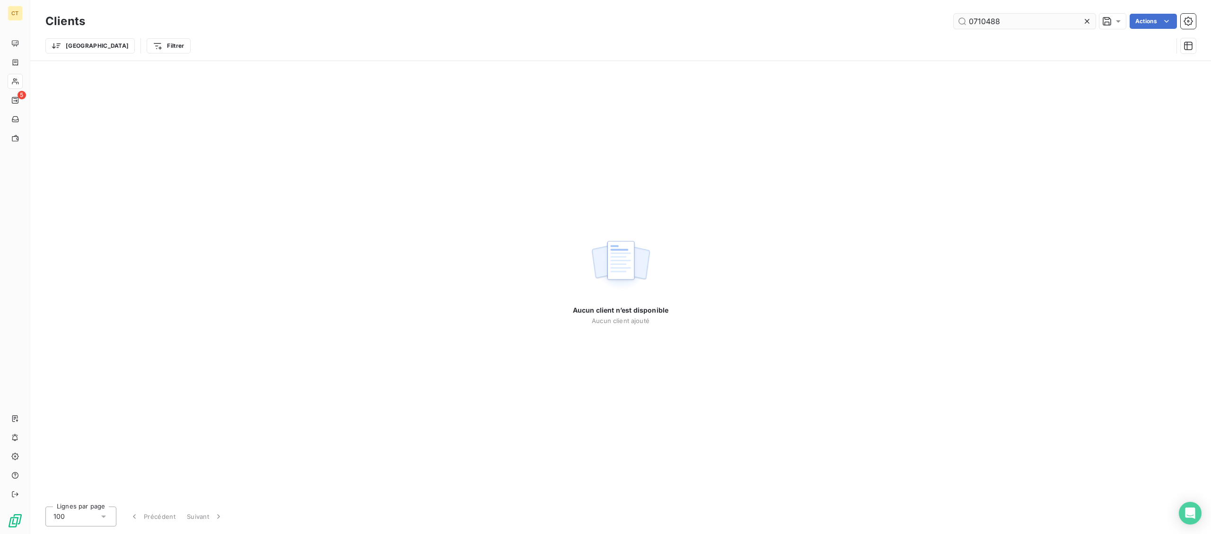
drag, startPoint x: 1001, startPoint y: 23, endPoint x: 848, endPoint y: 11, distance: 153.3
click at [954, 14] on input "0710488" at bounding box center [1025, 21] width 142 height 15
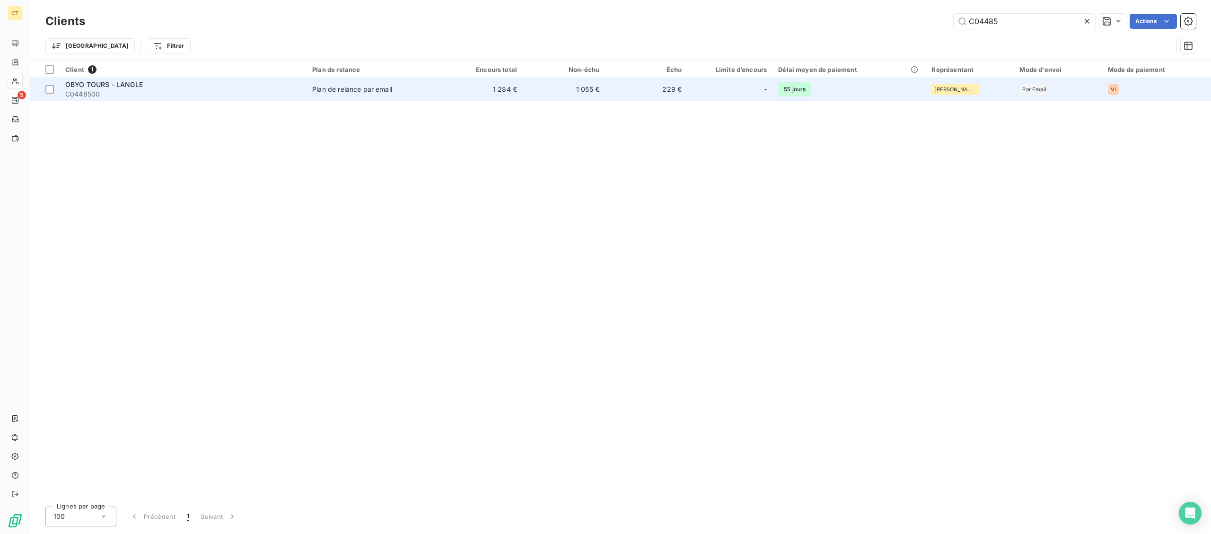
type input "C04485"
click at [305, 87] on td "OBYO TOURS - LANGLE C0448500" at bounding box center [183, 89] width 247 height 23
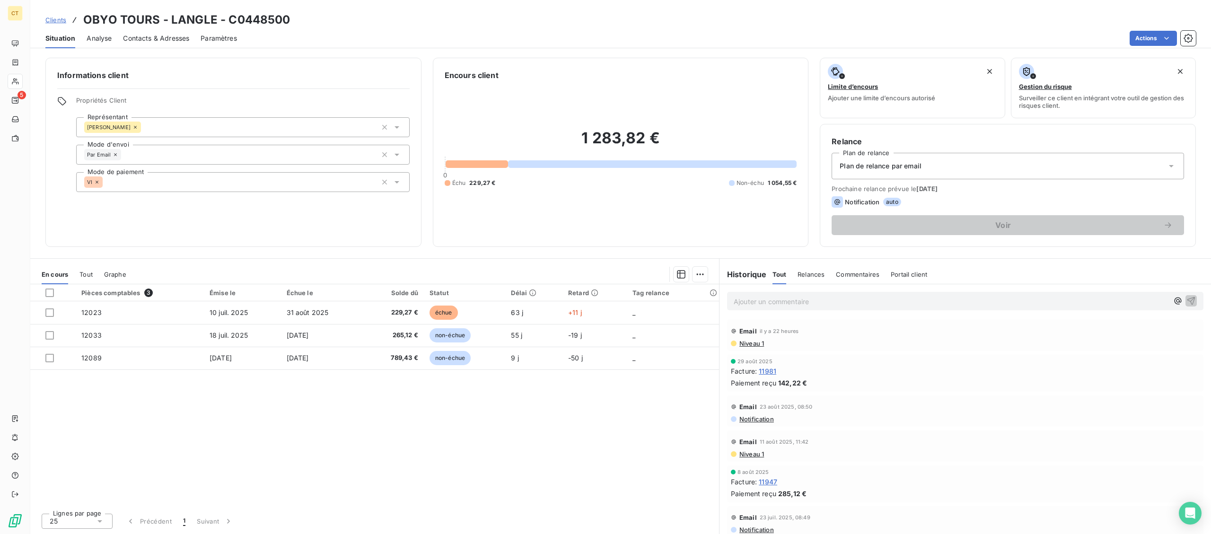
click at [131, 35] on span "Contacts & Adresses" at bounding box center [156, 38] width 66 height 9
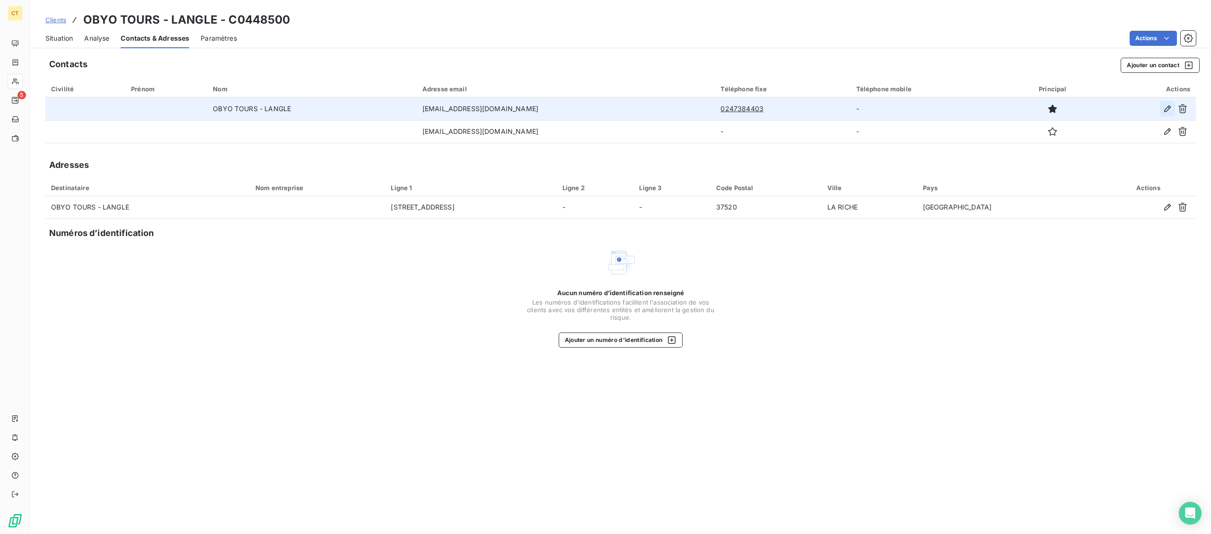
click at [1167, 109] on icon "button" at bounding box center [1167, 108] width 9 height 9
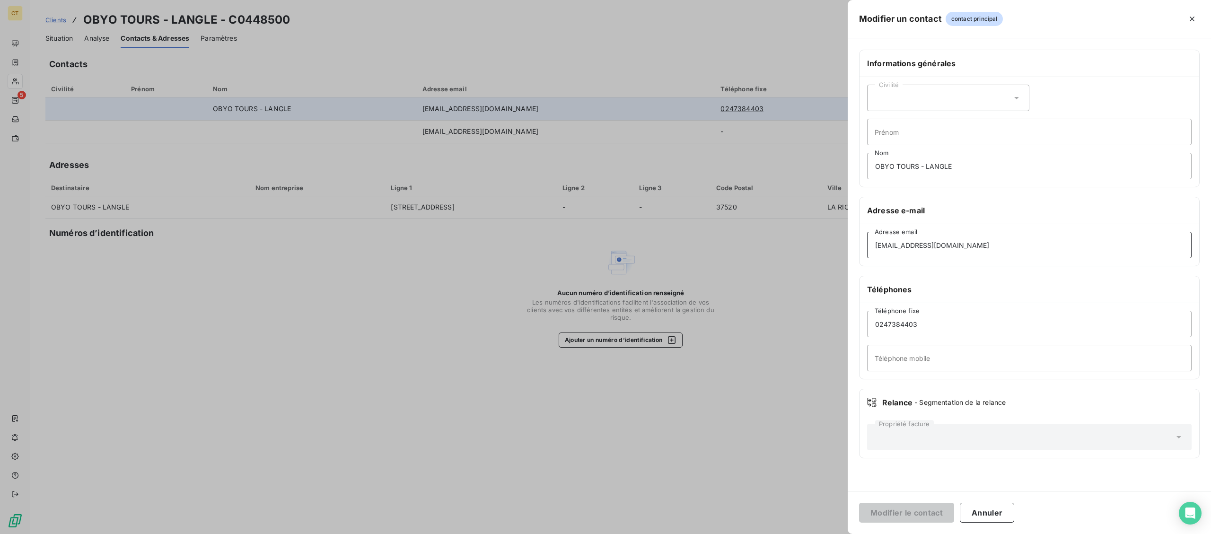
click at [961, 238] on input "[EMAIL_ADDRESS][DOMAIN_NAME]" at bounding box center [1029, 245] width 325 height 26
drag, startPoint x: 968, startPoint y: 252, endPoint x: 710, endPoint y: 231, distance: 258.2
click at [867, 232] on input "[EMAIL_ADDRESS][DOMAIN_NAME]" at bounding box center [1029, 245] width 325 height 26
paste input "[EMAIL_ADDRESS][PERSON_NAME][DOMAIN_NAME];"
type input "[EMAIL_ADDRESS][PERSON_NAME][DOMAIN_NAME]"
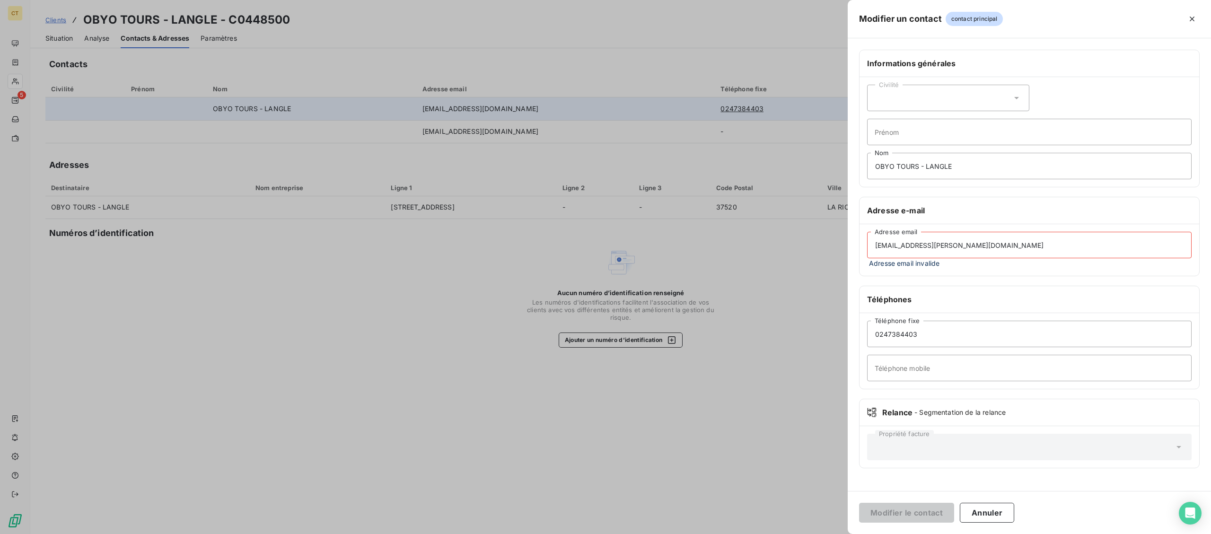
click at [859, 503] on button "Modifier le contact" at bounding box center [906, 513] width 95 height 20
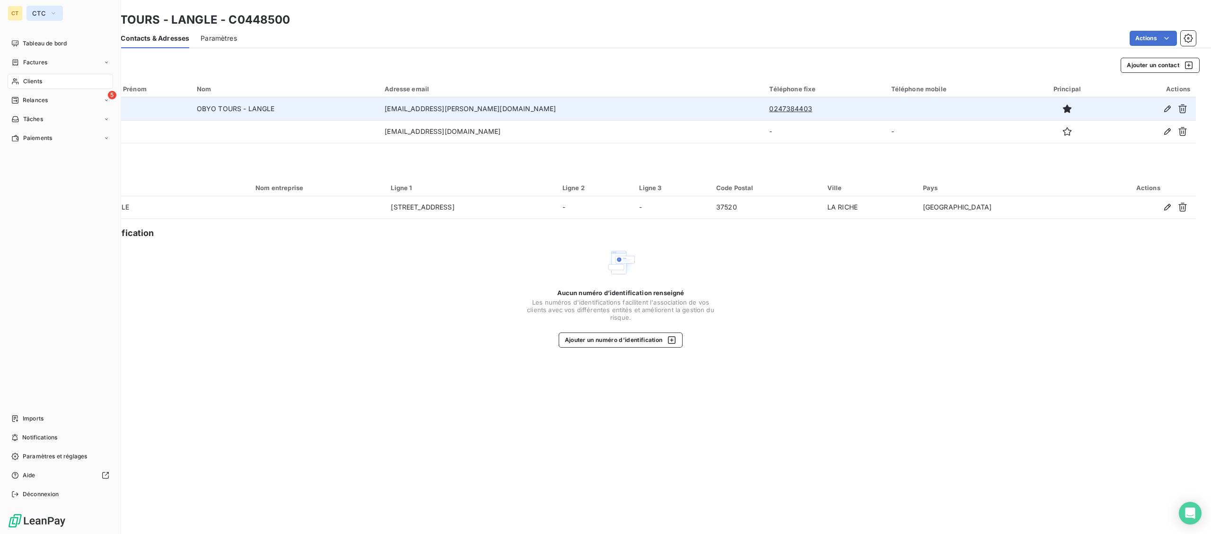
click at [40, 12] on span "CTC" at bounding box center [39, 13] width 14 height 8
click at [47, 84] on span "La Celtique Industrielle" at bounding box center [87, 83] width 84 height 9
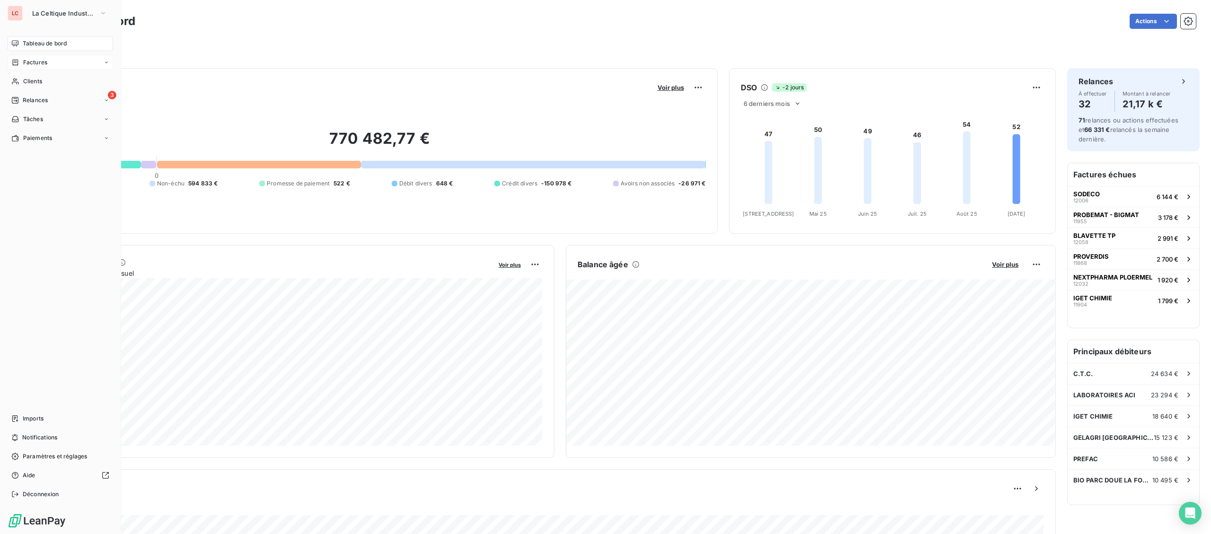
click at [38, 62] on span "Factures" at bounding box center [35, 62] width 24 height 9
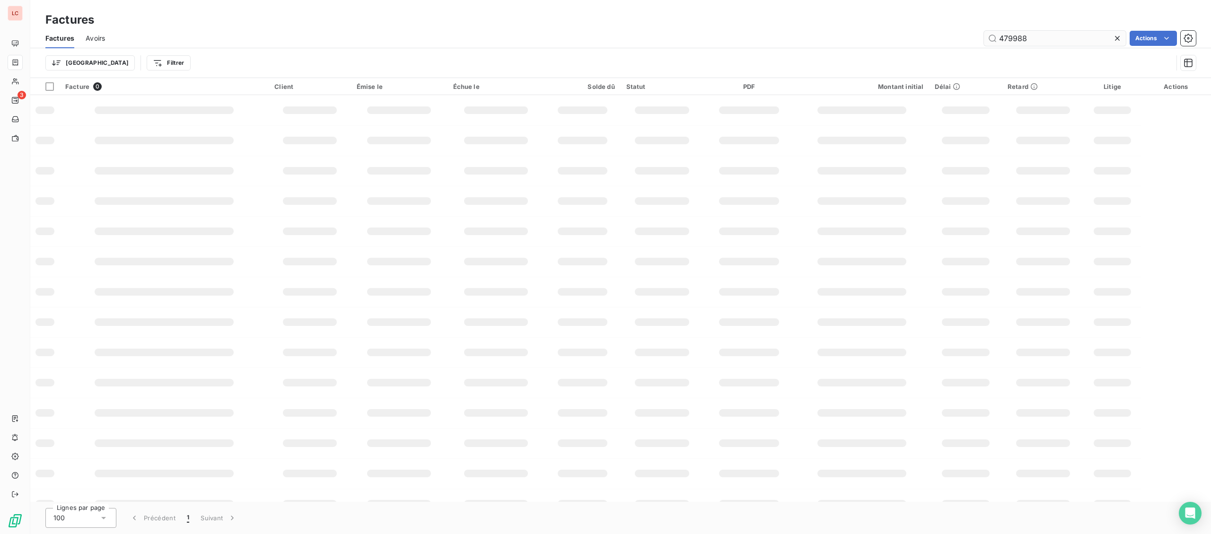
click at [1062, 40] on input "479988" at bounding box center [1055, 38] width 142 height 15
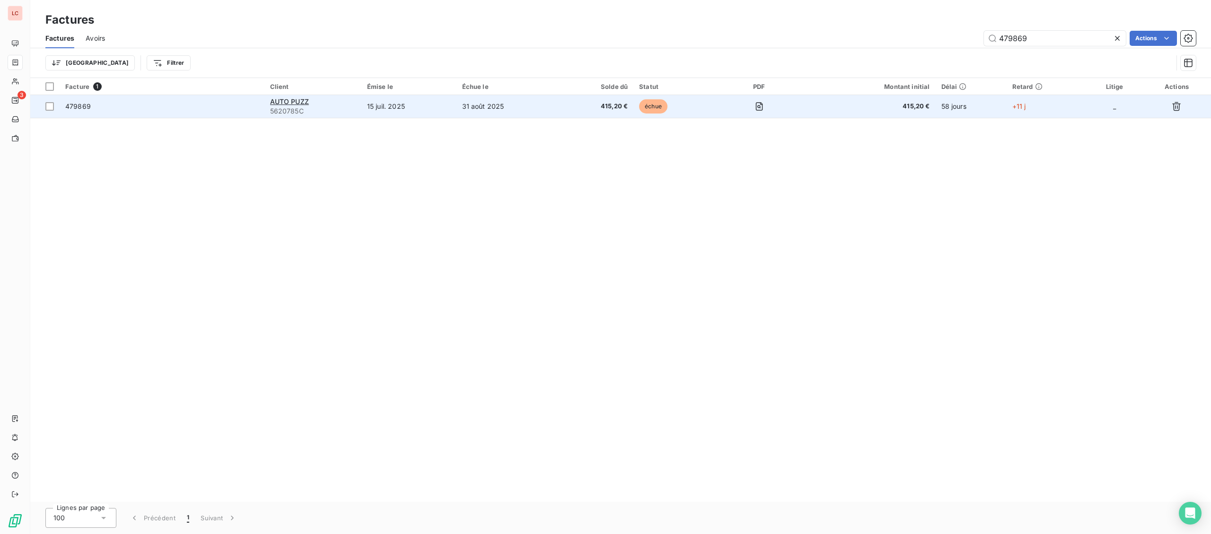
type input "479869"
click at [199, 115] on td "479869" at bounding box center [162, 106] width 205 height 23
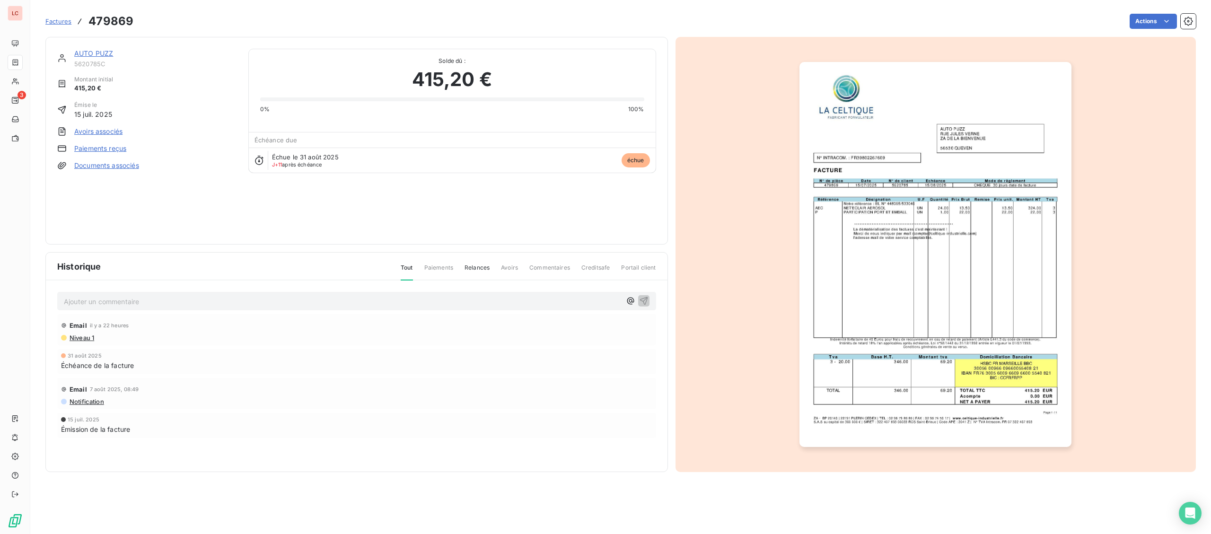
click at [88, 53] on link "AUTO PUZZ" at bounding box center [93, 53] width 39 height 8
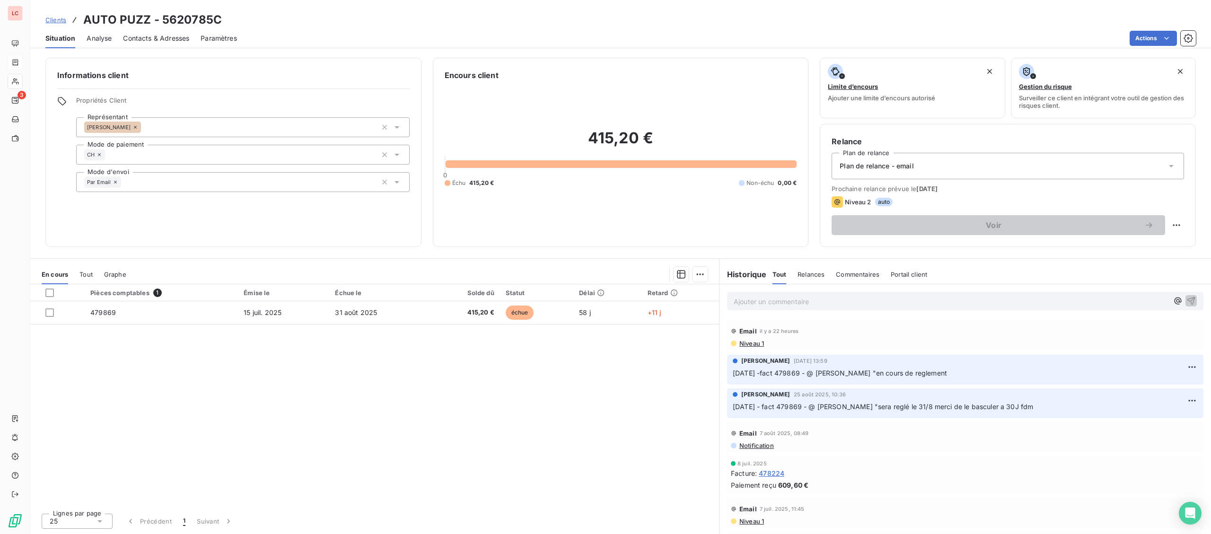
click at [782, 303] on p "Ajouter un commentaire ﻿" at bounding box center [951, 302] width 435 height 12
drag, startPoint x: 918, startPoint y: 310, endPoint x: 916, endPoint y: 305, distance: 5.1
click at [916, 308] on div "[DATE] - FACT 479869 - @ Client "" at bounding box center [965, 301] width 476 height 18
click at [915, 300] on p "[DATE] - FACT 479869 - @ Client "" at bounding box center [951, 301] width 435 height 11
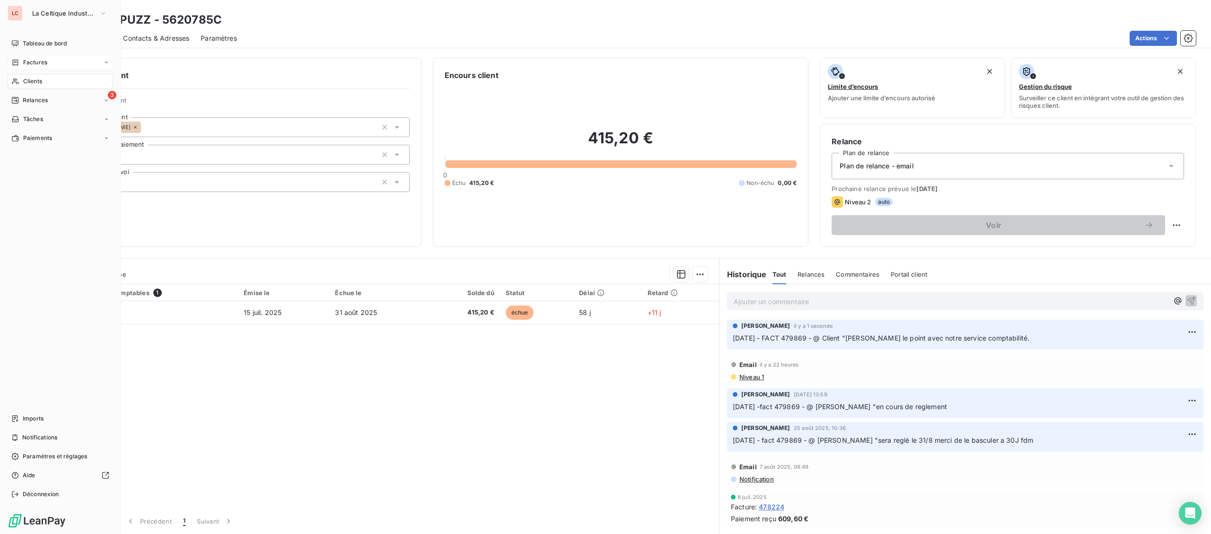
click at [37, 66] on span "Factures" at bounding box center [35, 62] width 24 height 9
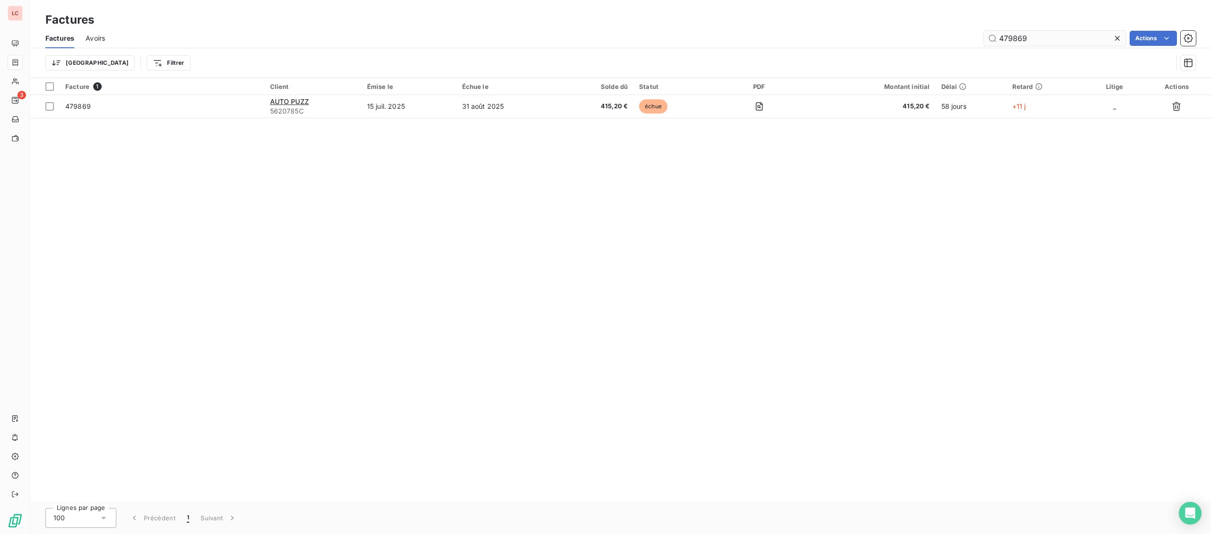
drag, startPoint x: 1053, startPoint y: 36, endPoint x: 1011, endPoint y: 40, distance: 42.3
click at [1011, 40] on input "479869" at bounding box center [1055, 38] width 142 height 15
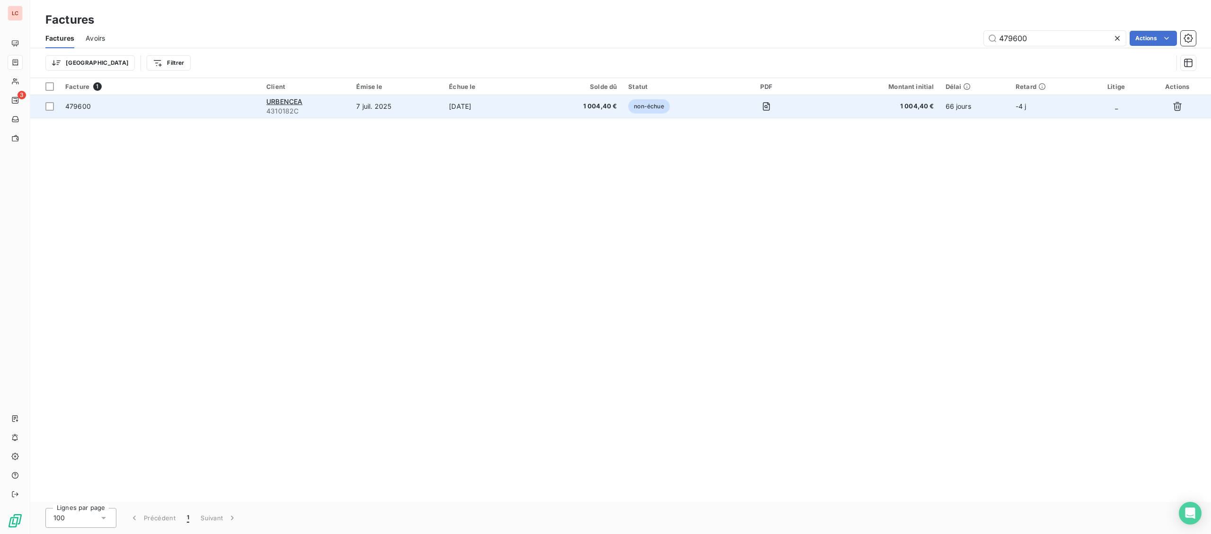
type input "479600"
click at [285, 109] on span "4310182C" at bounding box center [305, 110] width 79 height 9
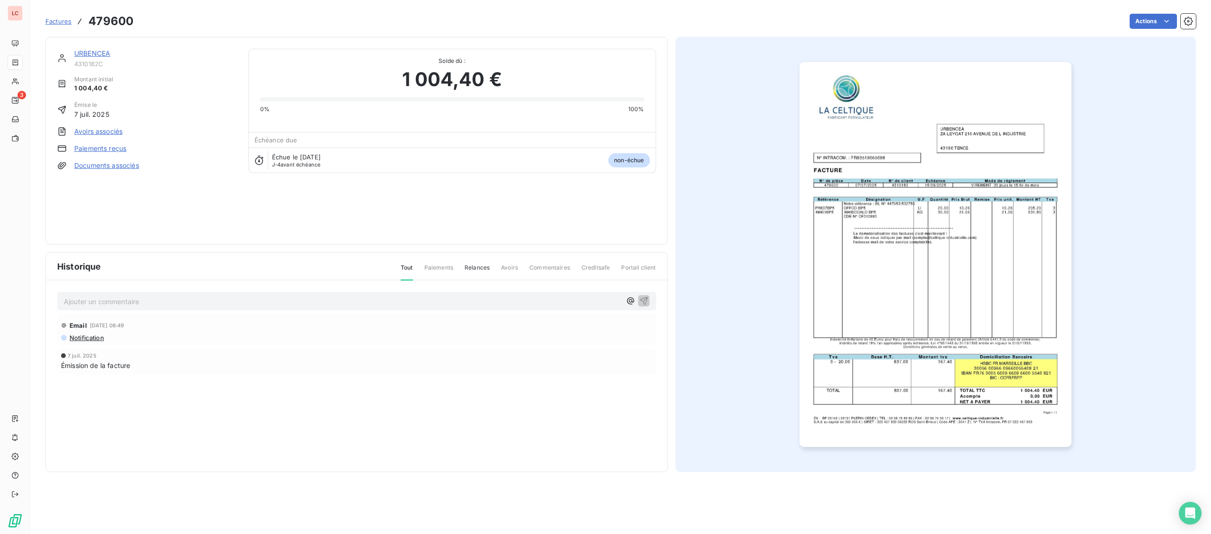
click at [78, 55] on link "URBENCEA" at bounding box center [92, 53] width 36 height 8
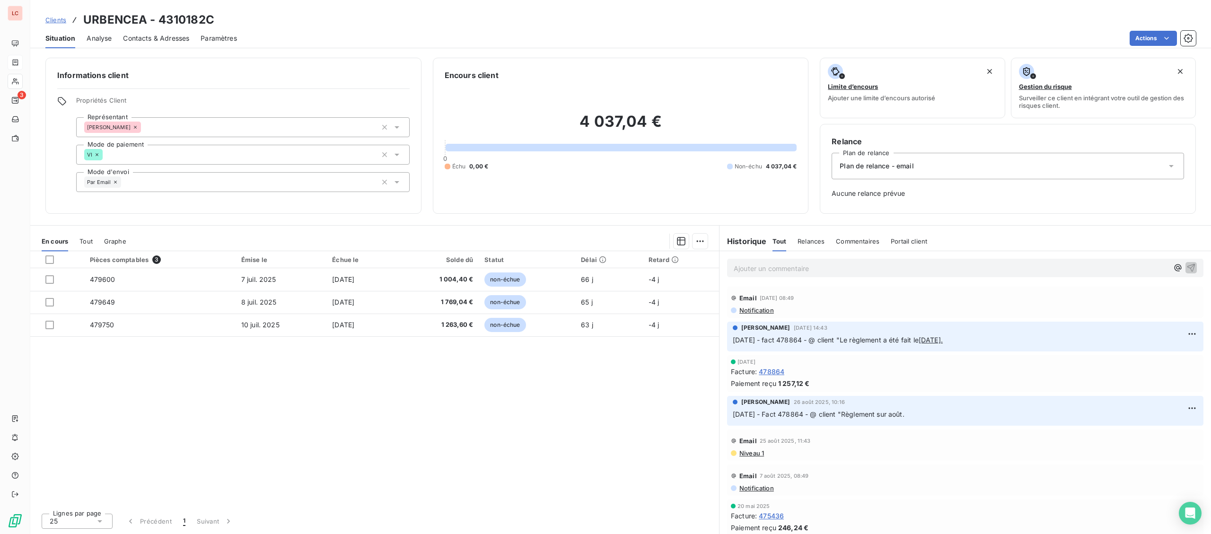
click at [844, 273] on p "Ajouter un commentaire ﻿" at bounding box center [951, 269] width 435 height 12
drag, startPoint x: 995, startPoint y: 256, endPoint x: 993, endPoint y: 264, distance: 7.9
click at [993, 263] on div "[DATE] - fact 479600-479649-479750 - @ client "" at bounding box center [966, 267] width 492 height 33
click at [992, 265] on p "[DATE] - fact 479600-479649-479750 - @ client "" at bounding box center [951, 268] width 435 height 11
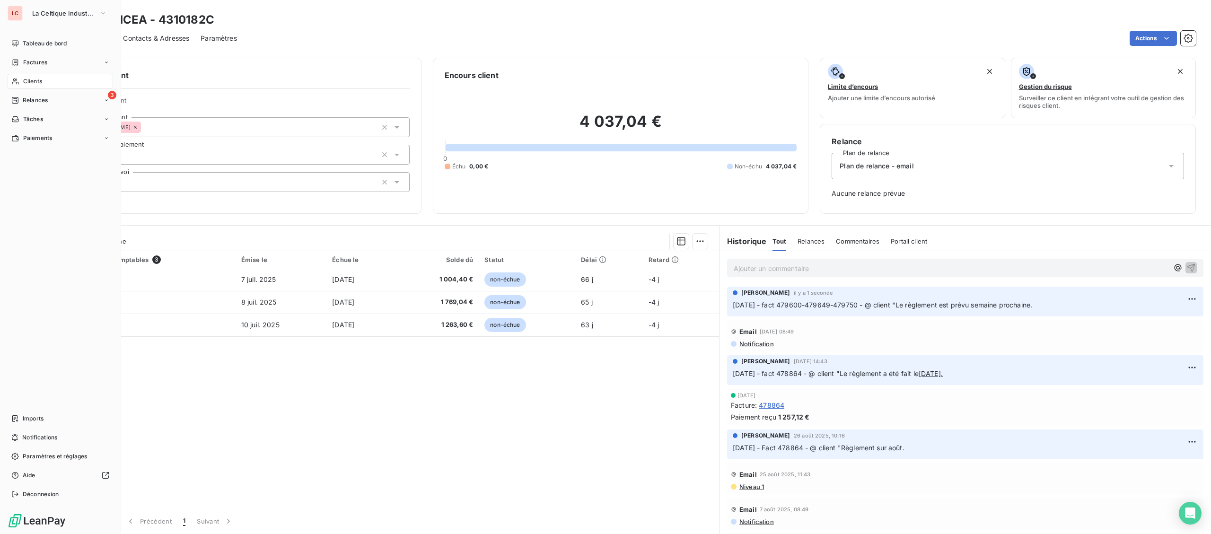
drag, startPoint x: 22, startPoint y: 65, endPoint x: 394, endPoint y: 53, distance: 371.6
click at [23, 64] on div "Factures" at bounding box center [29, 62] width 36 height 9
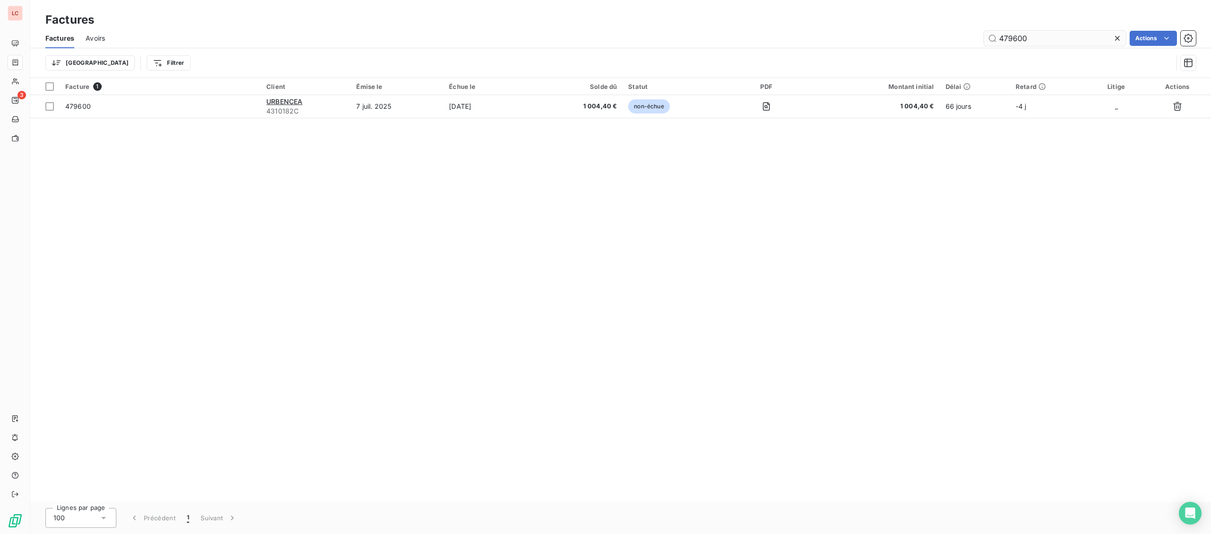
click at [1023, 39] on input "479600" at bounding box center [1055, 38] width 142 height 15
click at [1009, 38] on input "479600" at bounding box center [1055, 38] width 142 height 15
type input "478871"
click at [310, 112] on span "5410389C" at bounding box center [309, 110] width 75 height 9
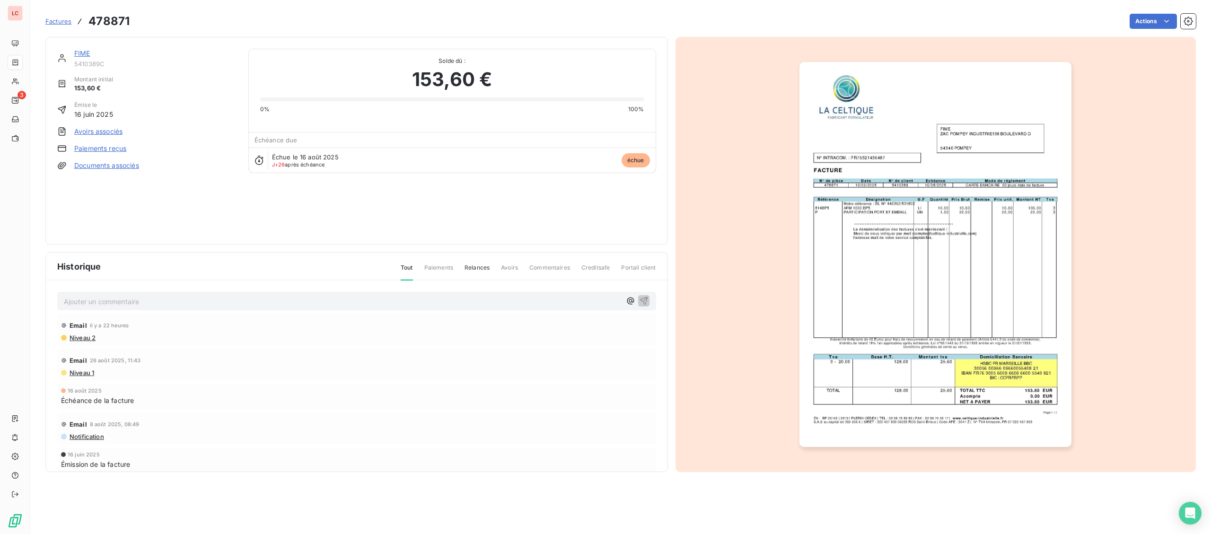
click at [85, 49] on div "FIME" at bounding box center [155, 53] width 163 height 9
click at [84, 50] on link "FIME" at bounding box center [82, 53] width 16 height 8
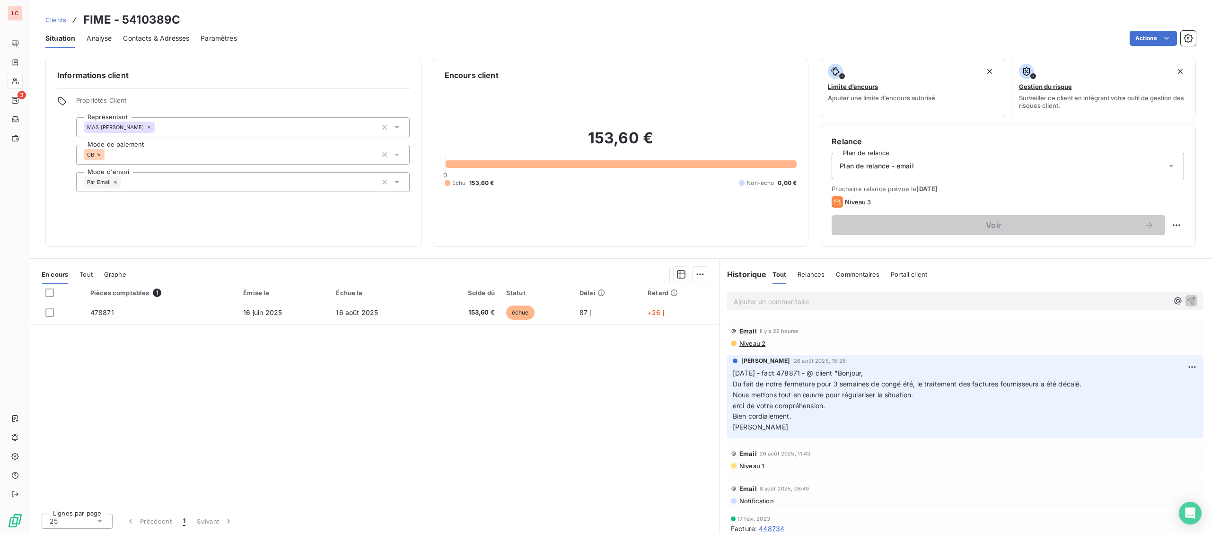
click at [836, 305] on p "Ajouter un commentaire ﻿" at bounding box center [951, 302] width 435 height 12
click at [931, 306] on p "[DATE] - fact 478871 - @ client "" at bounding box center [951, 301] width 435 height 11
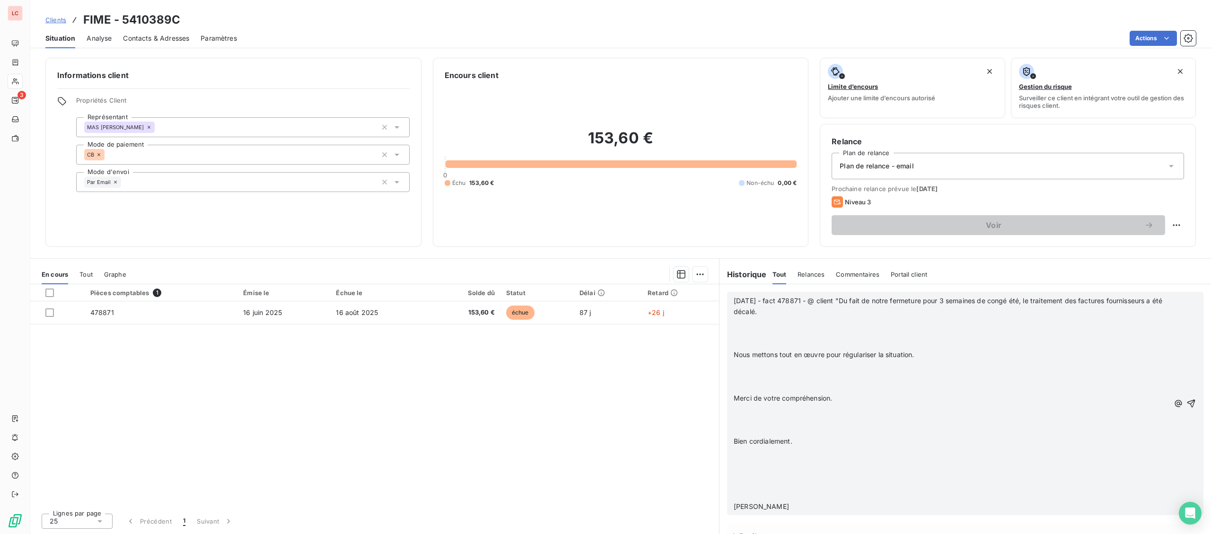
click at [916, 314] on p "[DATE] - fact 478871 - @ client "Du fait de notre fermeture pour 3 semaines de …" at bounding box center [952, 307] width 436 height 22
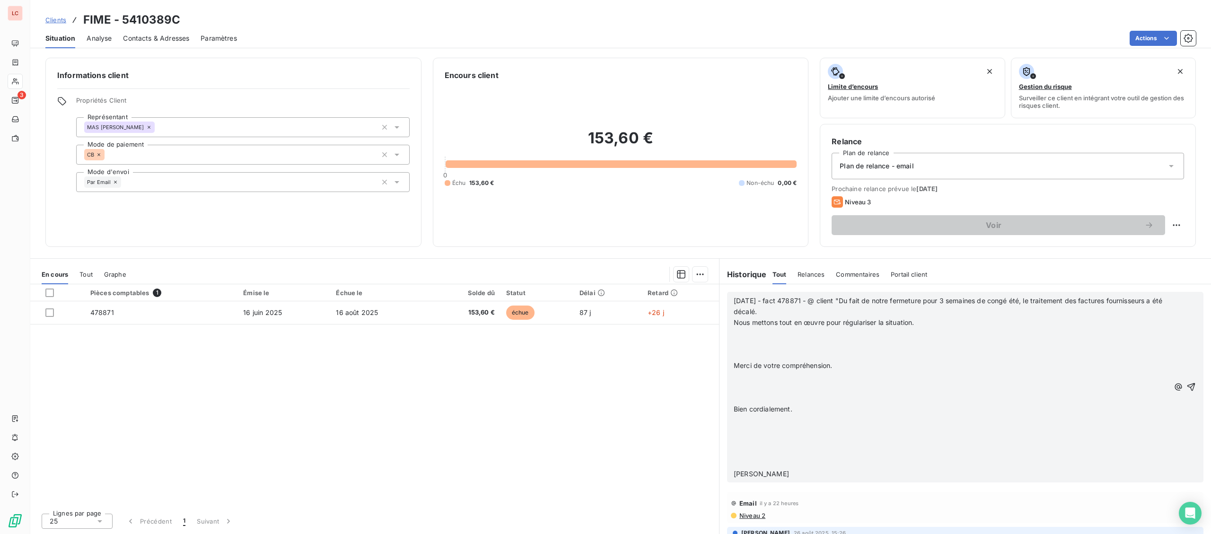
click at [948, 327] on p "Nous mettons tout en œuvre pour régulariser la situation." at bounding box center [952, 322] width 436 height 11
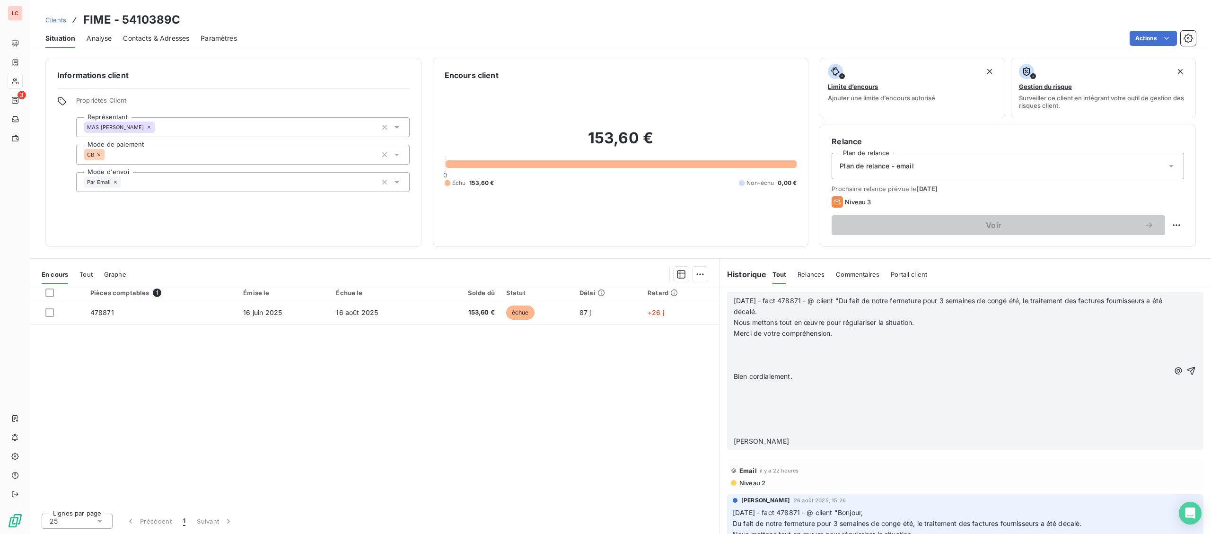
click at [909, 337] on p "Merci de votre compréhension." at bounding box center [952, 333] width 436 height 11
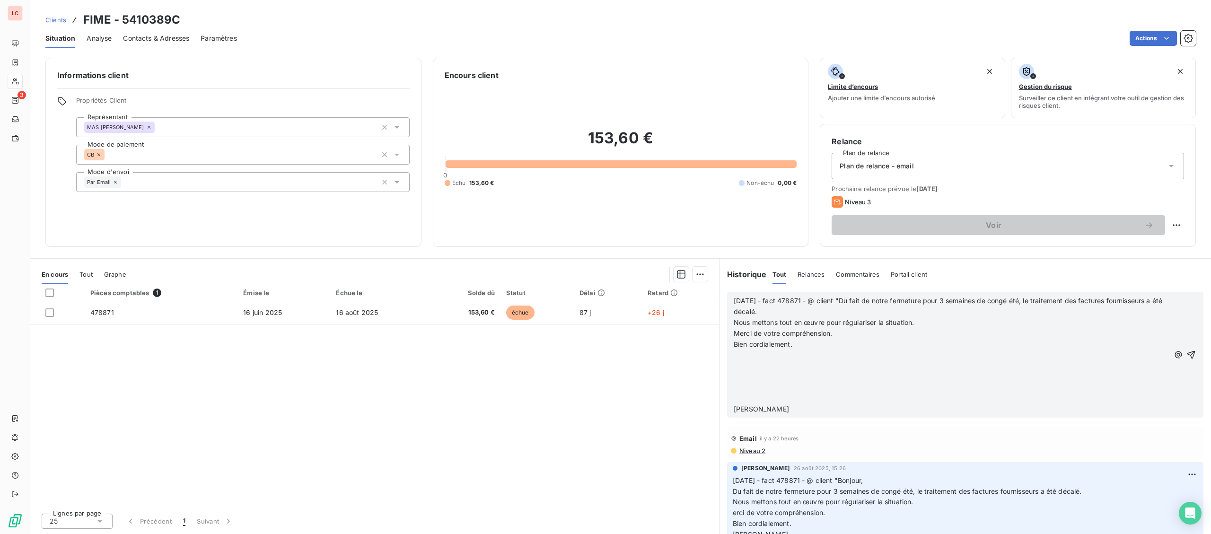
click at [867, 343] on p "Bien cordialement." at bounding box center [952, 344] width 436 height 11
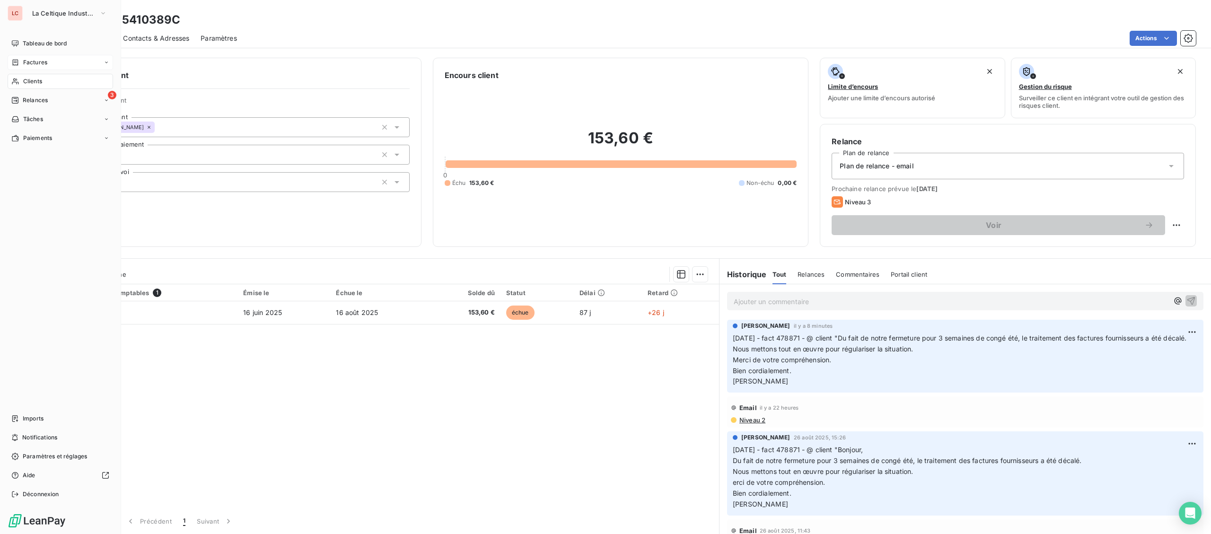
click at [39, 64] on span "Factures" at bounding box center [35, 62] width 24 height 9
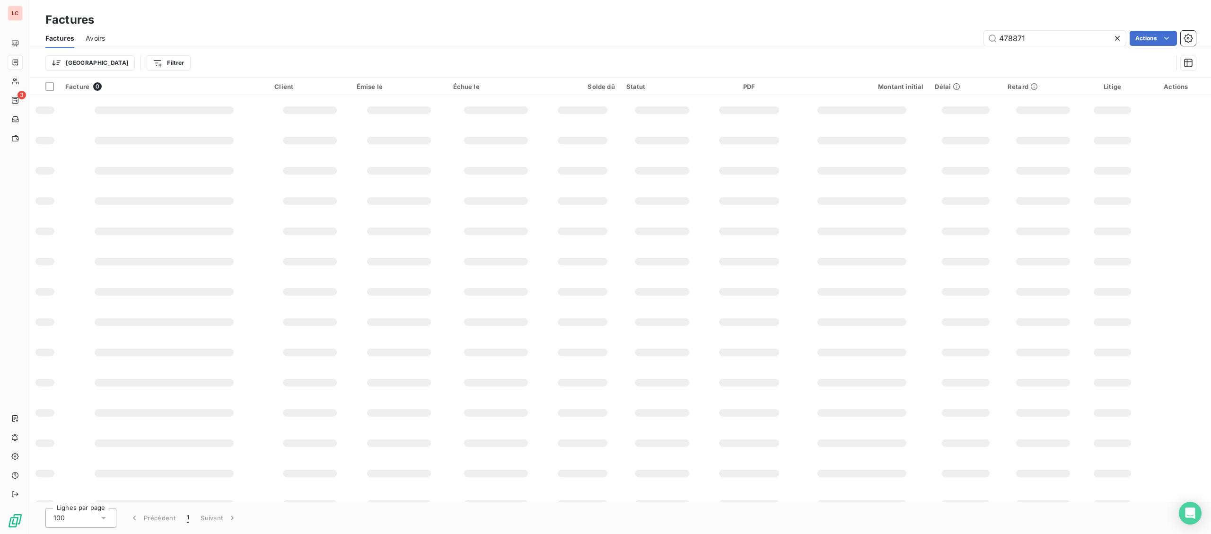
drag, startPoint x: 1057, startPoint y: 38, endPoint x: 861, endPoint y: 37, distance: 195.4
click at [984, 37] on input "478871" at bounding box center [1055, 38] width 142 height 15
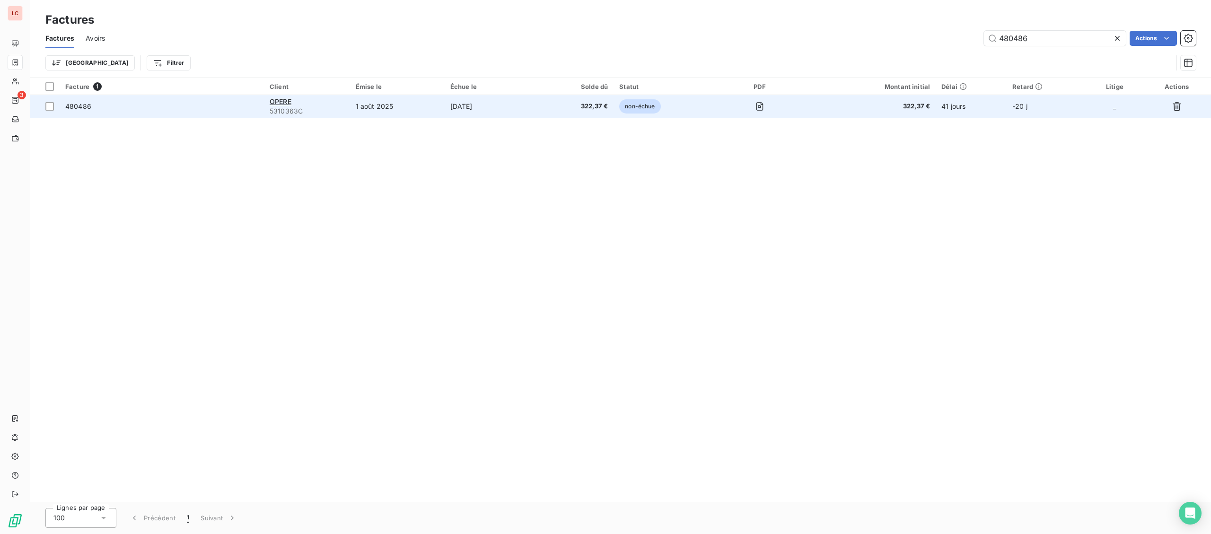
type input "480486"
click at [270, 114] on td "OPERE 5310363C" at bounding box center [307, 106] width 86 height 23
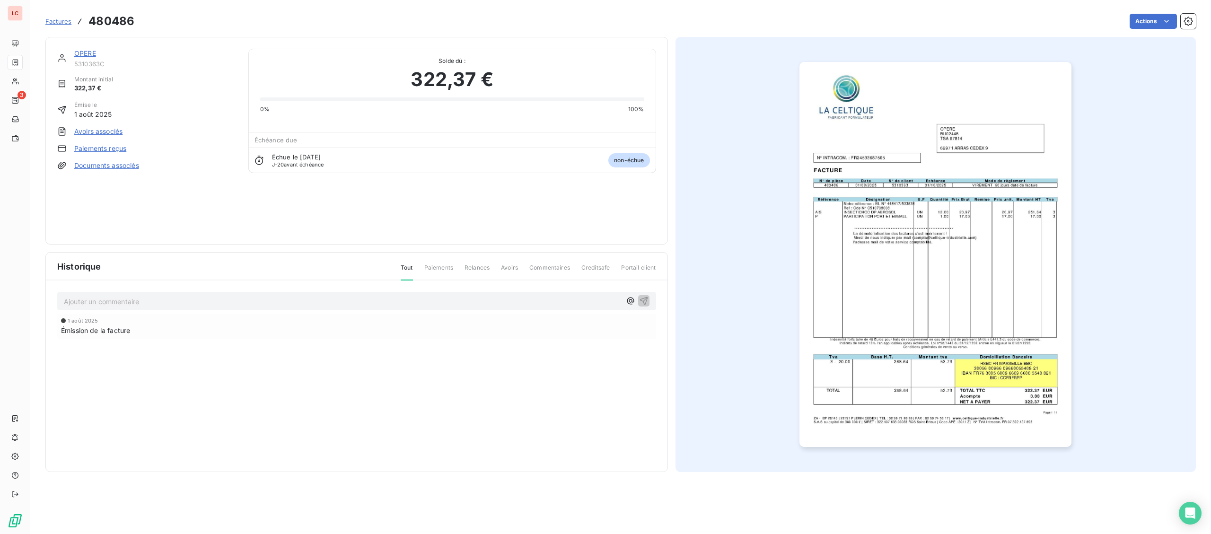
click at [86, 55] on link "OPERE" at bounding box center [85, 53] width 22 height 8
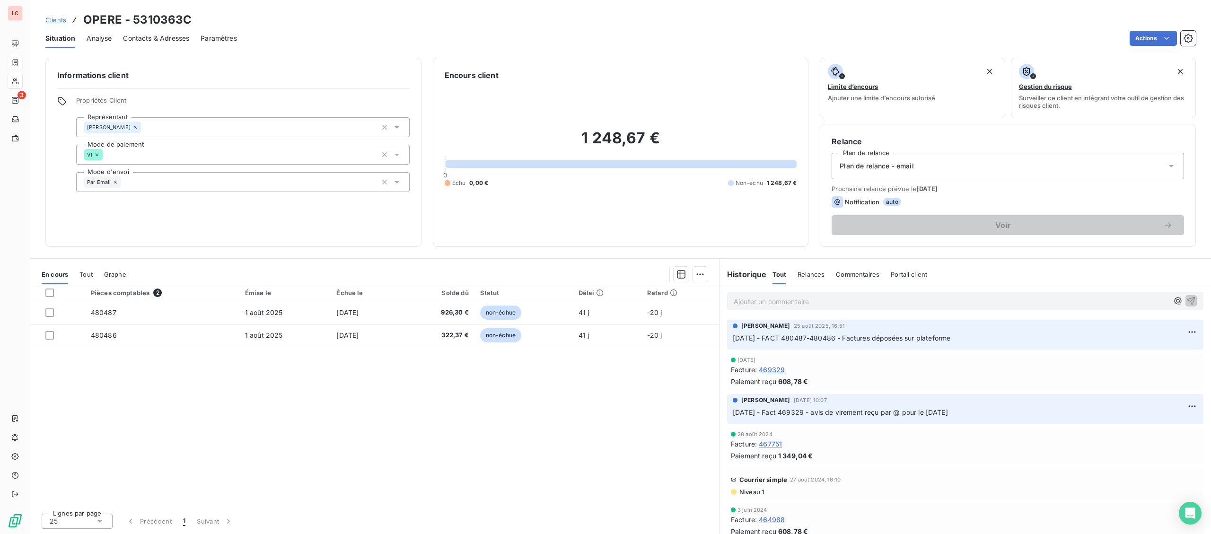
click at [914, 307] on p "Ajouter un commentaire ﻿" at bounding box center [951, 302] width 435 height 12
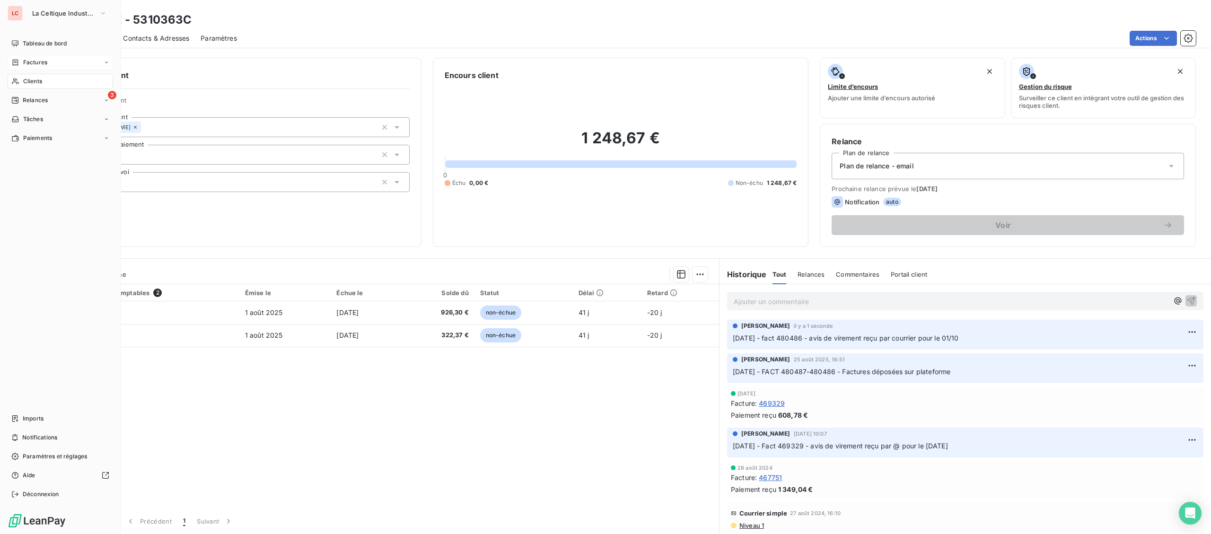
click at [18, 60] on icon at bounding box center [15, 63] width 8 height 8
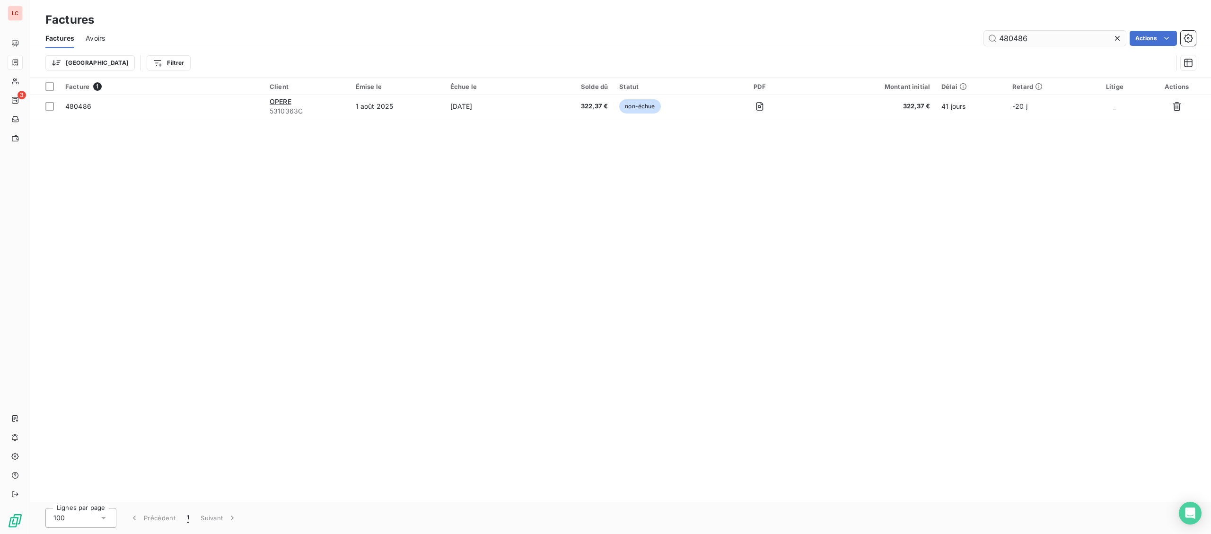
click at [1037, 35] on input "480486" at bounding box center [1055, 38] width 142 height 15
type input "480092"
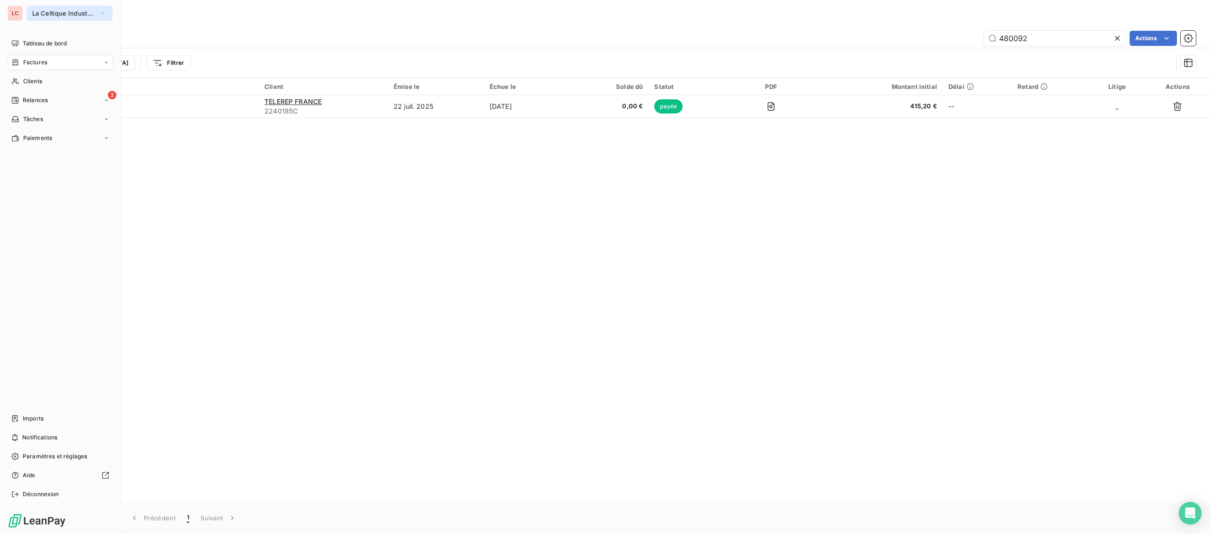
click at [34, 13] on span "La Celtique Industrielle" at bounding box center [63, 13] width 63 height 8
click at [44, 66] on li "CT CTC" at bounding box center [89, 61] width 127 height 23
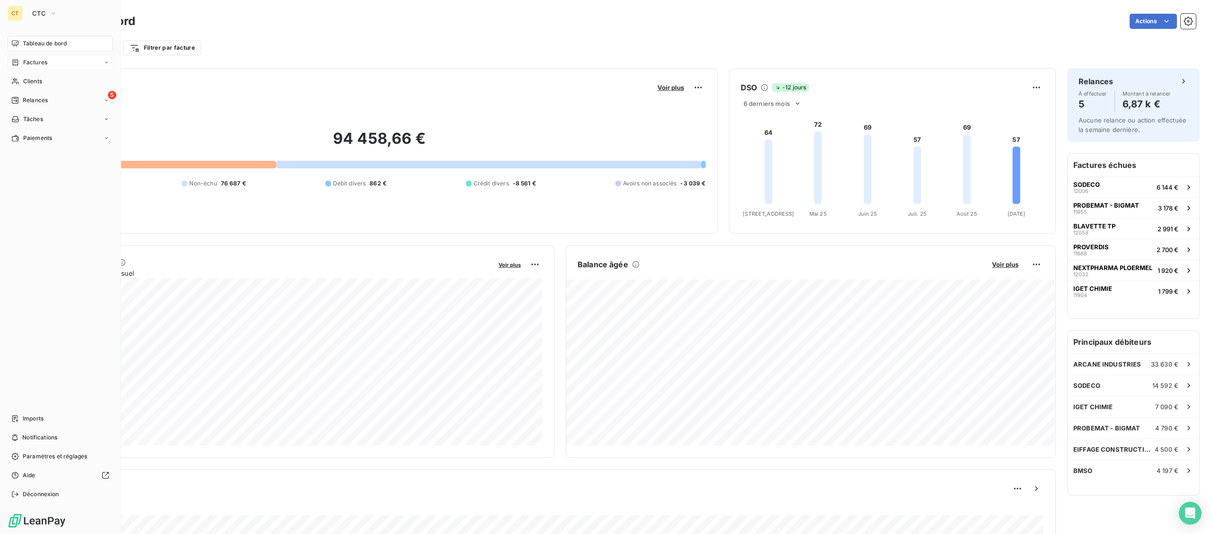
click at [26, 66] on span "Factures" at bounding box center [35, 62] width 24 height 9
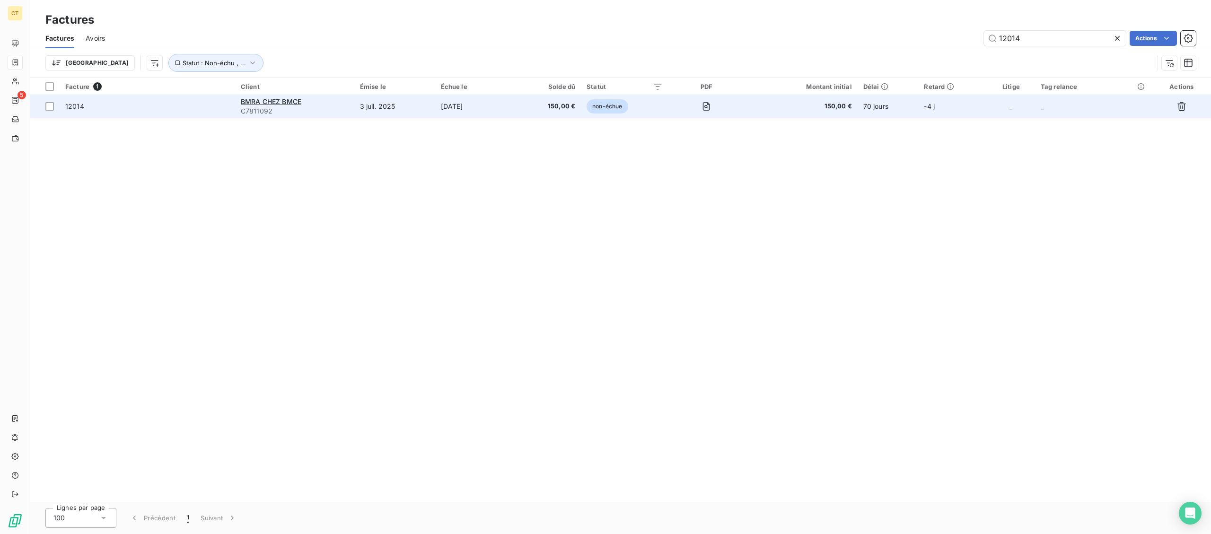
type input "12014"
click at [396, 111] on td "3 juil. 2025" at bounding box center [394, 106] width 81 height 23
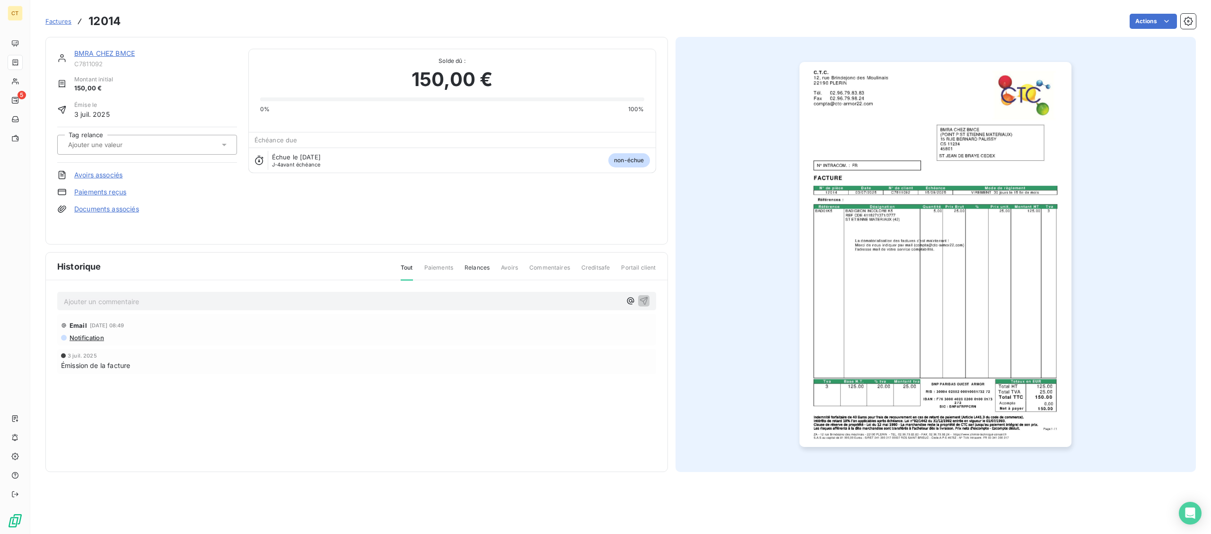
click at [98, 53] on link "BMRA CHEZ BMCE" at bounding box center [104, 53] width 61 height 8
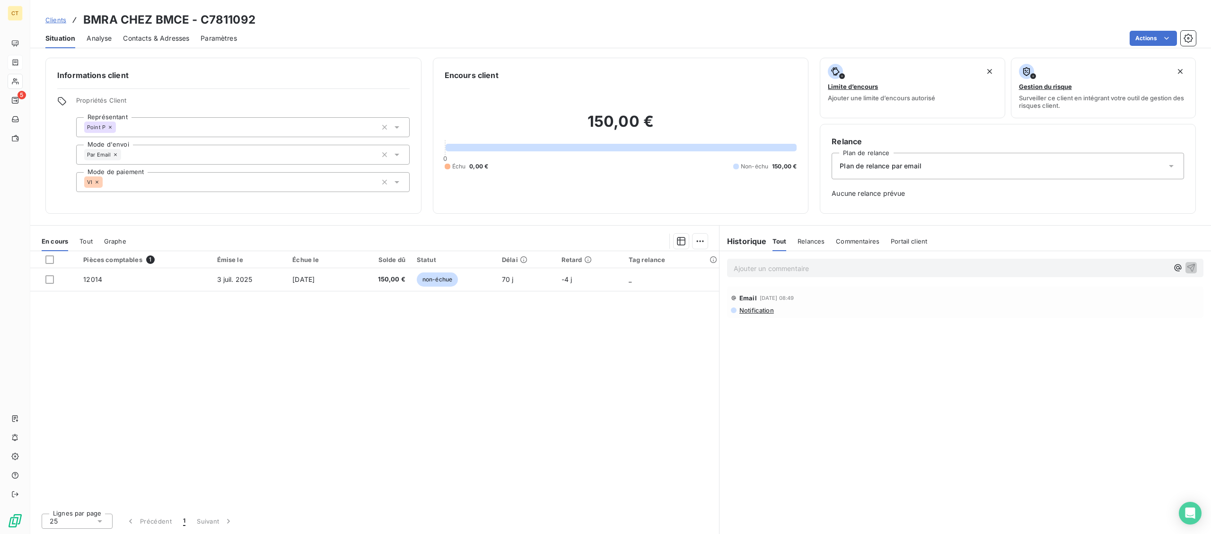
click at [838, 268] on p "Ajouter un commentaire ﻿" at bounding box center [951, 269] width 435 height 12
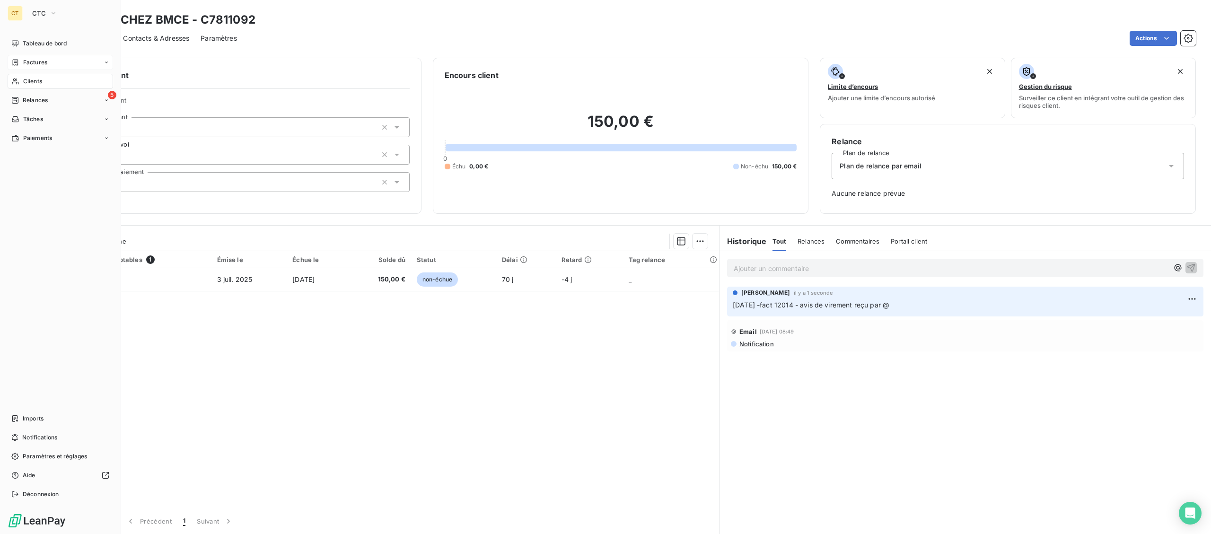
click at [25, 62] on span "Factures" at bounding box center [35, 62] width 24 height 9
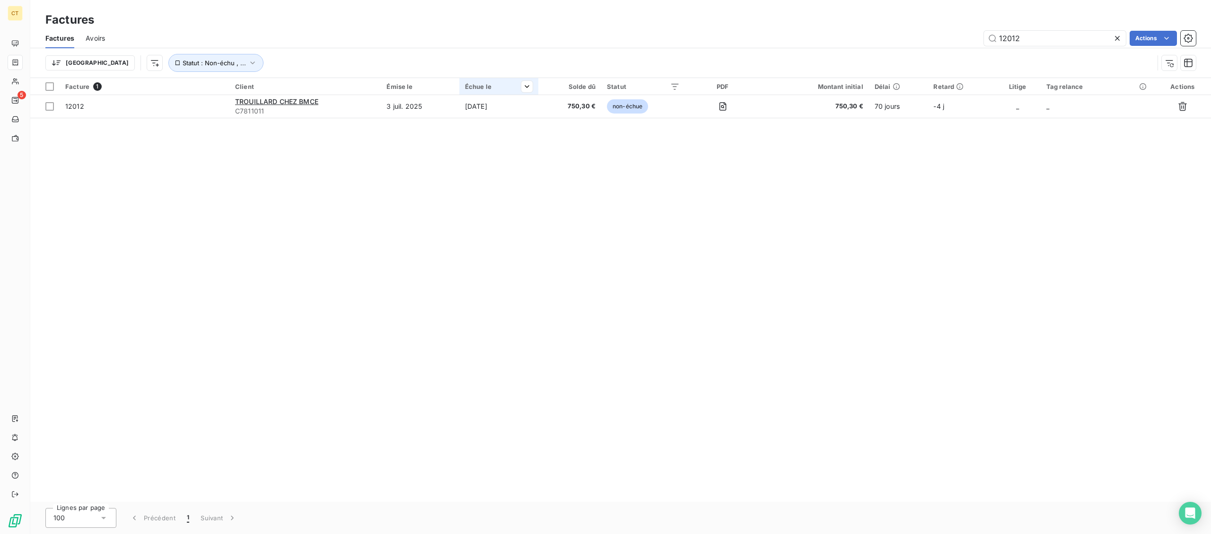
type input "12012"
click at [499, 95] on th "Échue le" at bounding box center [498, 86] width 79 height 17
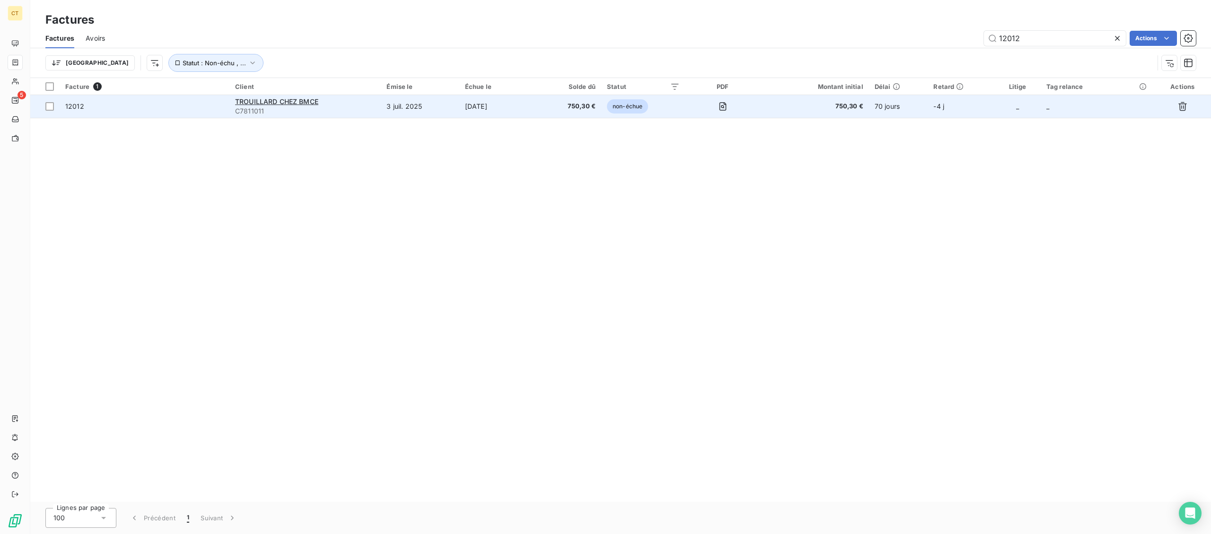
click at [494, 104] on td "[DATE]" at bounding box center [498, 106] width 79 height 23
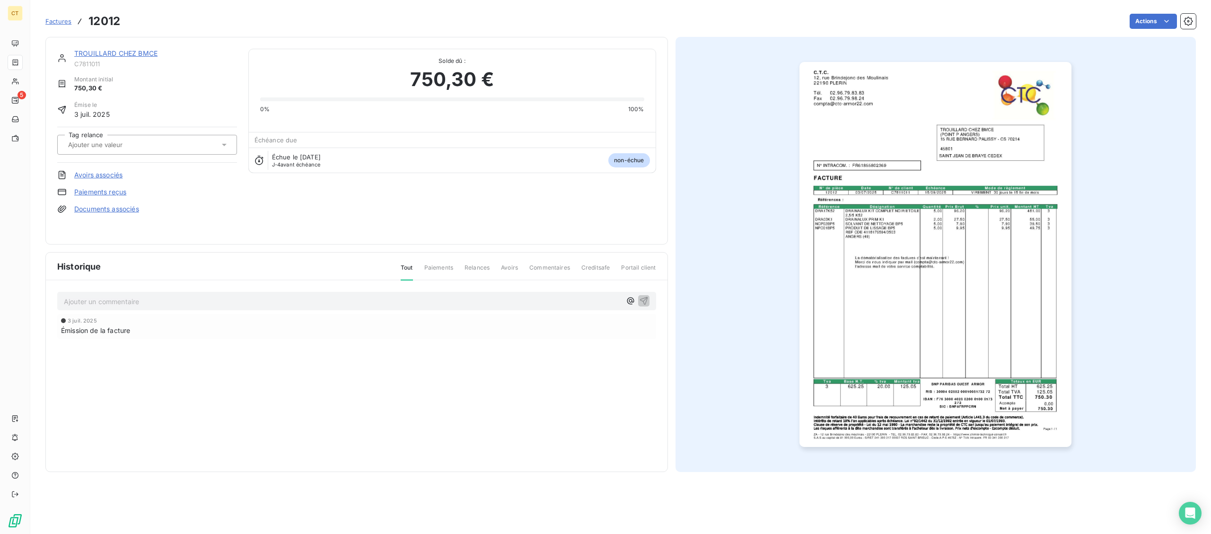
click at [892, 194] on img "button" at bounding box center [936, 254] width 272 height 385
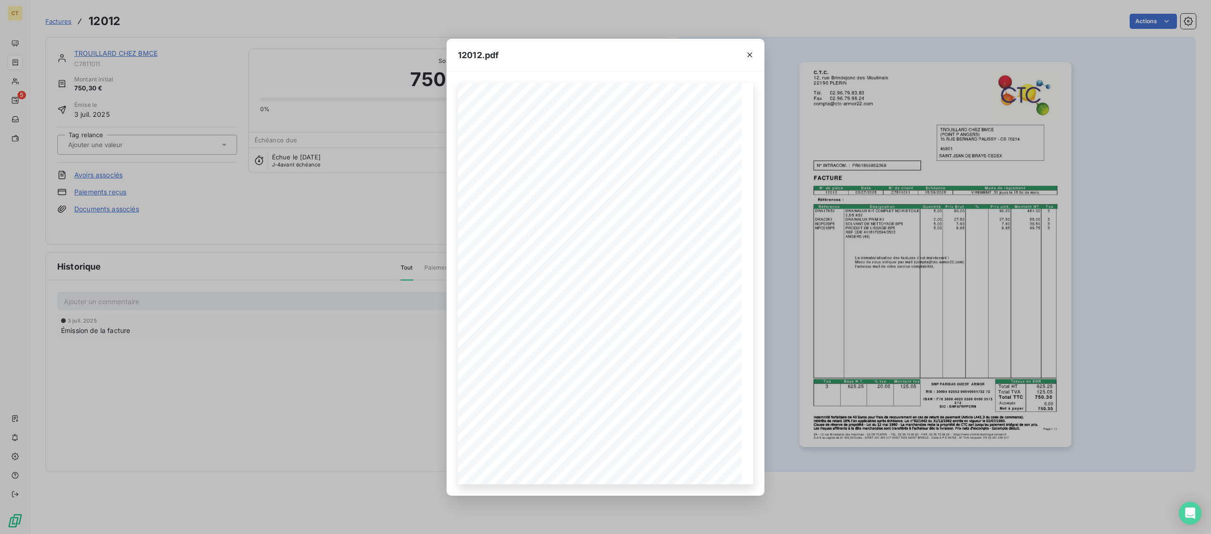
click at [158, 303] on div "12012.pdf Page 1 / 1 ZA - [GEOGRAPHIC_DATA] - 22190 PLERIN - TEL. [PHONE_NUMBER…" at bounding box center [605, 267] width 1211 height 534
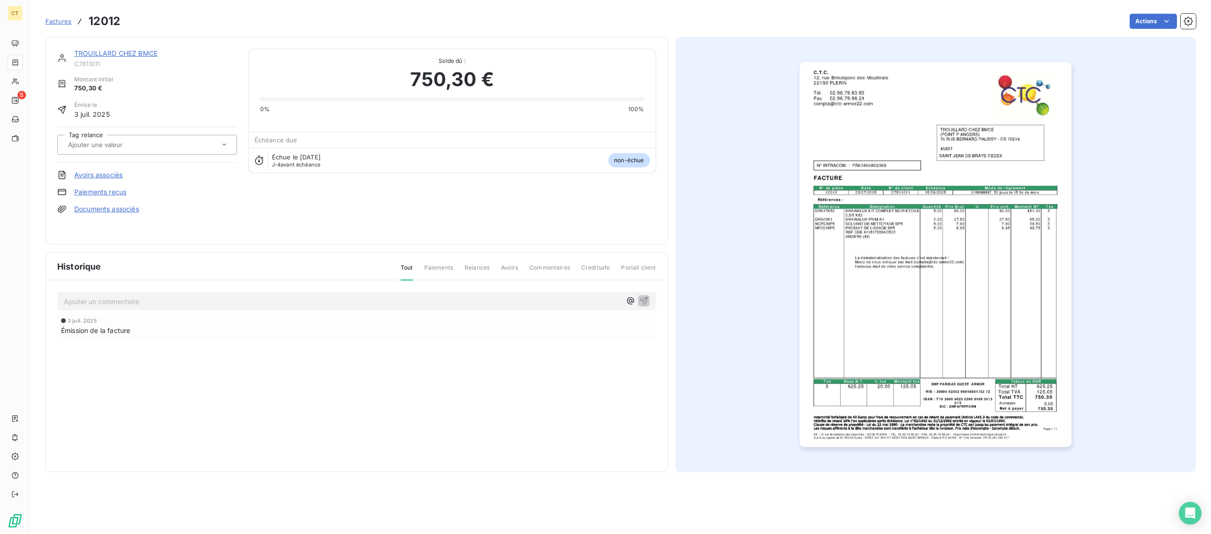
click at [129, 53] on link "TROUILLARD CHEZ BMCE" at bounding box center [115, 53] width 83 height 8
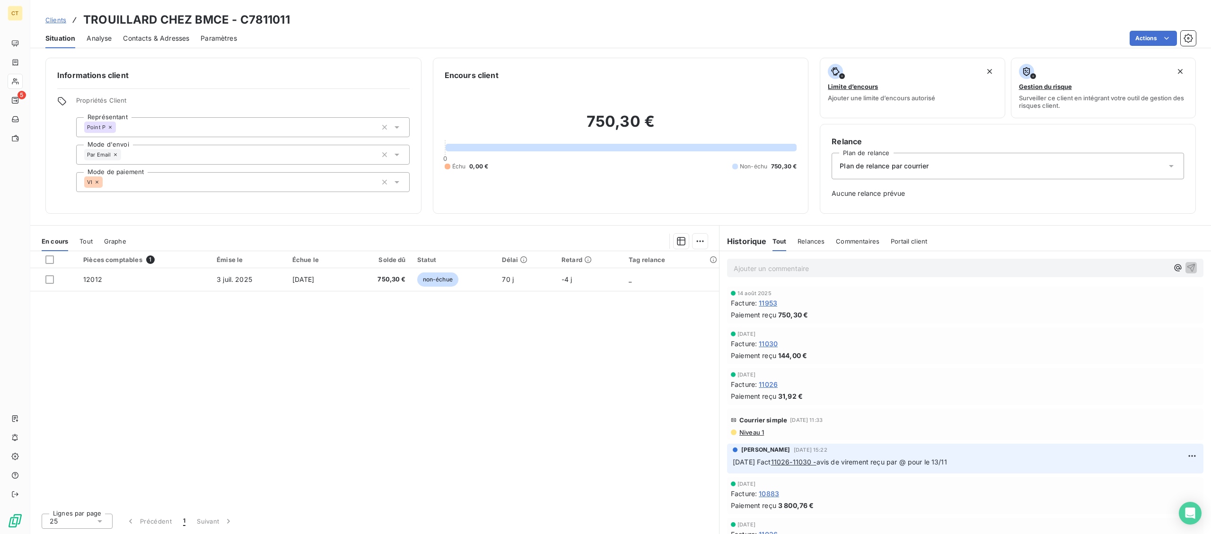
click at [828, 271] on p "Ajouter un commentaire ﻿" at bounding box center [951, 269] width 435 height 12
click at [860, 262] on div "Ajouter un commentaire ﻿" at bounding box center [965, 268] width 476 height 18
click at [850, 271] on p "Ajouter un commentaire ﻿" at bounding box center [951, 269] width 435 height 12
click at [929, 274] on div "[DATE] - fact 12012 - envoi @ à [GEOGRAPHIC_DATA] "" at bounding box center [965, 268] width 476 height 18
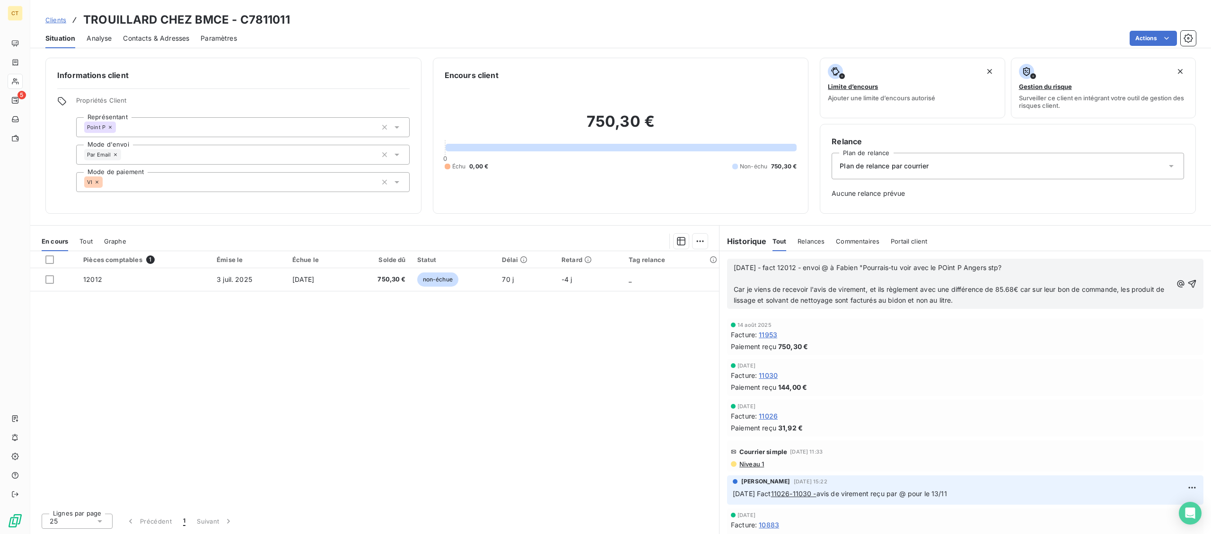
click at [938, 276] on p "﻿" at bounding box center [953, 278] width 439 height 11
